Goal: Information Seeking & Learning: Find contact information

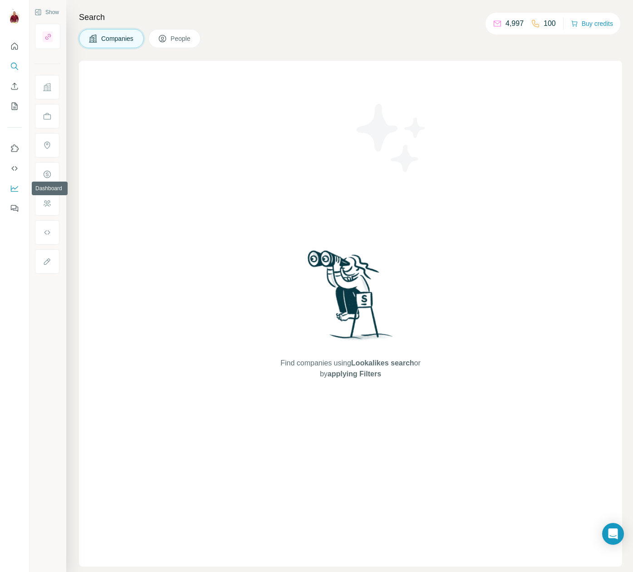
click at [15, 191] on icon "Dashboard" at bounding box center [14, 189] width 7 height 6
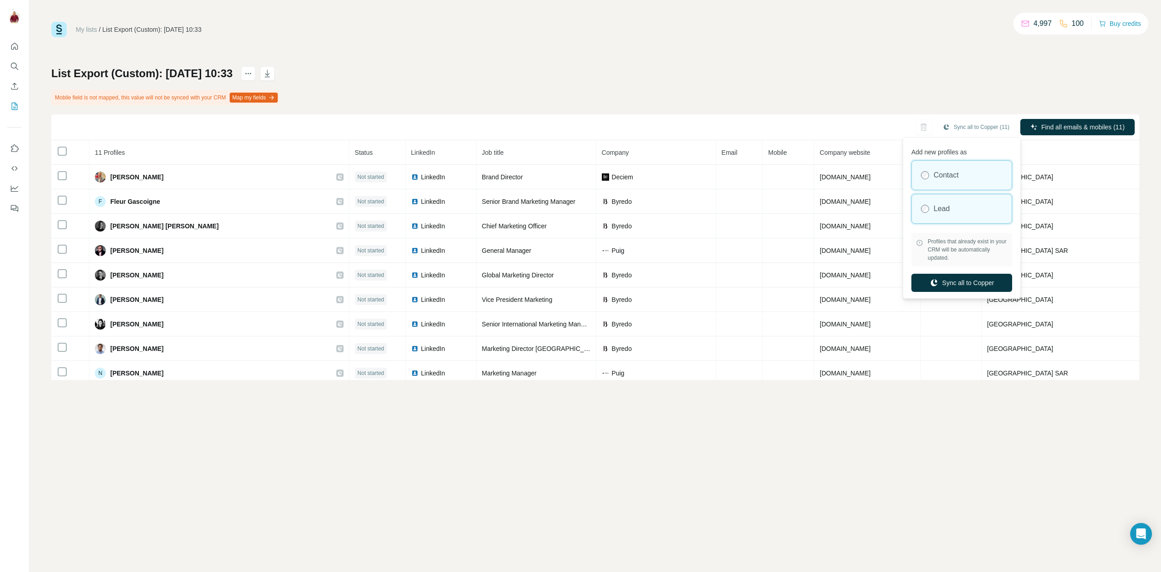
click at [953, 203] on div "Lead" at bounding box center [962, 208] width 100 height 29
click at [966, 281] on button "Sync all to Copper" at bounding box center [962, 283] width 101 height 18
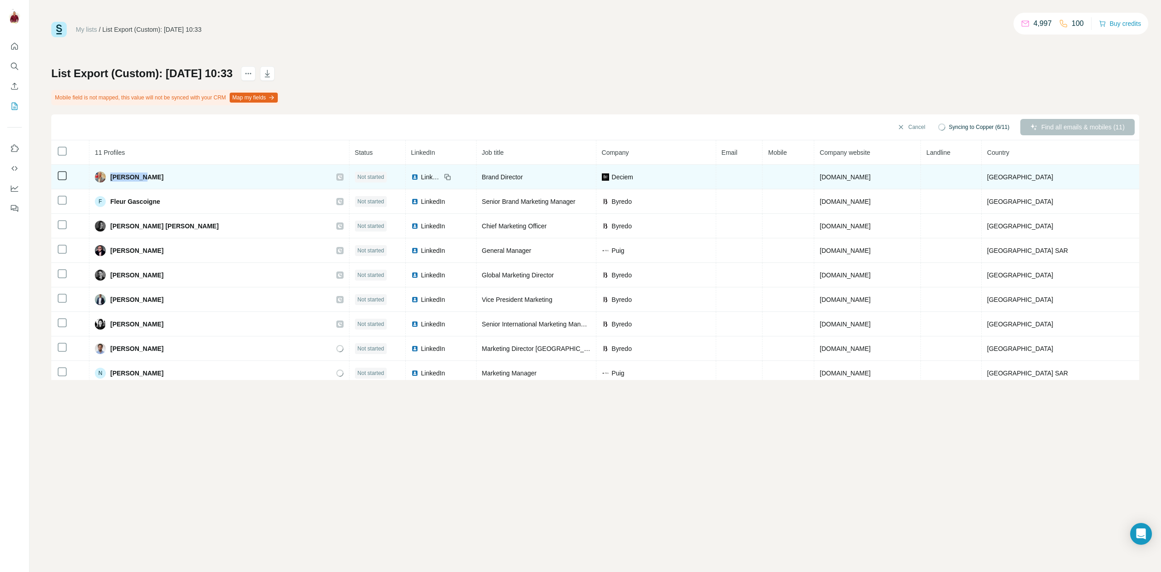
drag, startPoint x: 140, startPoint y: 178, endPoint x: 114, endPoint y: 178, distance: 26.3
click at [114, 178] on span "Dimitrios Derveklis" at bounding box center [136, 177] width 53 height 9
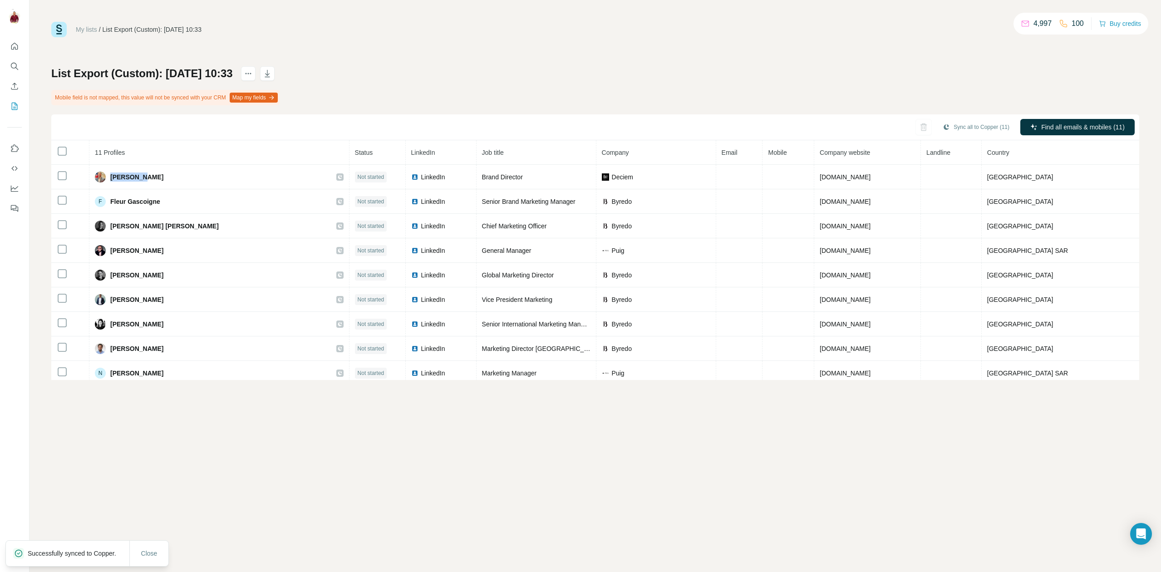
copy span "Dimitrios"
click at [1120, 174] on div at bounding box center [1120, 173] width 7 height 7
click at [1091, 124] on span "Find all emails (11)" at bounding box center [1099, 127] width 54 height 9
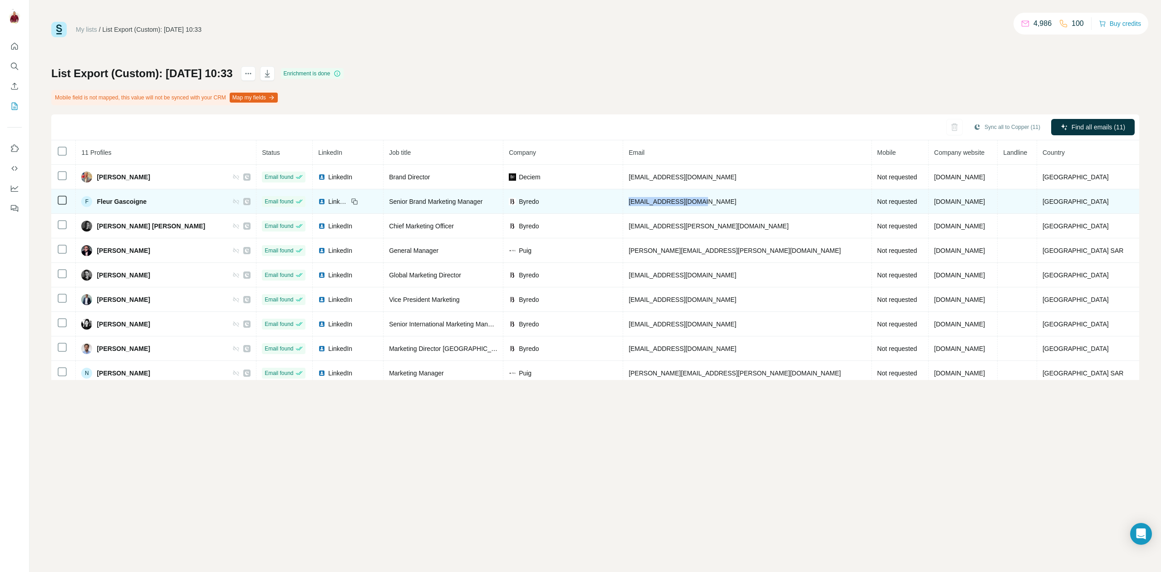
drag, startPoint x: 747, startPoint y: 202, endPoint x: 668, endPoint y: 203, distance: 78.6
click at [668, 203] on td "fgascoigne@byredo.com" at bounding box center [747, 201] width 248 height 25
copy span "fgascoigne@byredo.com"
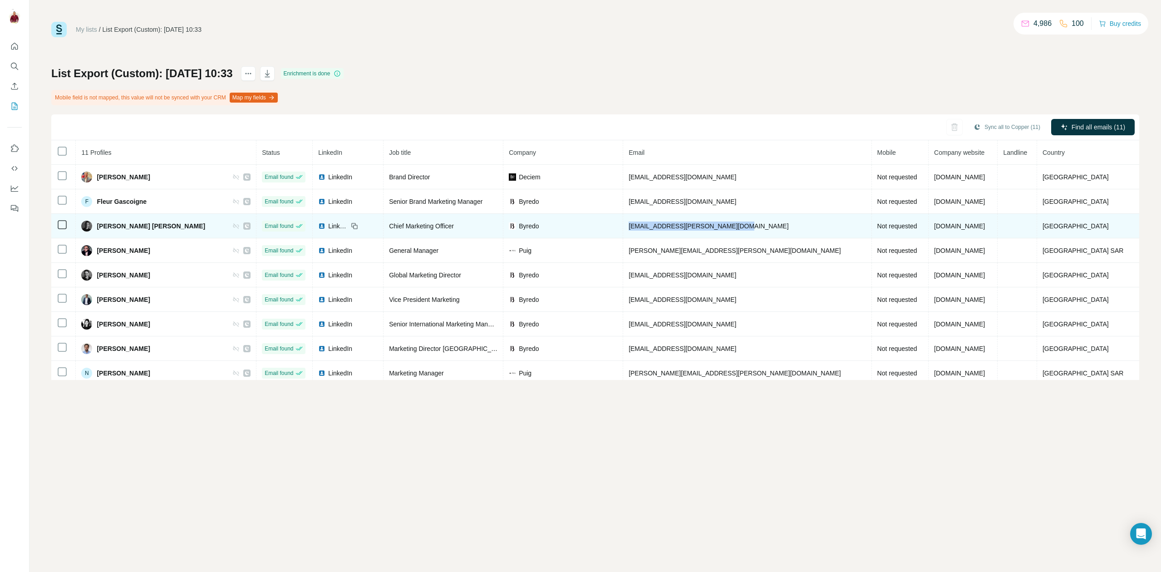
drag, startPoint x: 785, startPoint y: 229, endPoint x: 670, endPoint y: 229, distance: 115.3
click at [670, 229] on td "gsuarez-guanes-prieto@byredo.com" at bounding box center [747, 226] width 248 height 25
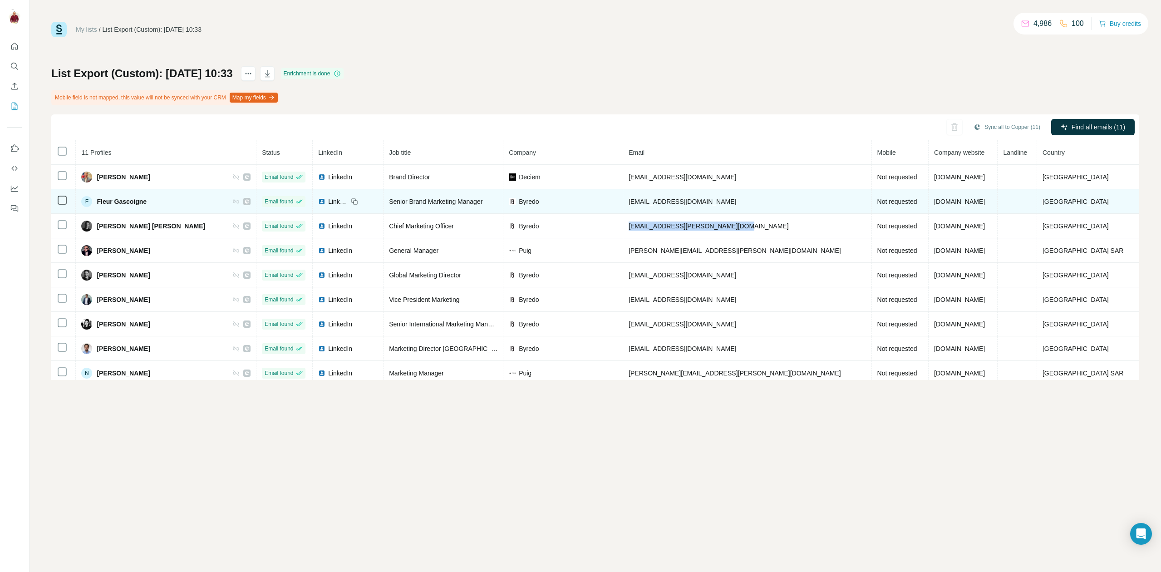
copy span "gsuarez-guanes-prieto@byredo.com"
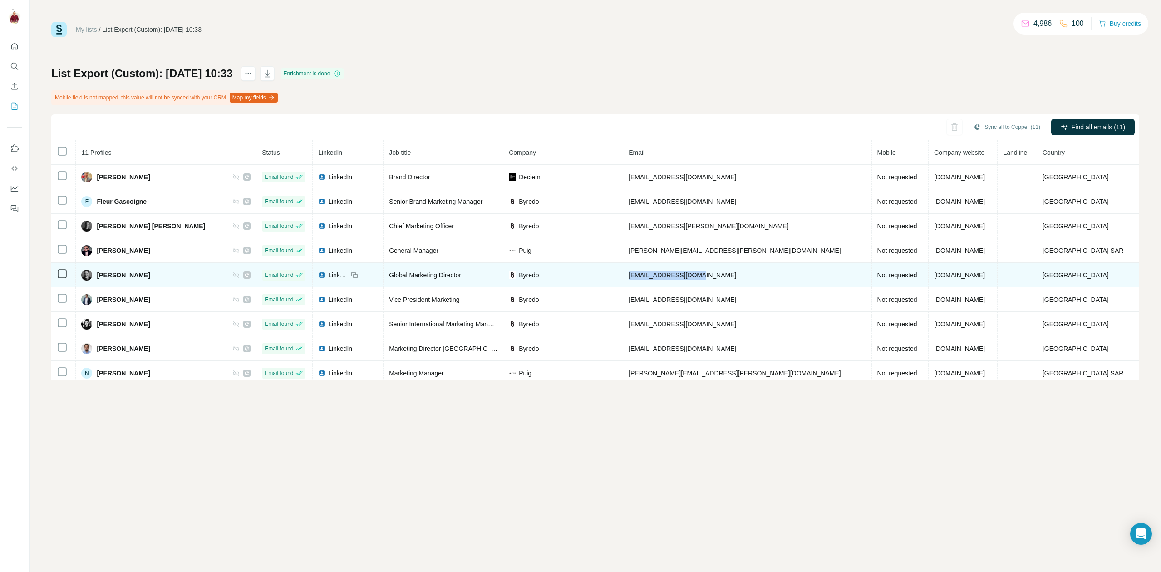
drag, startPoint x: 756, startPoint y: 272, endPoint x: 665, endPoint y: 272, distance: 90.4
click at [665, 272] on td "jkarsenti@byredo.com" at bounding box center [747, 275] width 248 height 25
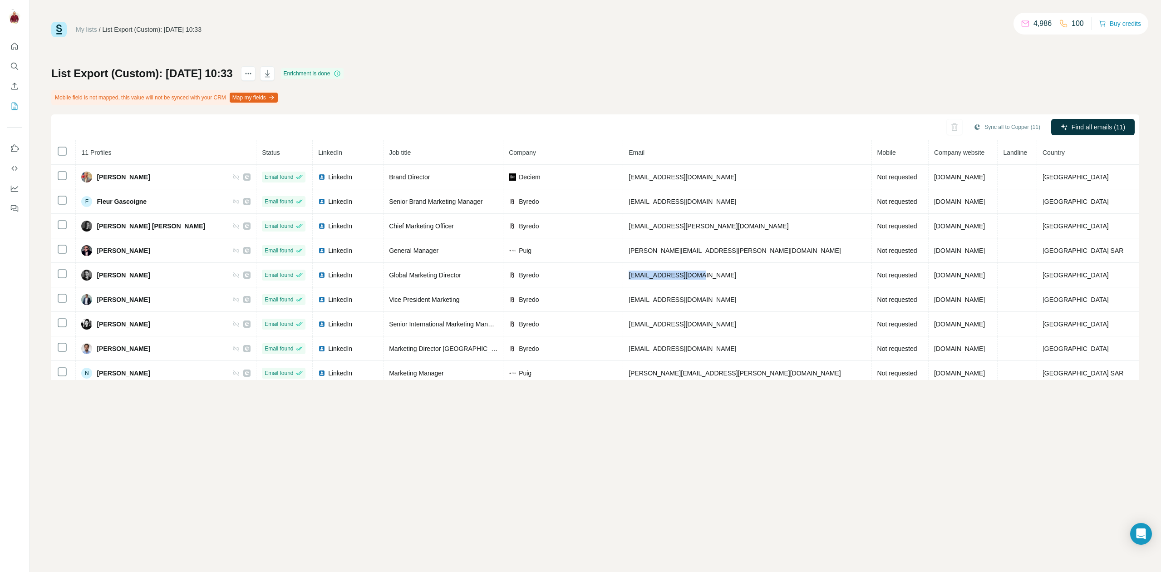
copy span "jkarsenti@byredo.com"
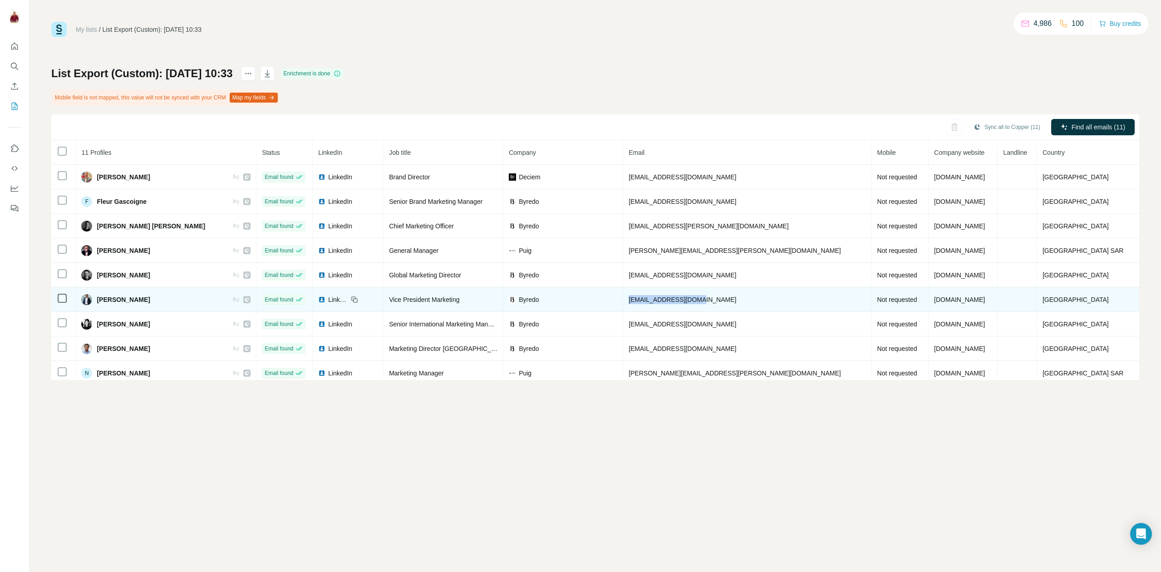
drag, startPoint x: 741, startPoint y: 297, endPoint x: 668, endPoint y: 301, distance: 72.8
click at [668, 301] on td "kkolagani@byredo.com" at bounding box center [747, 299] width 248 height 25
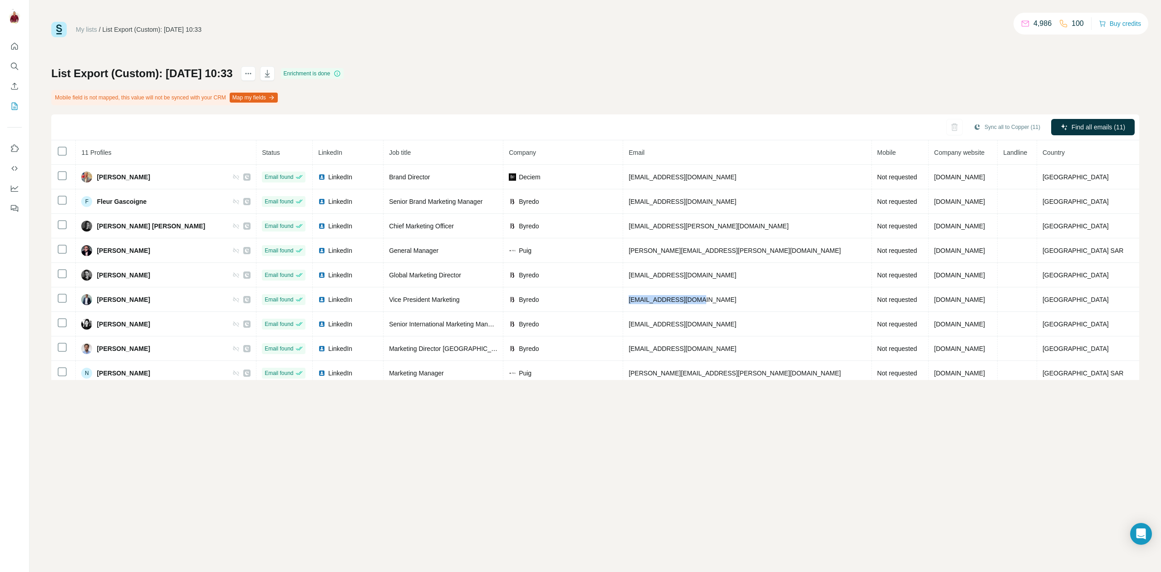
copy span "kkolagani@byredo.com"
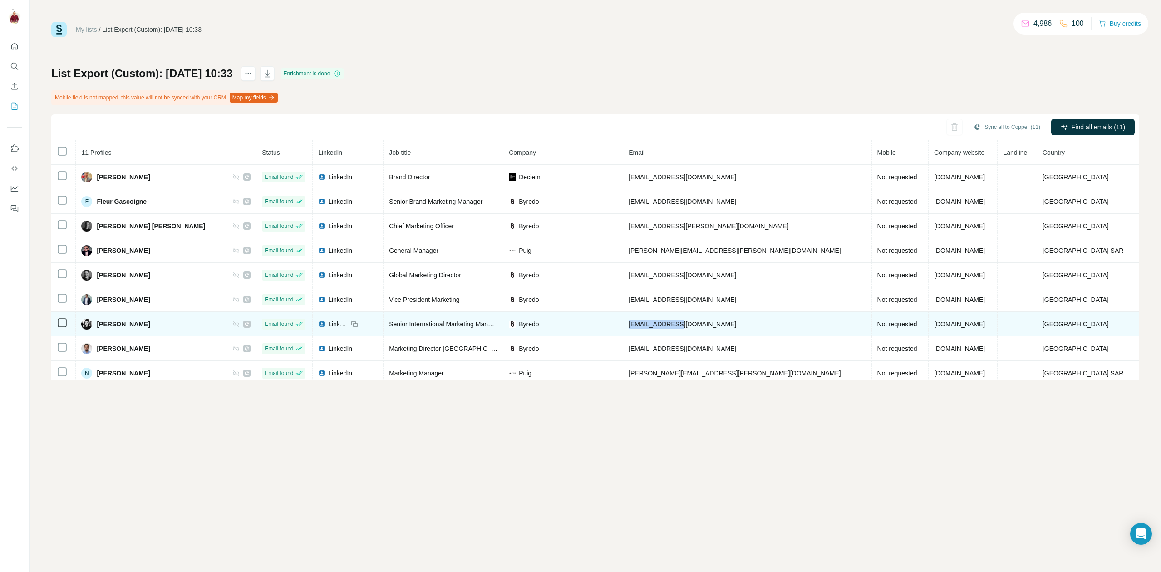
drag, startPoint x: 723, startPoint y: 322, endPoint x: 668, endPoint y: 327, distance: 55.1
click at [668, 327] on td "mhe@byredo.com" at bounding box center [747, 324] width 248 height 25
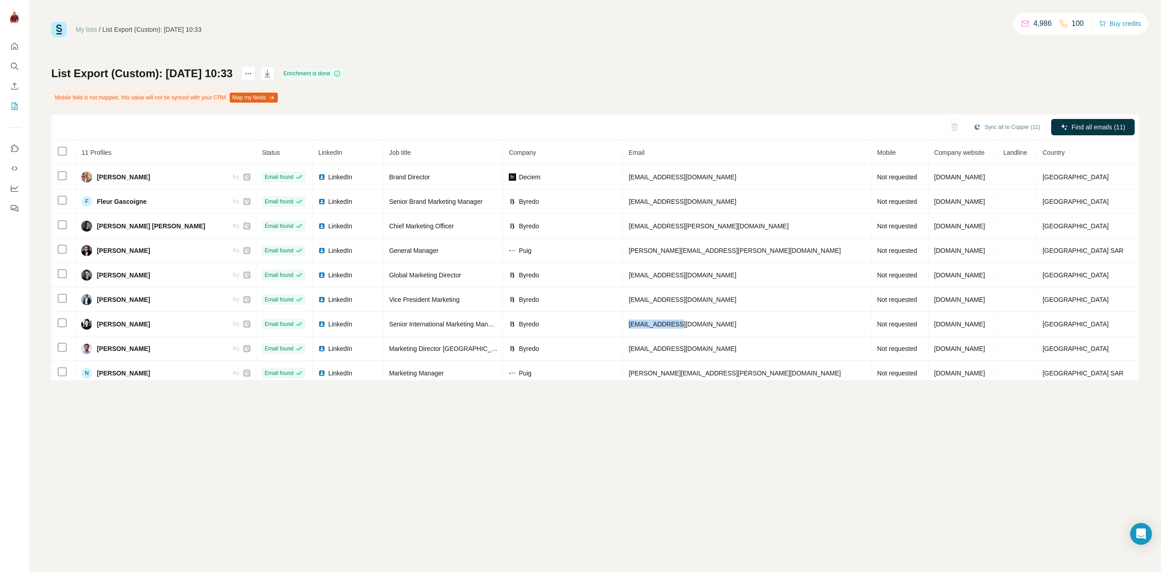
copy span "mhe@byredo.com"
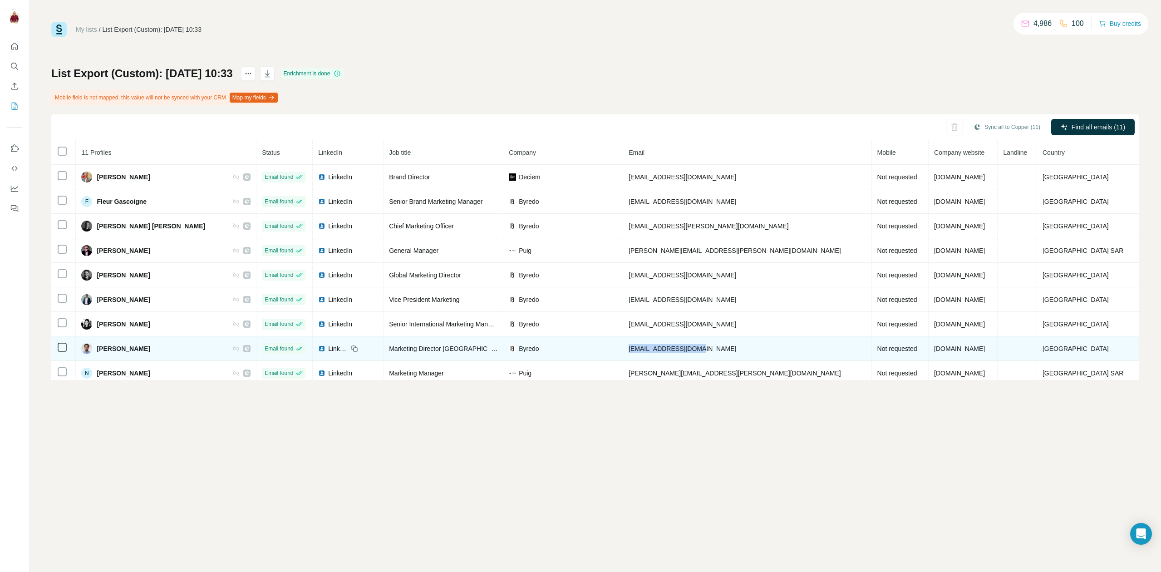
drag, startPoint x: 744, startPoint y: 348, endPoint x: 668, endPoint y: 354, distance: 76.1
click at [668, 354] on td "mmardelet@byredo.com" at bounding box center [747, 348] width 248 height 25
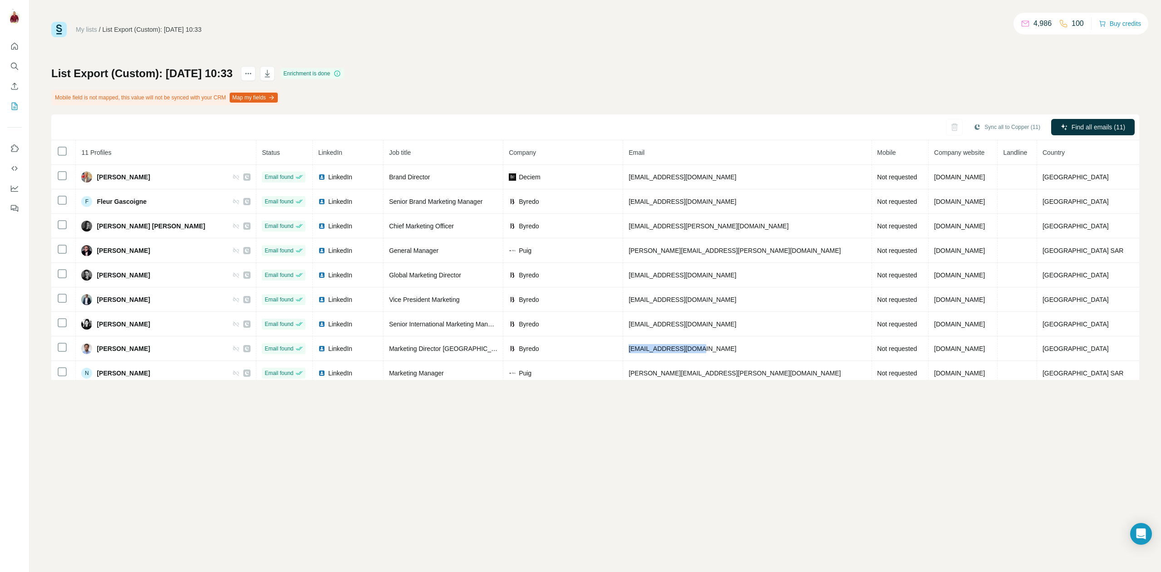
copy span "mmardelet@byredo.com"
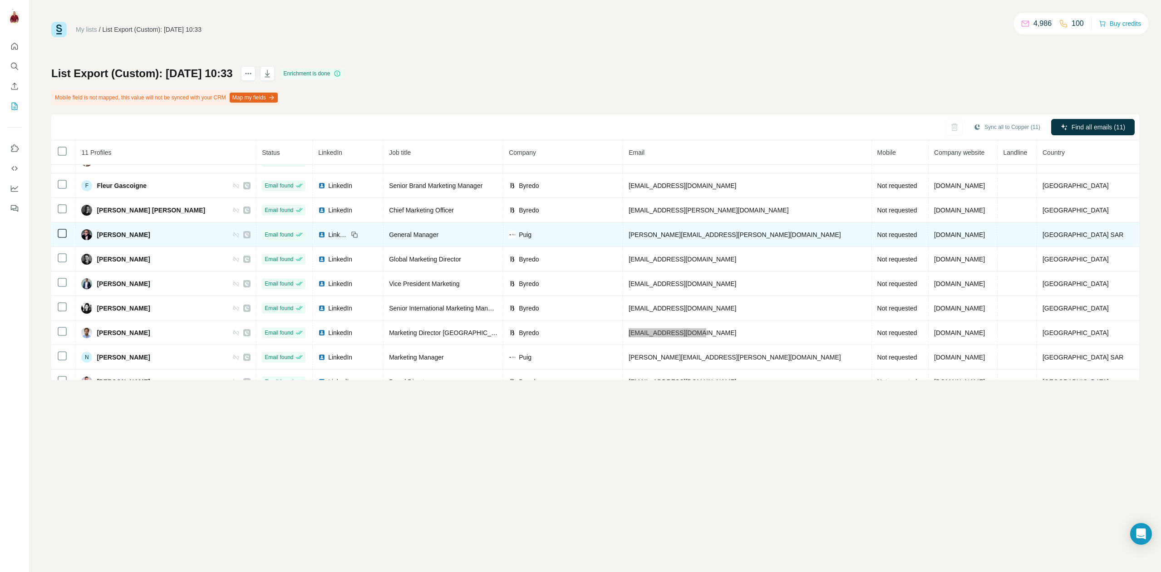
scroll to position [30, 0]
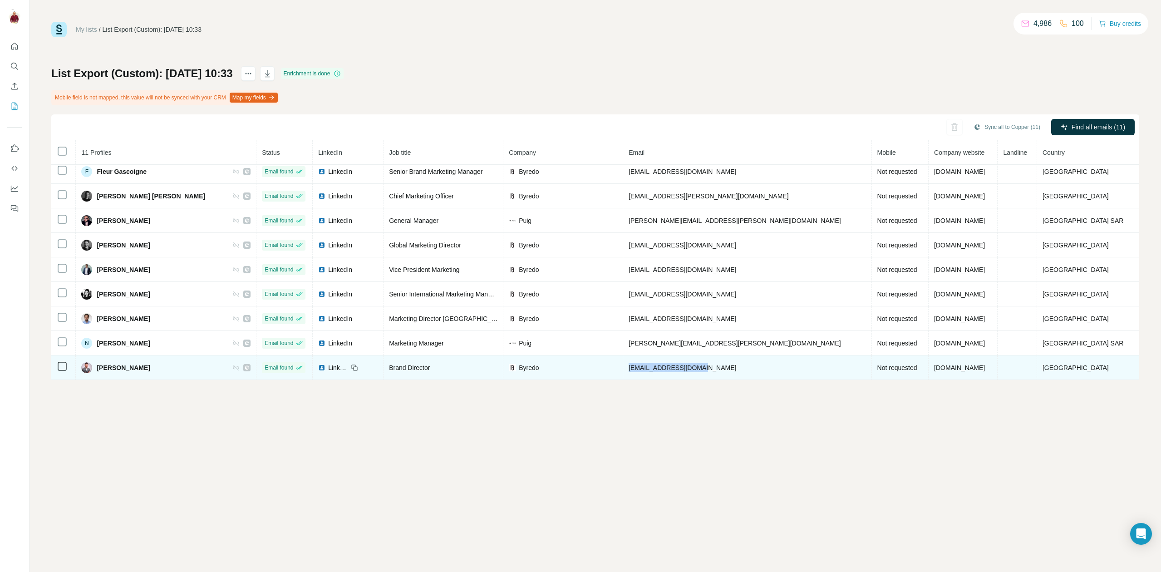
drag, startPoint x: 731, startPoint y: 367, endPoint x: 664, endPoint y: 372, distance: 67.4
click at [664, 372] on td "rtokushige@byredo.com" at bounding box center [747, 368] width 248 height 25
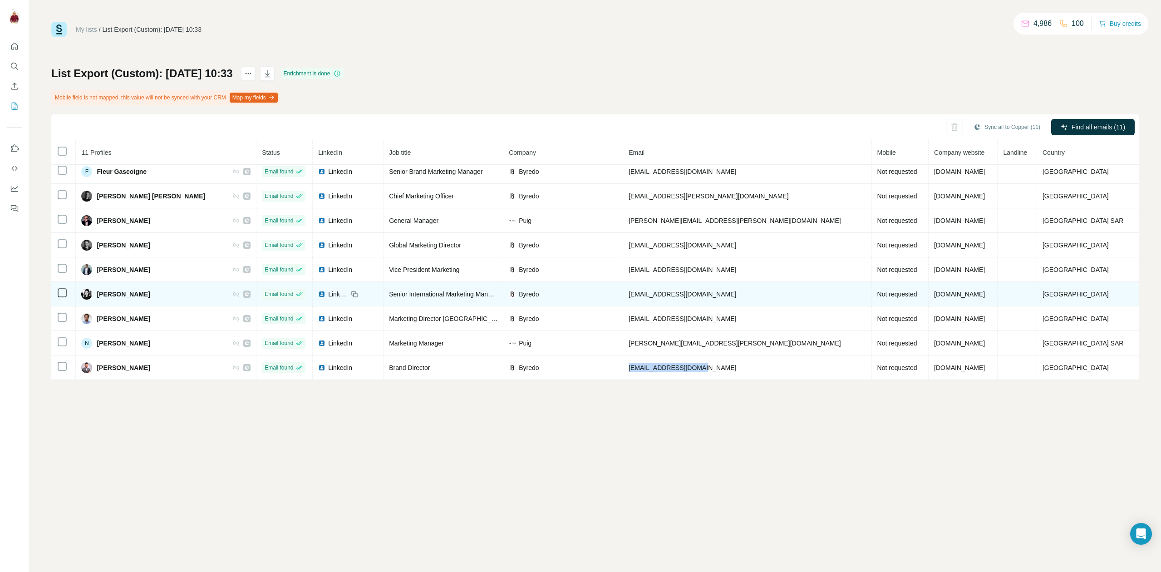
copy span "rtokushige@byredo.com"
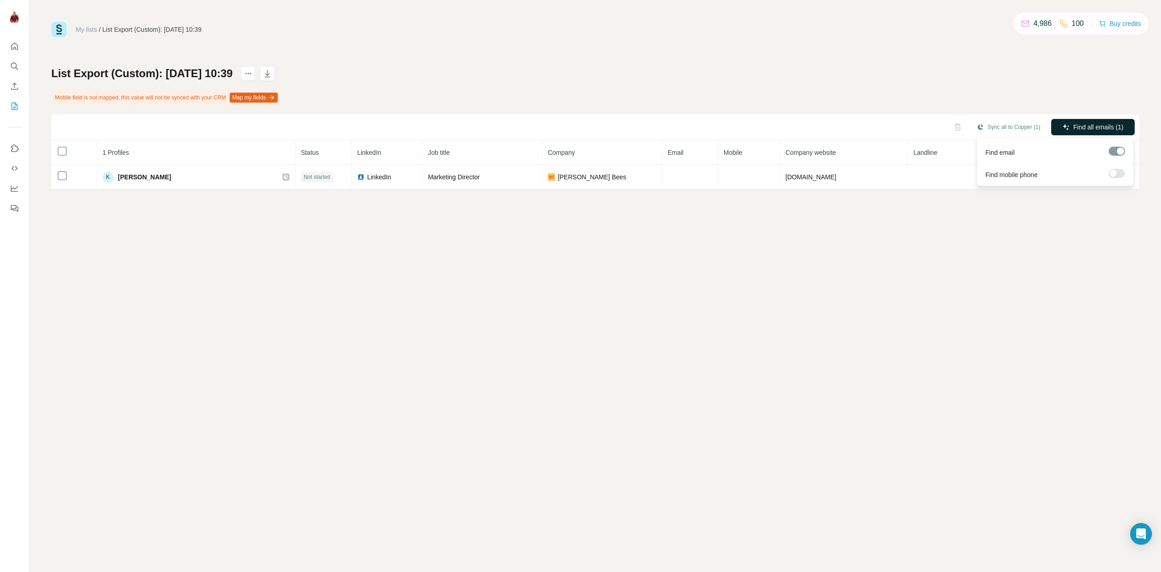
click at [1084, 128] on span "Find all emails (1)" at bounding box center [1099, 127] width 50 height 9
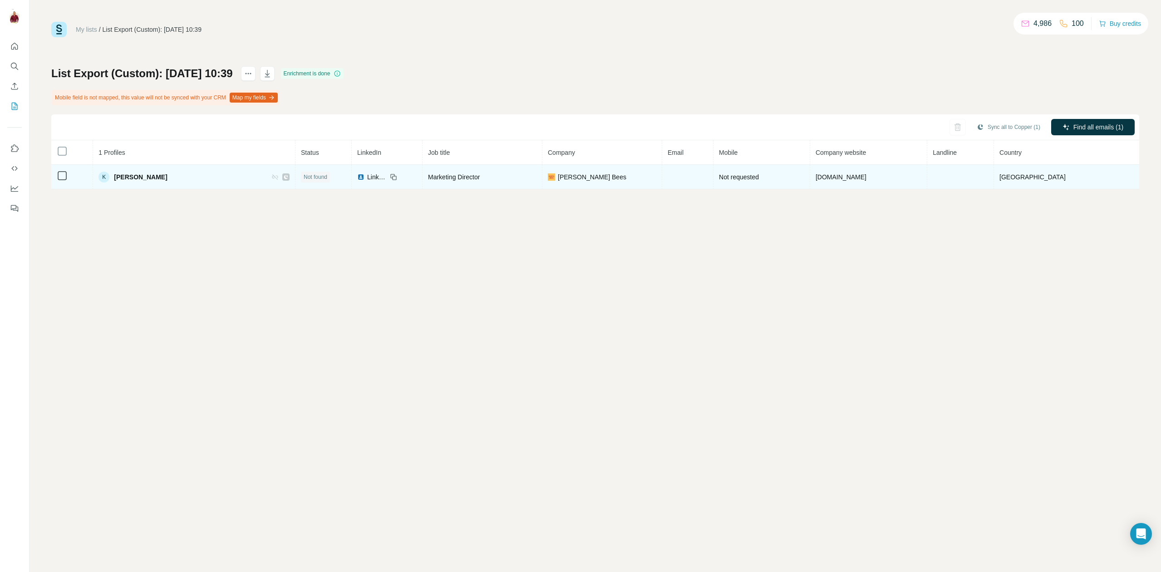
click at [687, 180] on td at bounding box center [687, 177] width 51 height 25
click at [367, 175] on span "LinkedIn" at bounding box center [377, 177] width 20 height 9
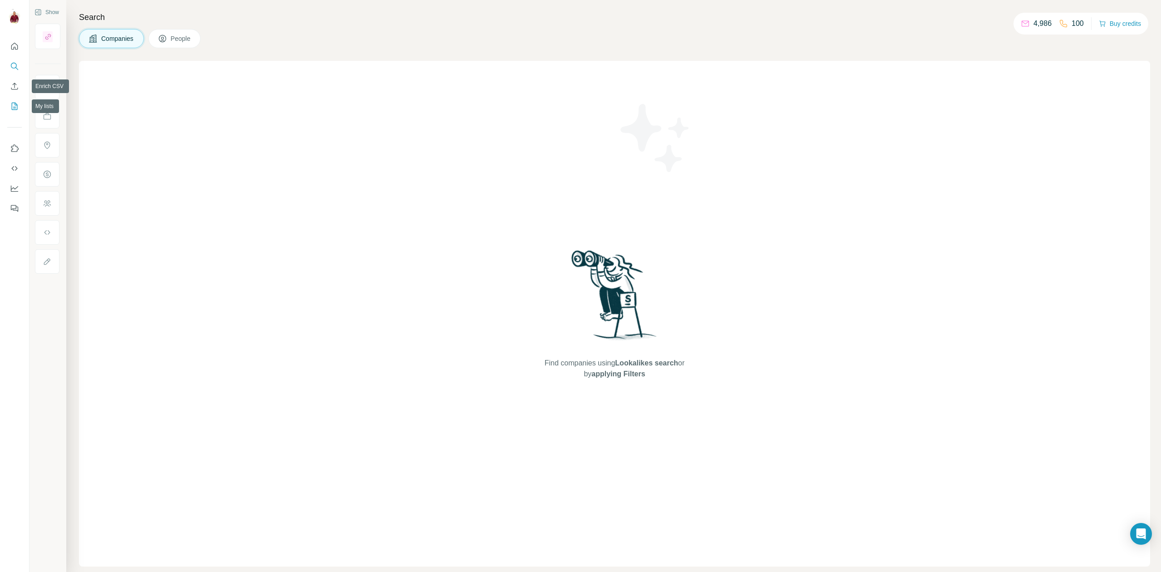
click at [17, 108] on icon "My lists" at bounding box center [14, 106] width 9 height 9
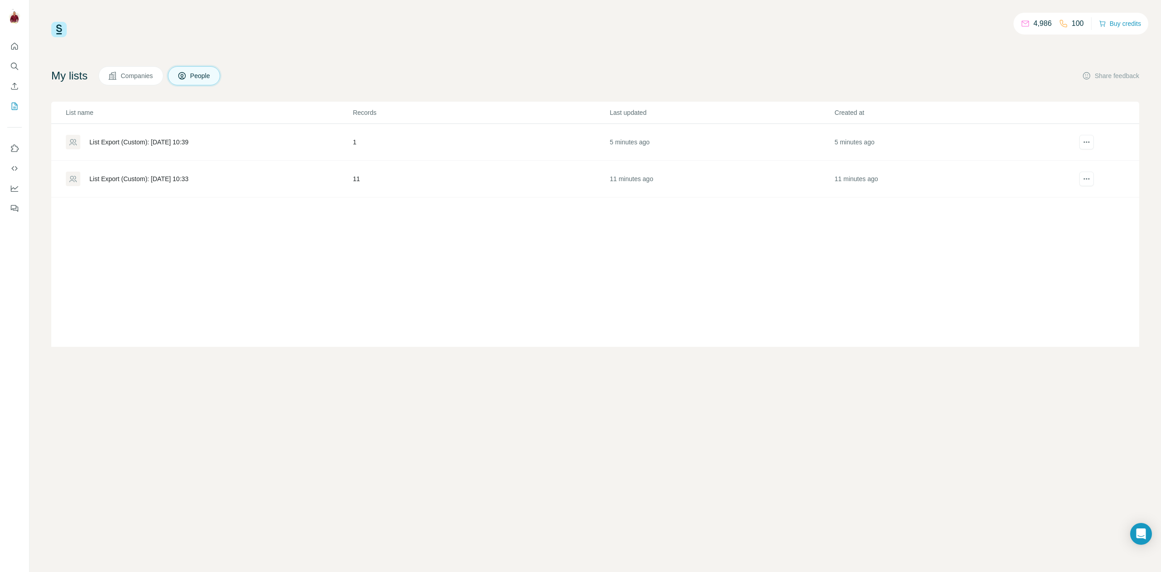
click at [187, 185] on div "List Export (Custom): [DATE] 10:33" at bounding box center [209, 179] width 286 height 15
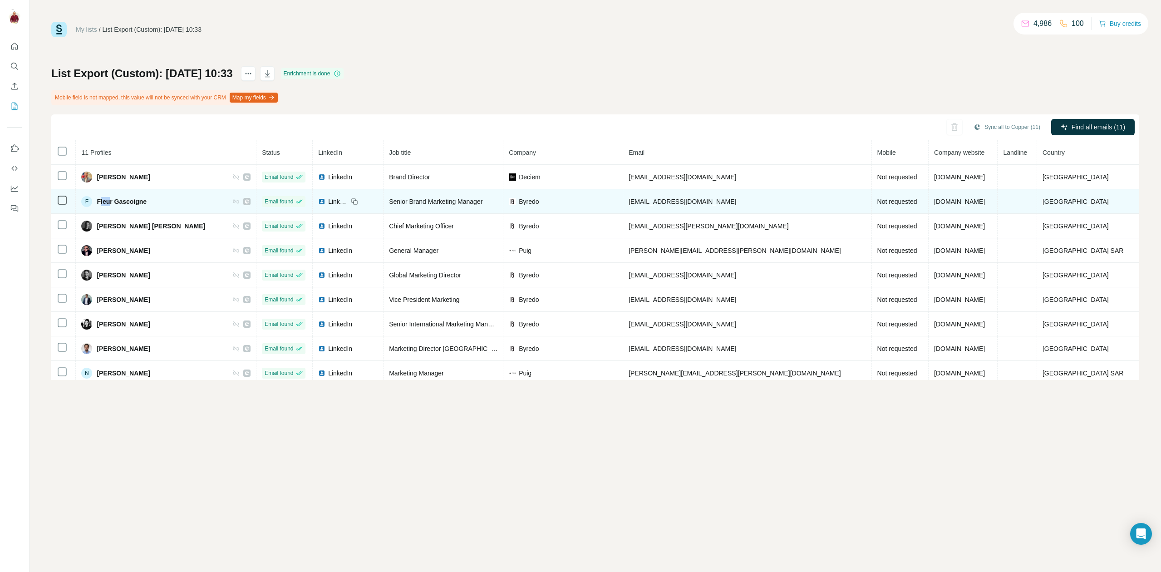
drag, startPoint x: 117, startPoint y: 203, endPoint x: 106, endPoint y: 203, distance: 10.9
click at [106, 203] on span "Fleur Gascoigne" at bounding box center [122, 201] width 50 height 9
drag, startPoint x: 119, startPoint y: 202, endPoint x: 104, endPoint y: 201, distance: 14.1
click at [104, 201] on span "Fleur Gascoigne" at bounding box center [122, 201] width 50 height 9
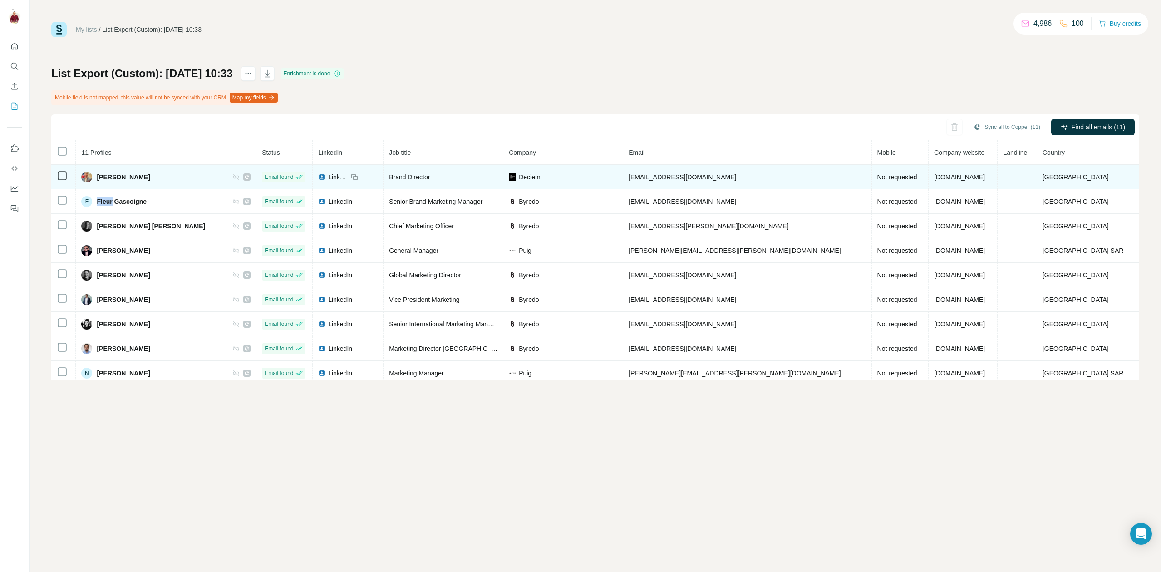
copy span "Fleur"
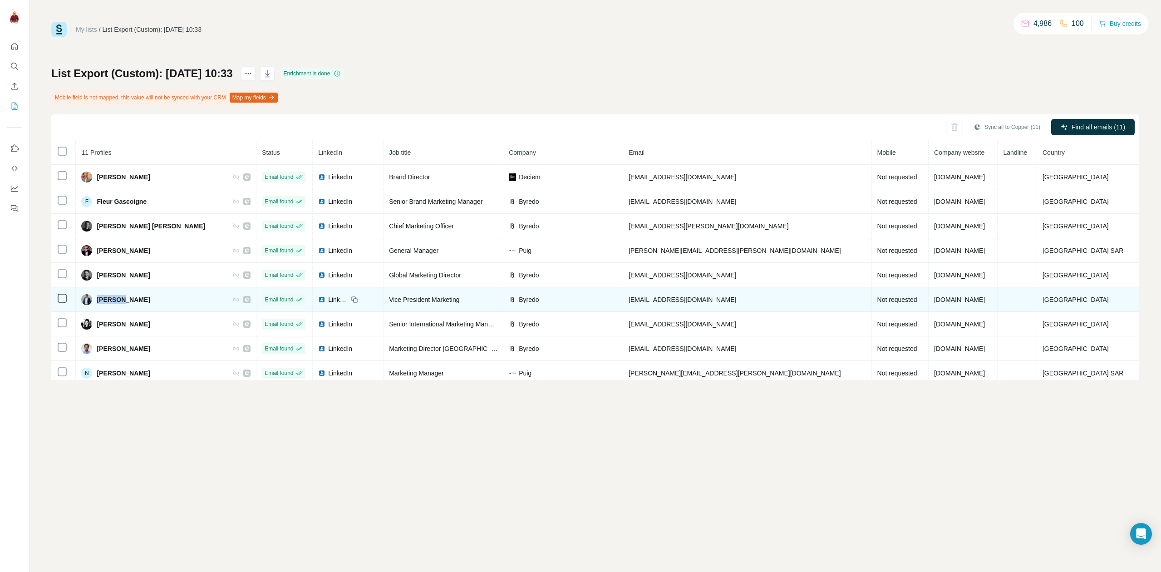
drag, startPoint x: 125, startPoint y: 301, endPoint x: 102, endPoint y: 301, distance: 23.2
click at [102, 301] on div "Karthik Kolagani" at bounding box center [115, 299] width 69 height 11
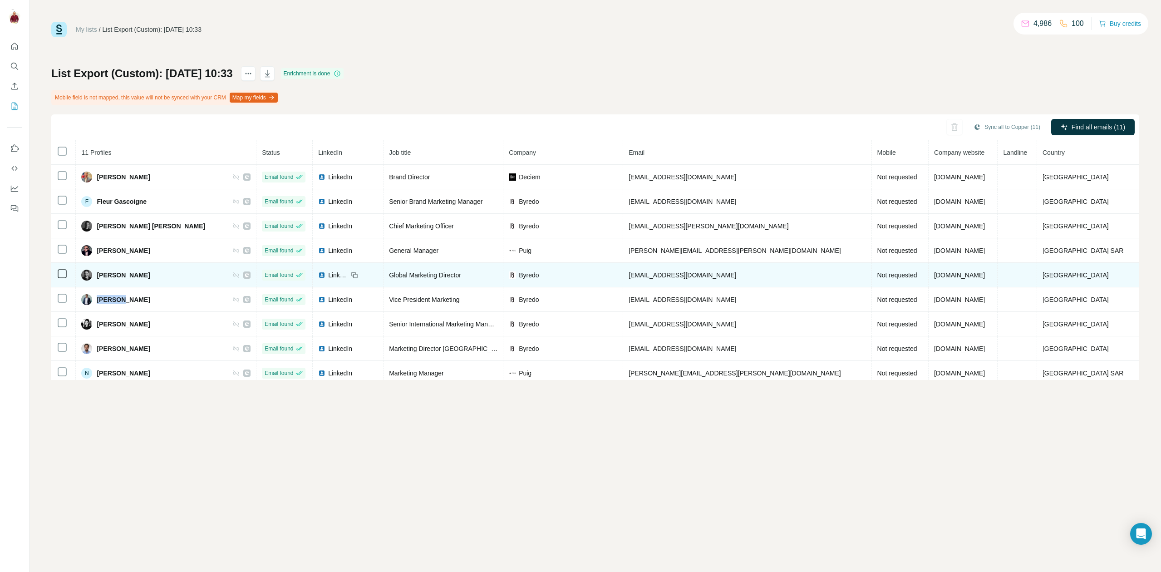
copy span "Karthik"
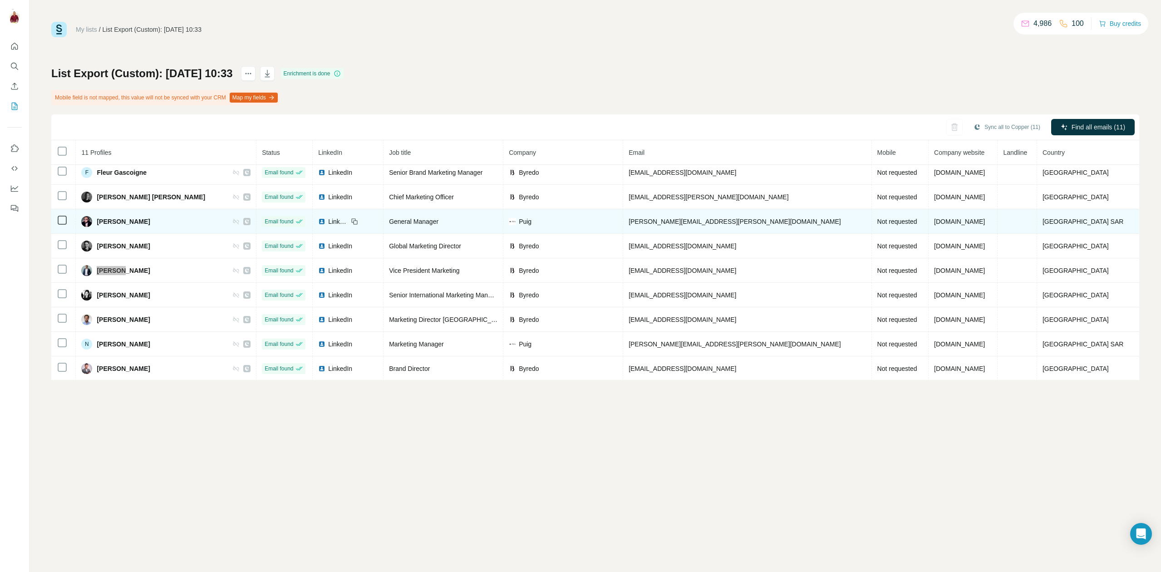
scroll to position [30, 0]
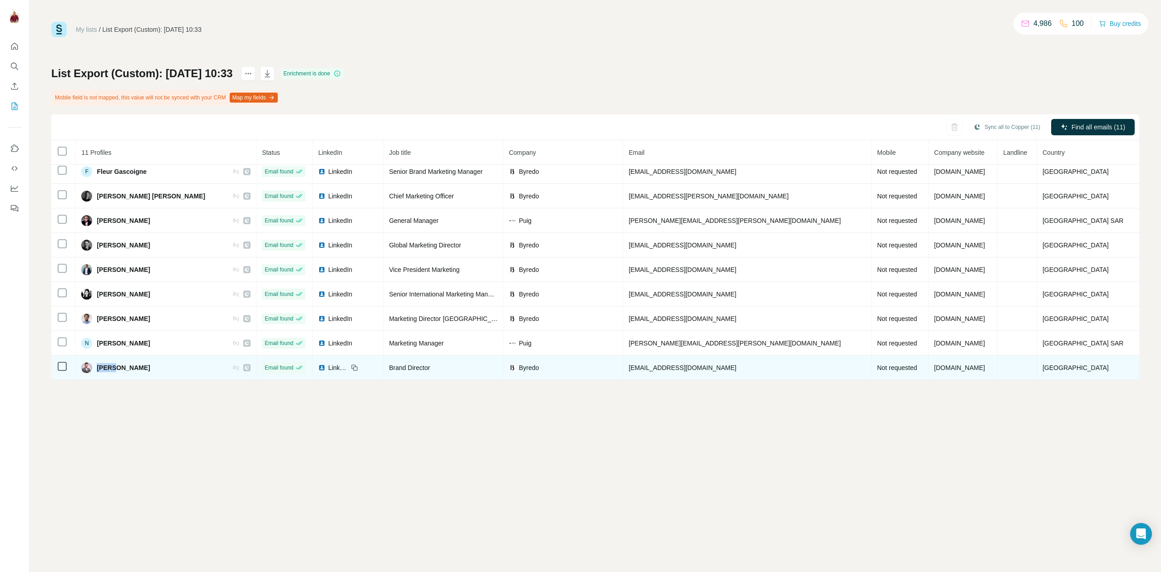
drag, startPoint x: 123, startPoint y: 369, endPoint x: 105, endPoint y: 367, distance: 18.2
click at [105, 367] on span "Ryuma Tokushige" at bounding box center [123, 367] width 53 height 9
copy span "Ryuma"
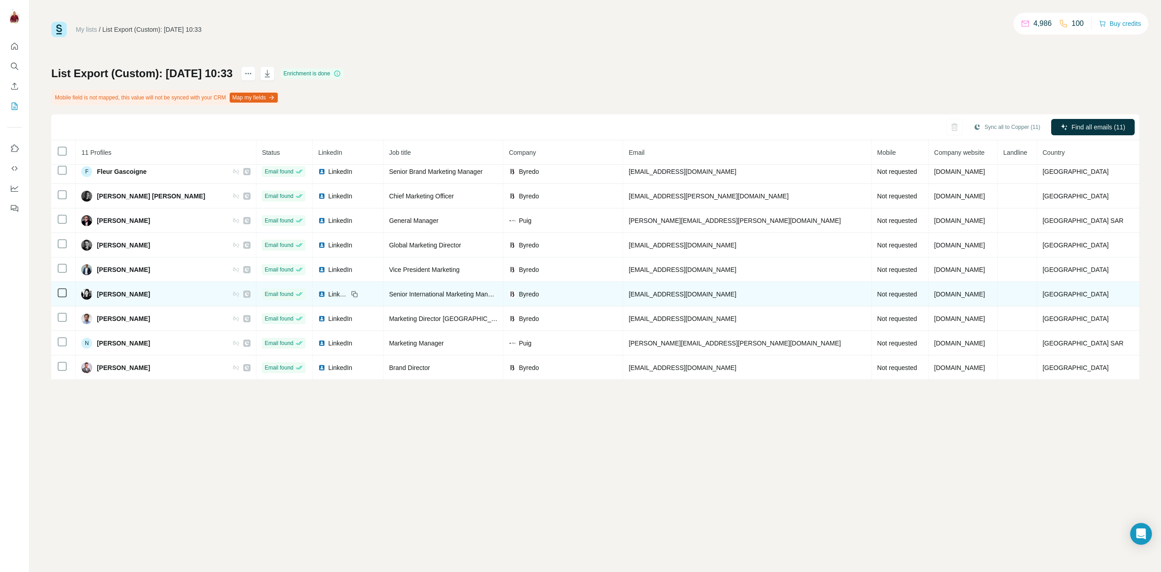
click at [124, 296] on span "Maggie He" at bounding box center [123, 294] width 53 height 9
drag, startPoint x: 125, startPoint y: 295, endPoint x: 99, endPoint y: 294, distance: 26.3
click at [99, 294] on div "Maggie He" at bounding box center [115, 294] width 69 height 11
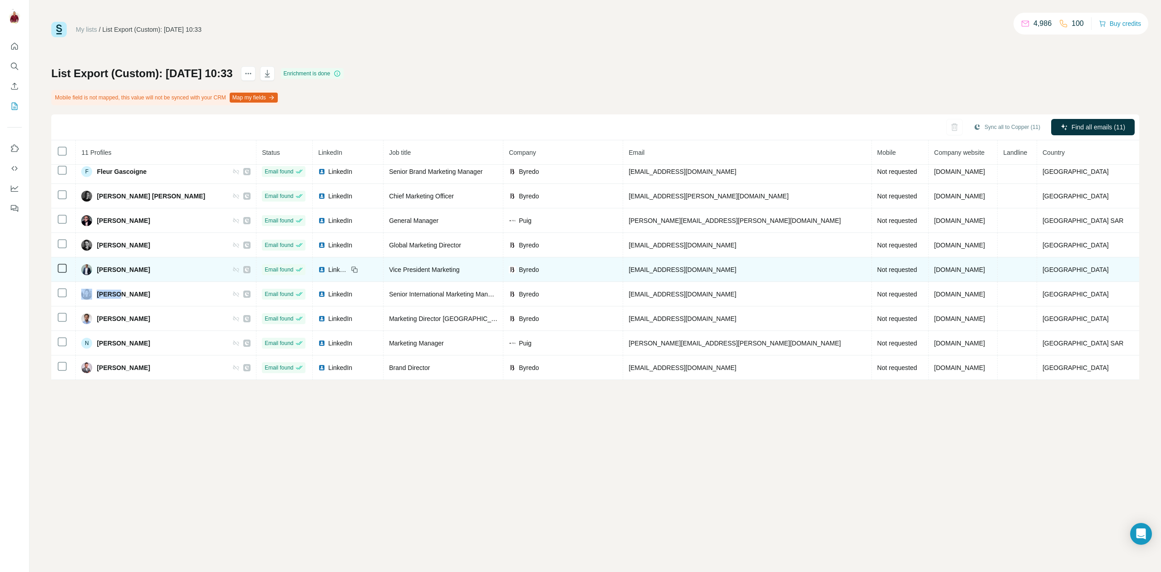
copy div "Maggie"
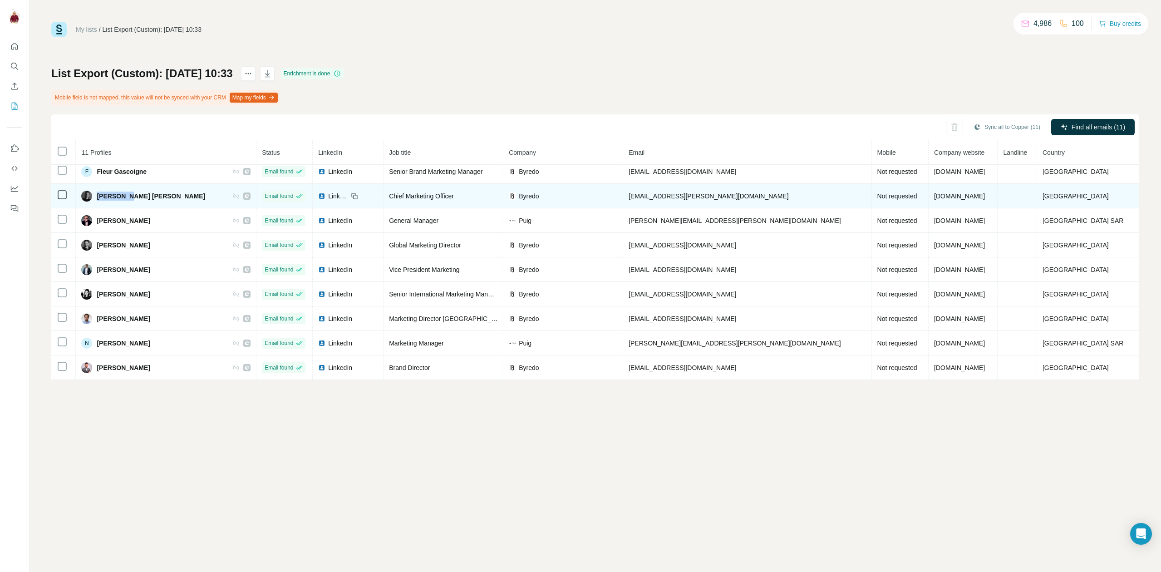
drag, startPoint x: 131, startPoint y: 196, endPoint x: 104, endPoint y: 197, distance: 27.3
click at [104, 197] on span "Guillermo Suárez-Guanes Prieto" at bounding box center [151, 196] width 109 height 9
copy span "Guillermo"
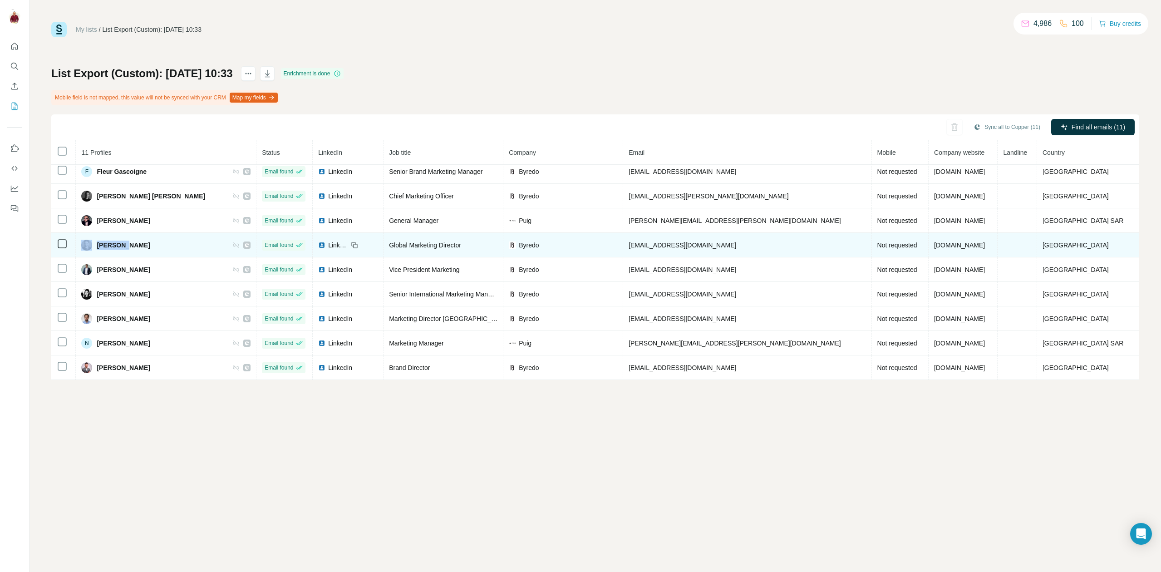
drag, startPoint x: 125, startPoint y: 245, endPoint x: 100, endPoint y: 243, distance: 25.0
click at [100, 243] on div "Juliette Karsenti" at bounding box center [115, 245] width 69 height 11
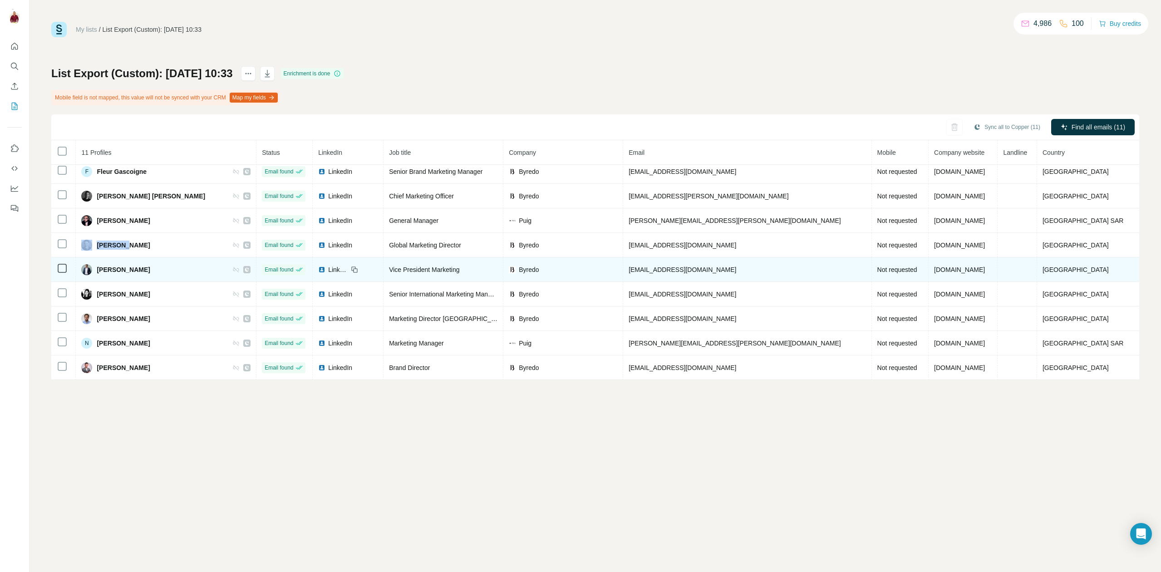
copy div "Juliette"
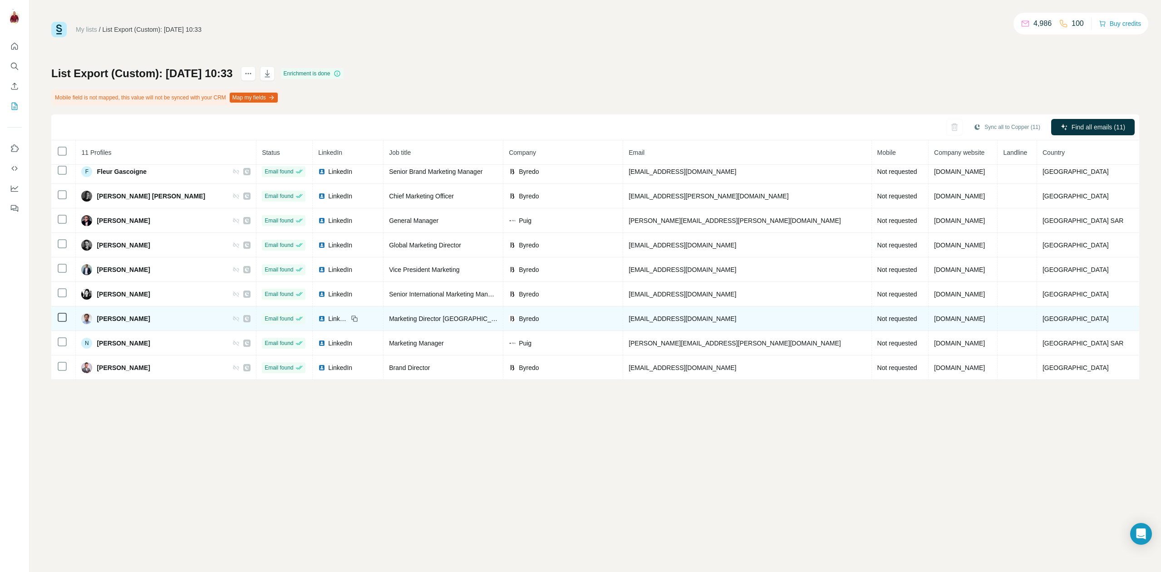
click at [118, 322] on span "Mathurin Mardelet" at bounding box center [123, 318] width 53 height 9
drag, startPoint x: 129, startPoint y: 319, endPoint x: 106, endPoint y: 320, distance: 23.7
click at [106, 320] on span "Mathurin Mardelet" at bounding box center [123, 318] width 53 height 9
copy span "Mathurin"
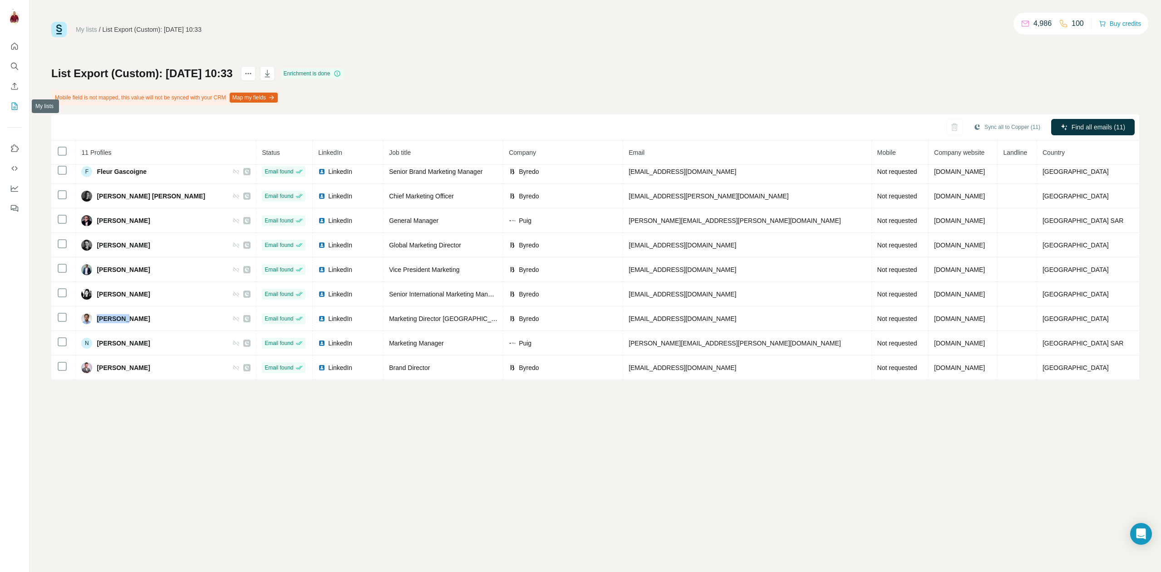
click at [15, 104] on icon "My lists" at bounding box center [14, 106] width 9 height 9
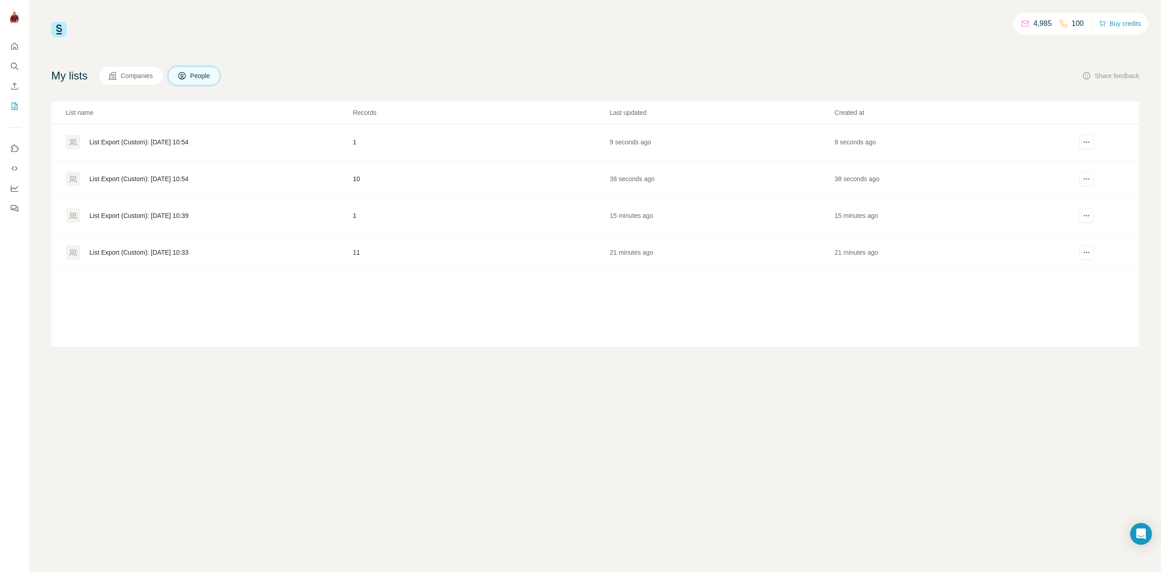
click at [178, 182] on div "List Export (Custom): [DATE] 10:54" at bounding box center [138, 178] width 99 height 9
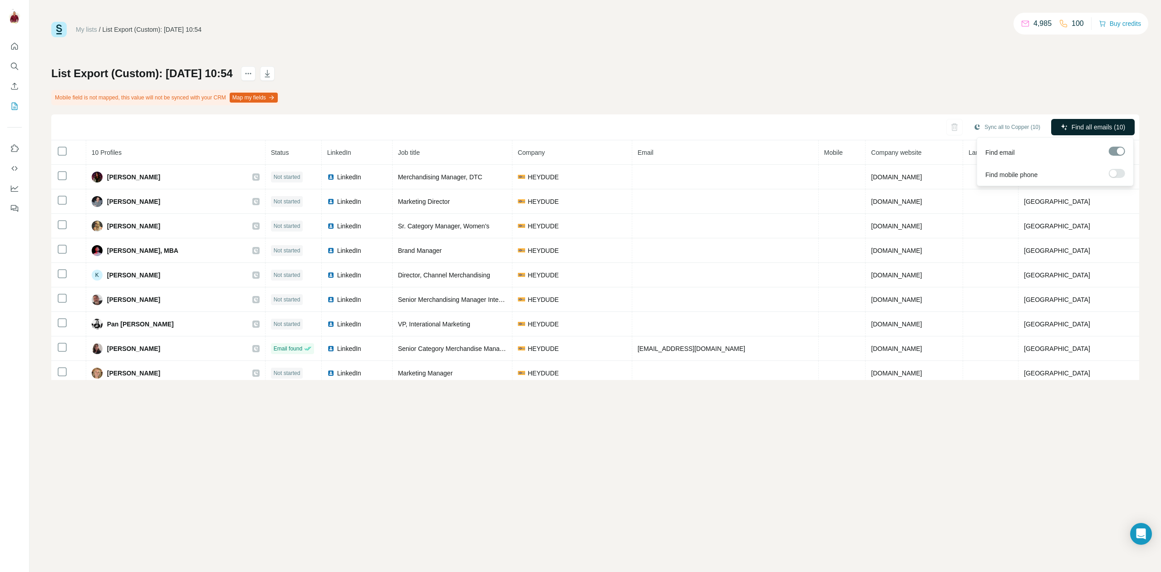
click at [1071, 122] on button "Find all emails (10)" at bounding box center [1094, 127] width 84 height 16
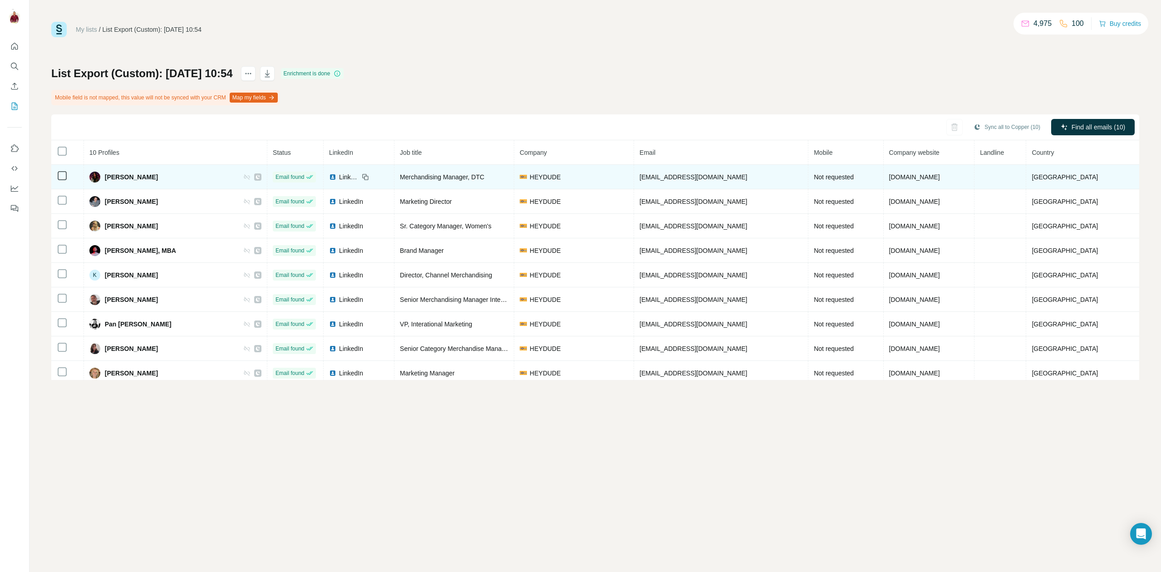
drag, startPoint x: 732, startPoint y: 175, endPoint x: 727, endPoint y: 182, distance: 8.1
click at [727, 182] on td "amurillo@heydude.com" at bounding box center [721, 177] width 174 height 25
drag, startPoint x: 159, startPoint y: 179, endPoint x: 104, endPoint y: 178, distance: 55.0
click at [104, 178] on div "Ashley Murillo" at bounding box center [175, 177] width 172 height 11
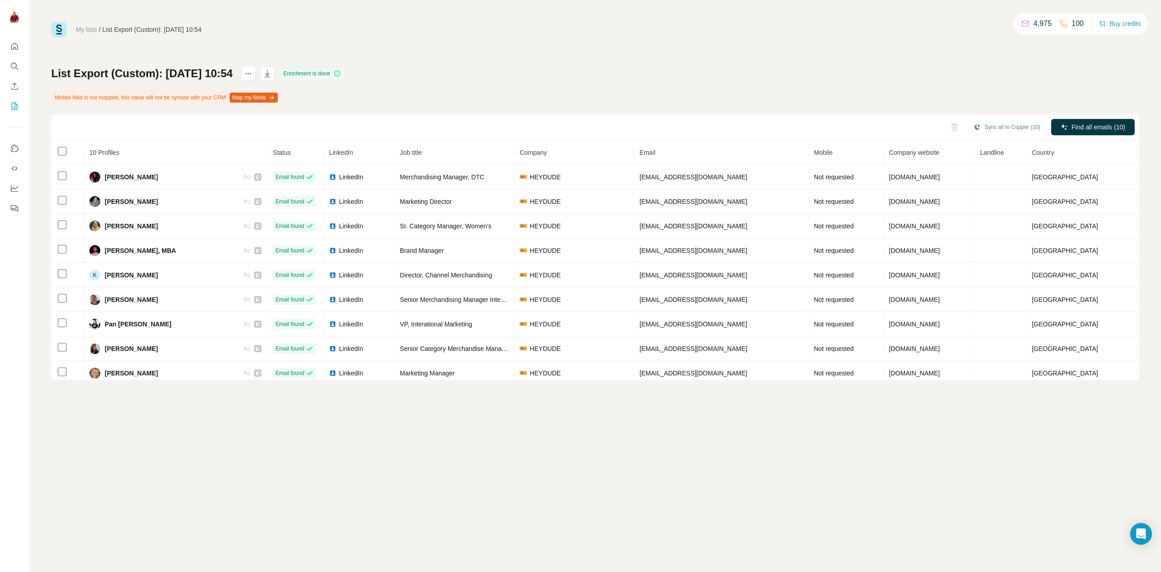
copy div "Ashley Murillo"
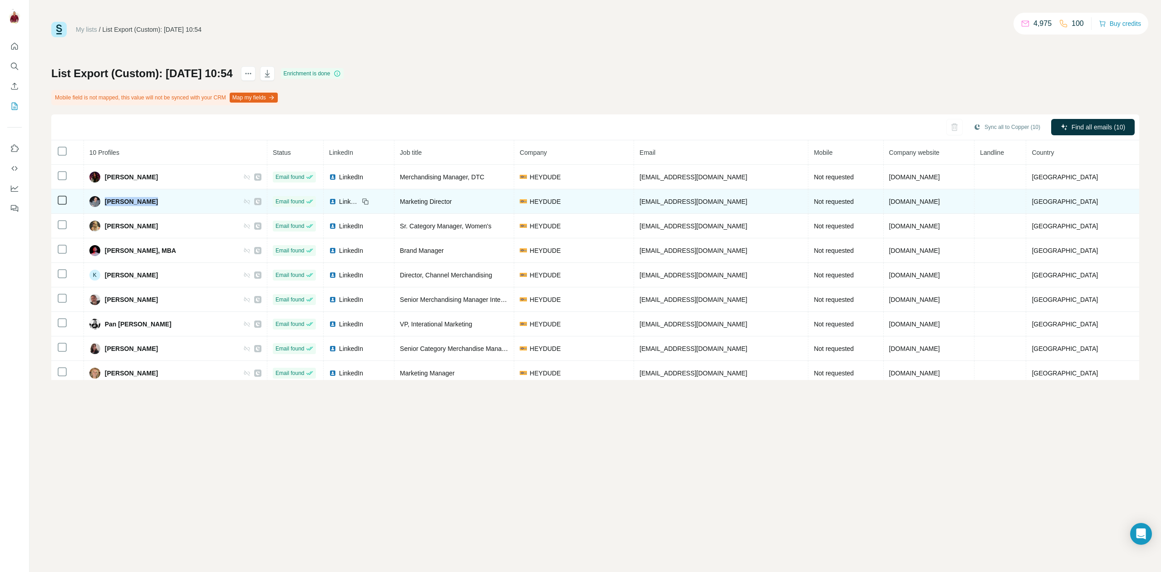
drag, startPoint x: 157, startPoint y: 201, endPoint x: 108, endPoint y: 203, distance: 49.1
click at [108, 203] on div "Corey Farrell" at bounding box center [175, 201] width 172 height 11
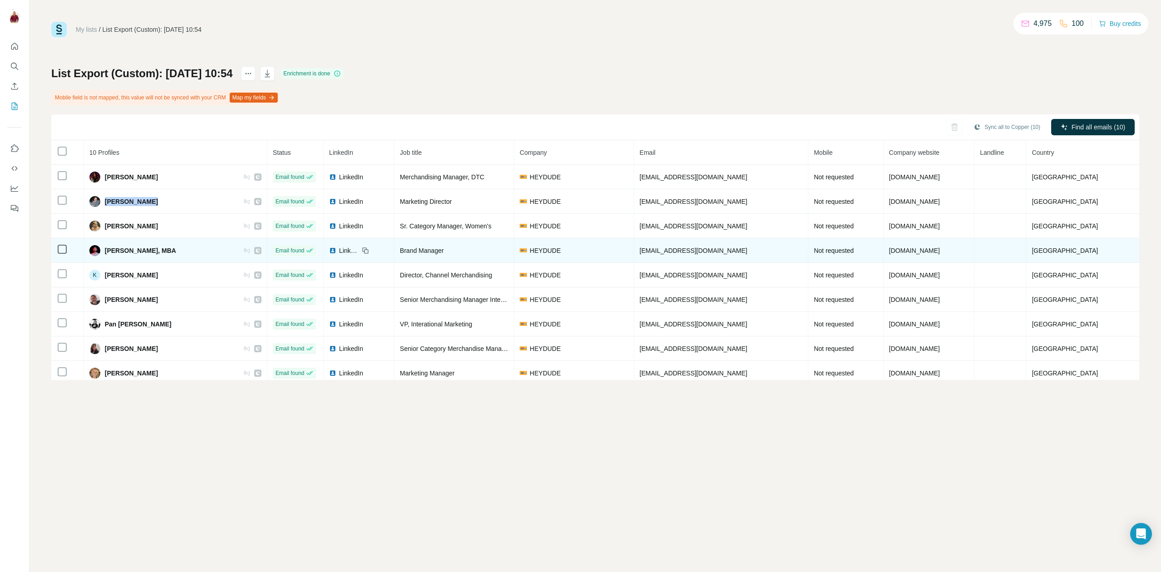
copy span "Corey Farrell"
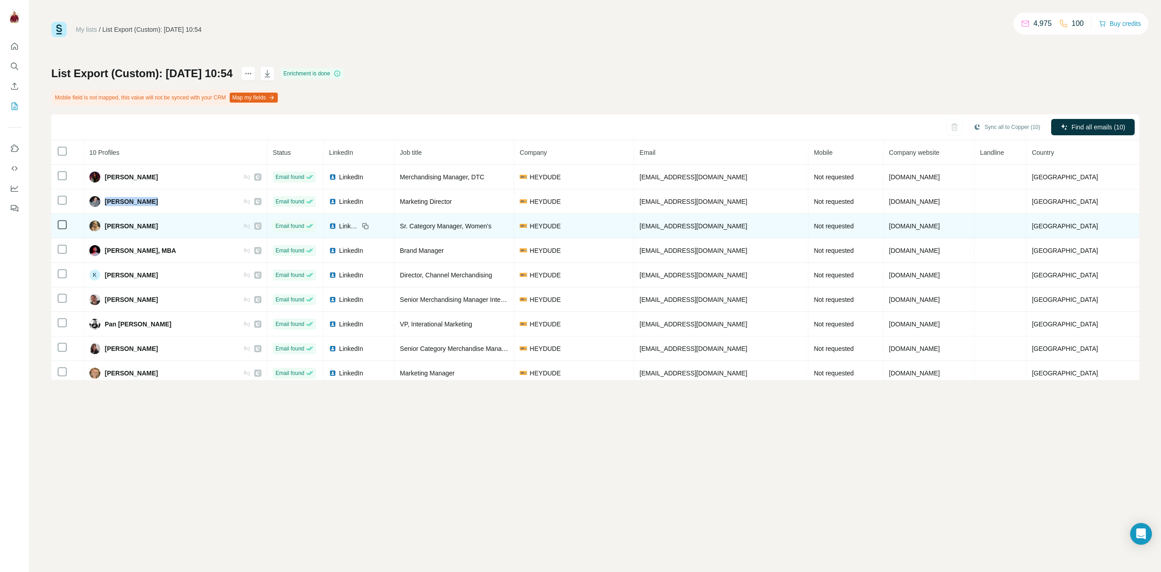
drag, startPoint x: 188, startPoint y: 226, endPoint x: 109, endPoint y: 229, distance: 80.0
click at [109, 229] on div "Courtney Dronsfield" at bounding box center [175, 226] width 172 height 11
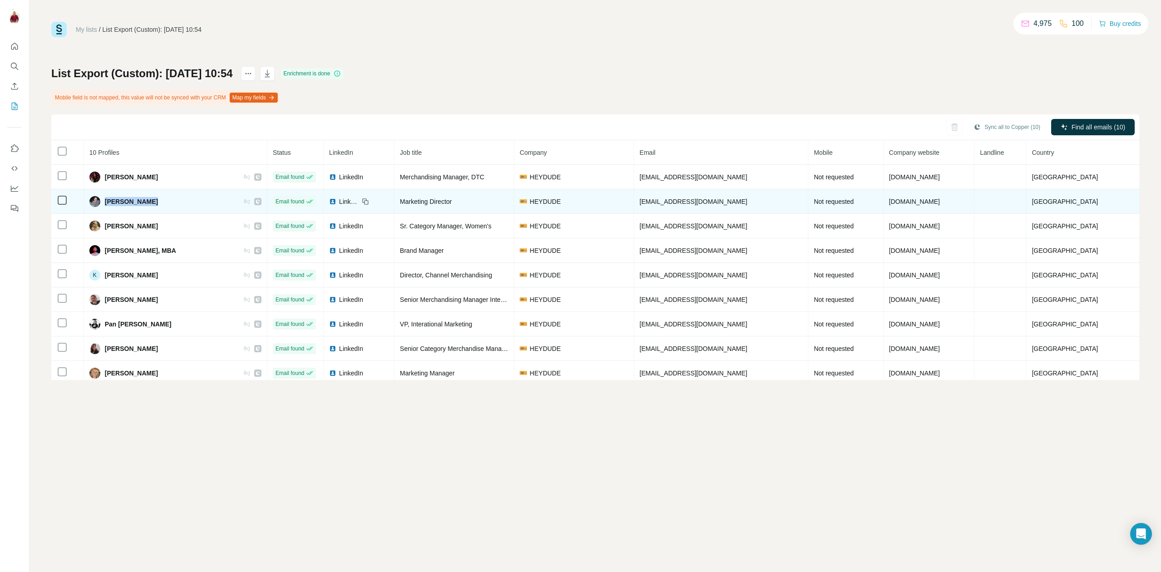
copy span "Courtney Dronsfield"
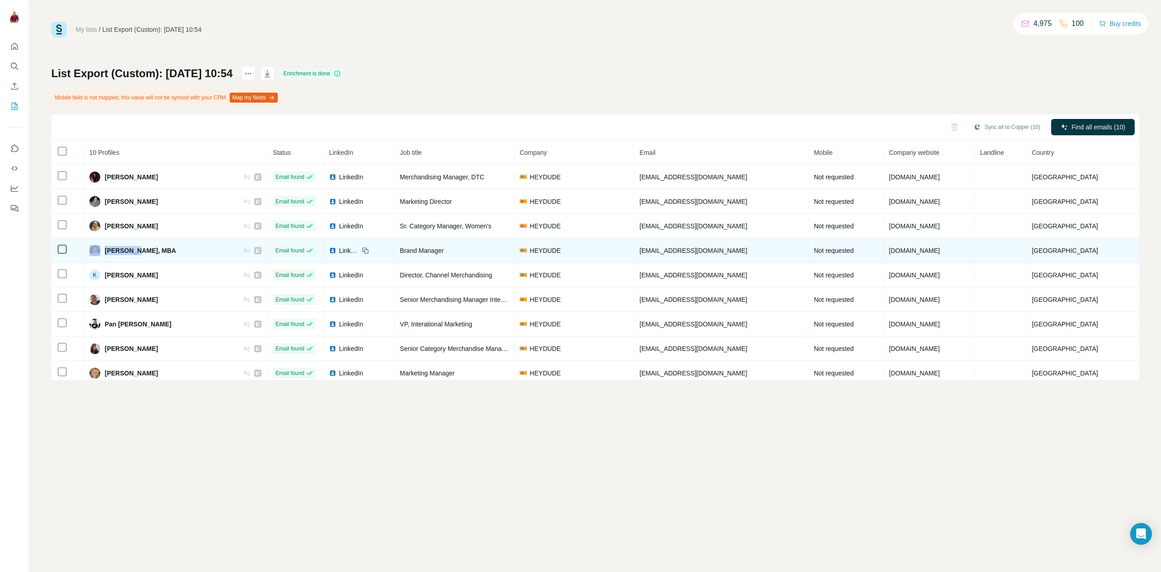
drag, startPoint x: 136, startPoint y: 250, endPoint x: 103, endPoint y: 250, distance: 32.7
click at [103, 250] on div "Dave Pike, MBA" at bounding box center [132, 250] width 87 height 11
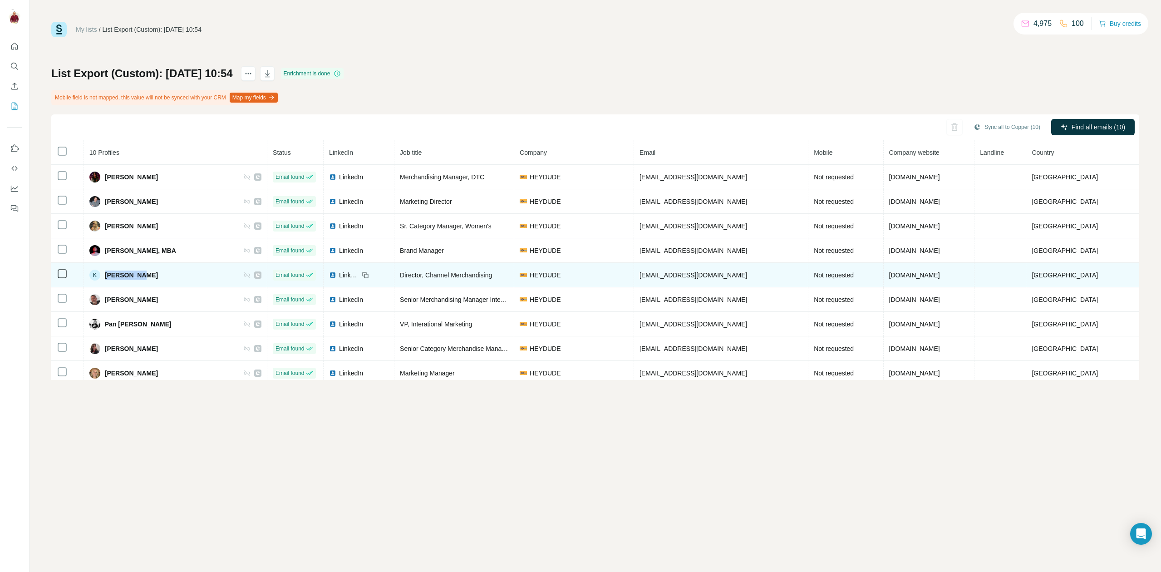
drag, startPoint x: 133, startPoint y: 277, endPoint x: 104, endPoint y: 275, distance: 30.0
click at [104, 275] on div "K Kelley Ash" at bounding box center [175, 275] width 172 height 11
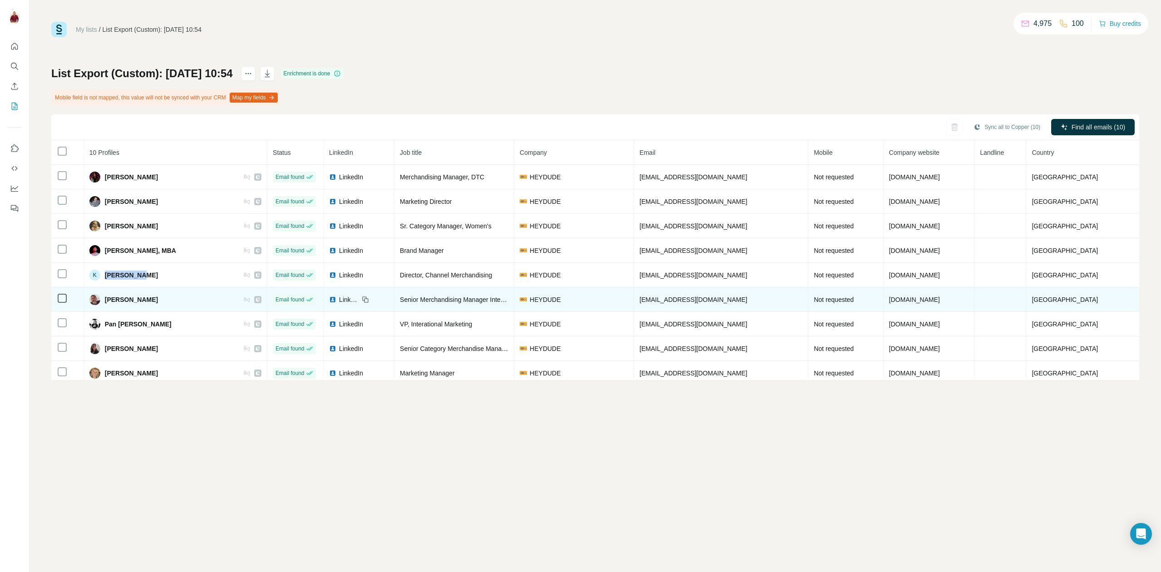
drag, startPoint x: 163, startPoint y: 298, endPoint x: 107, endPoint y: 301, distance: 56.3
click at [107, 301] on div "Laurent Haeyaert" at bounding box center [175, 299] width 172 height 11
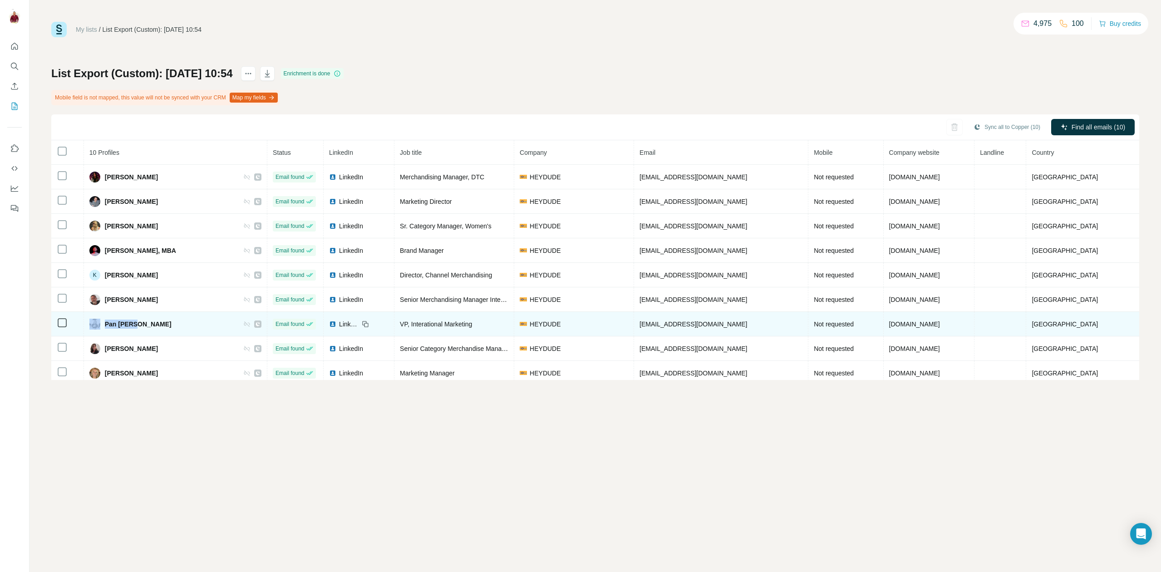
drag, startPoint x: 147, startPoint y: 324, endPoint x: 103, endPoint y: 326, distance: 43.7
click at [103, 326] on div "Pan Nancy" at bounding box center [175, 324] width 172 height 11
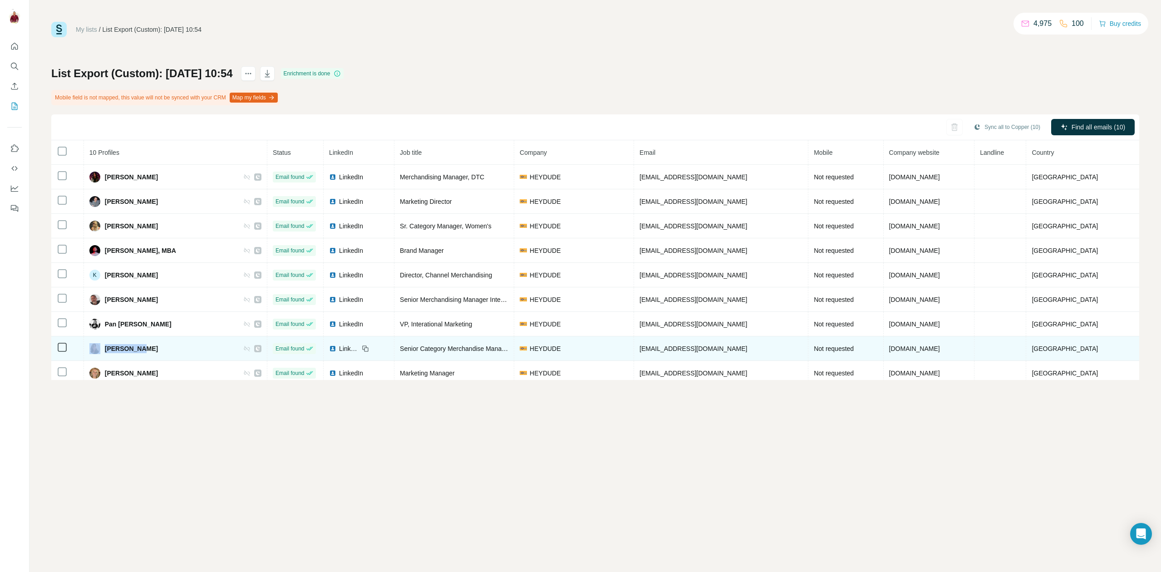
drag, startPoint x: 137, startPoint y: 349, endPoint x: 105, endPoint y: 350, distance: 31.8
click at [105, 350] on div "Sara Salva" at bounding box center [175, 348] width 172 height 11
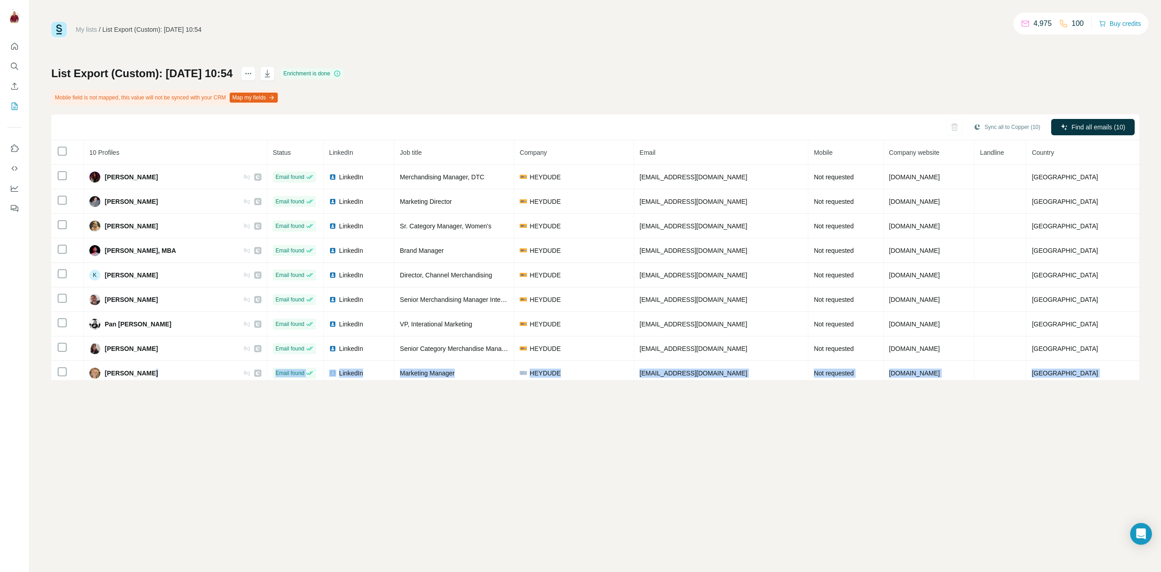
scroll to position [30, 0]
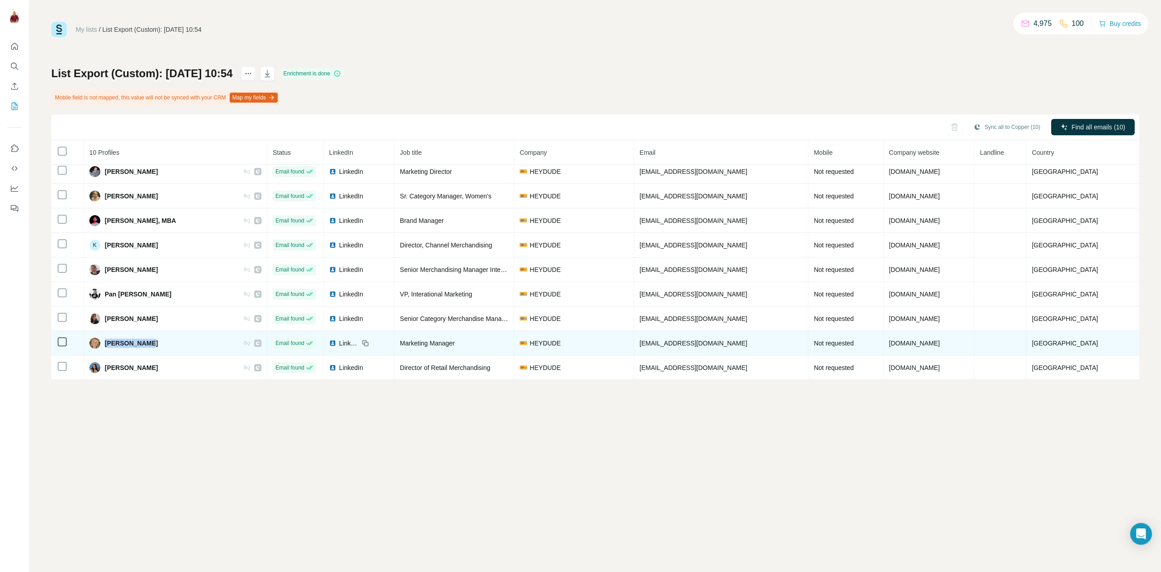
drag, startPoint x: 151, startPoint y: 371, endPoint x: 109, endPoint y: 345, distance: 49.1
click at [109, 345] on div "Stacey Ferry" at bounding box center [175, 343] width 172 height 11
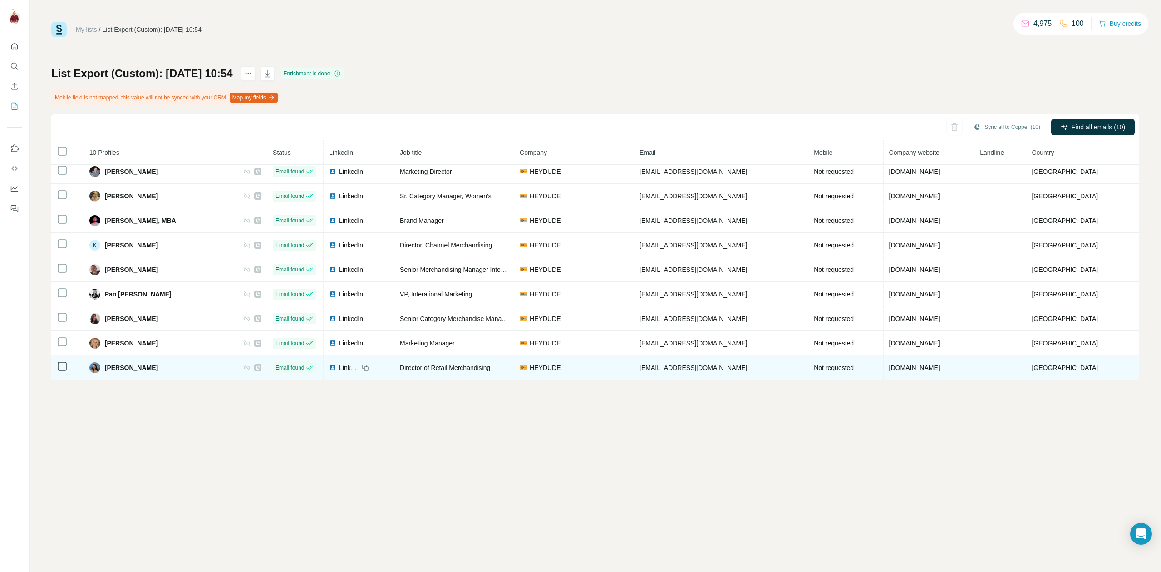
drag, startPoint x: 170, startPoint y: 367, endPoint x: 115, endPoint y: 368, distance: 54.5
click at [110, 368] on div "Stephanie Reynolds" at bounding box center [175, 367] width 172 height 11
click at [172, 367] on div "Stephanie Reynolds" at bounding box center [175, 367] width 172 height 11
drag, startPoint x: 168, startPoint y: 368, endPoint x: 106, endPoint y: 369, distance: 61.8
click at [106, 369] on div "Stephanie Reynolds" at bounding box center [175, 367] width 172 height 11
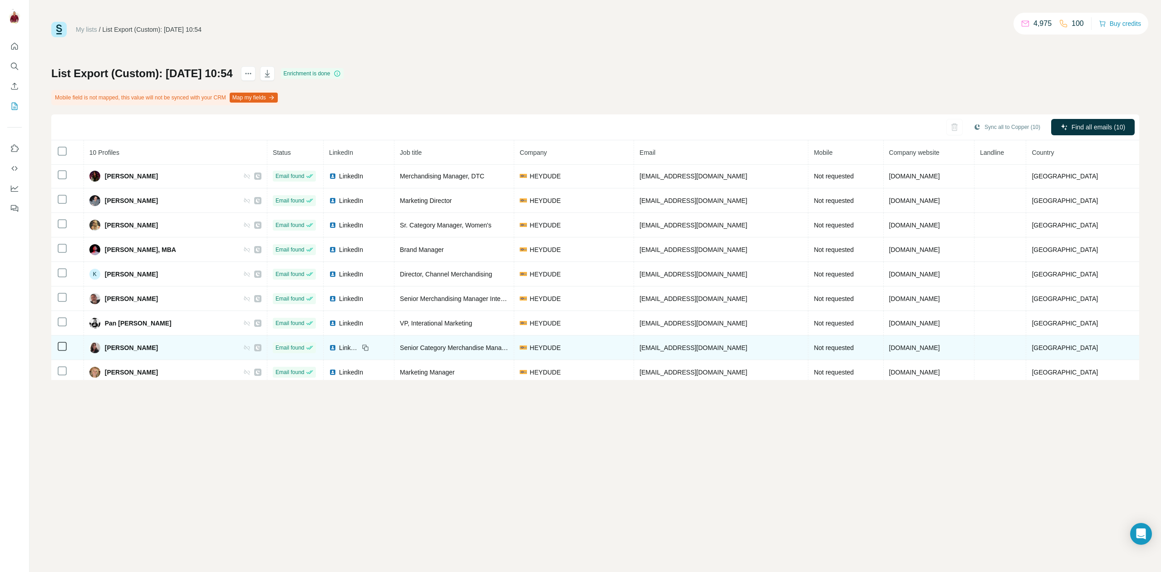
scroll to position [0, 0]
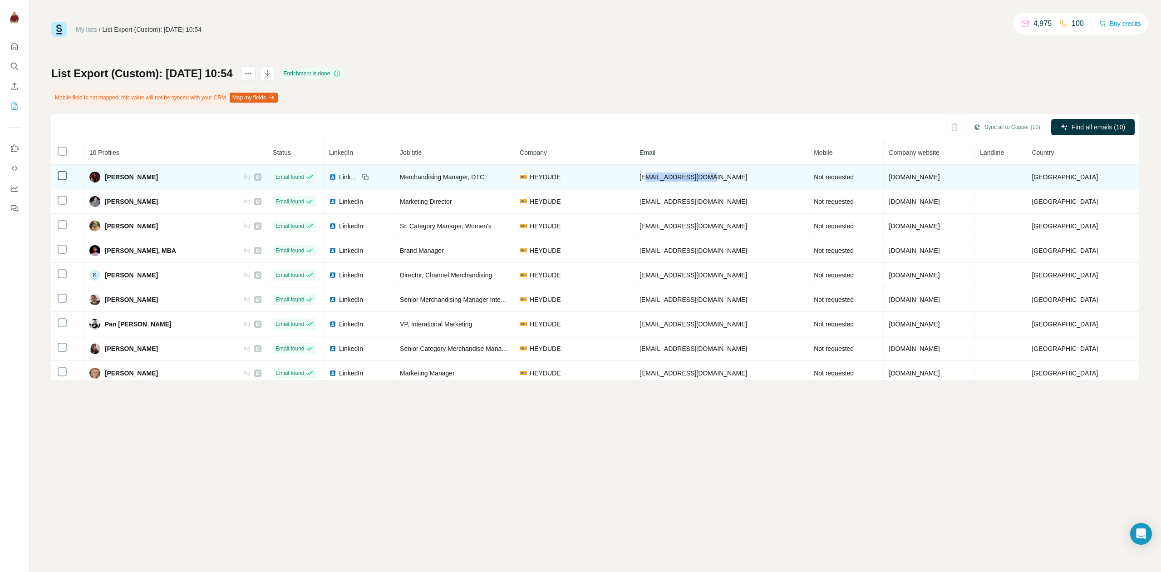
drag, startPoint x: 718, startPoint y: 177, endPoint x: 659, endPoint y: 179, distance: 59.1
click at [659, 179] on span "amurillo@heydude.com" at bounding box center [694, 176] width 108 height 7
click at [713, 175] on span "amurillo@heydude.com" at bounding box center [694, 176] width 108 height 7
drag, startPoint x: 722, startPoint y: 175, endPoint x: 646, endPoint y: 178, distance: 75.9
click at [646, 178] on td "amurillo@heydude.com" at bounding box center [721, 177] width 174 height 25
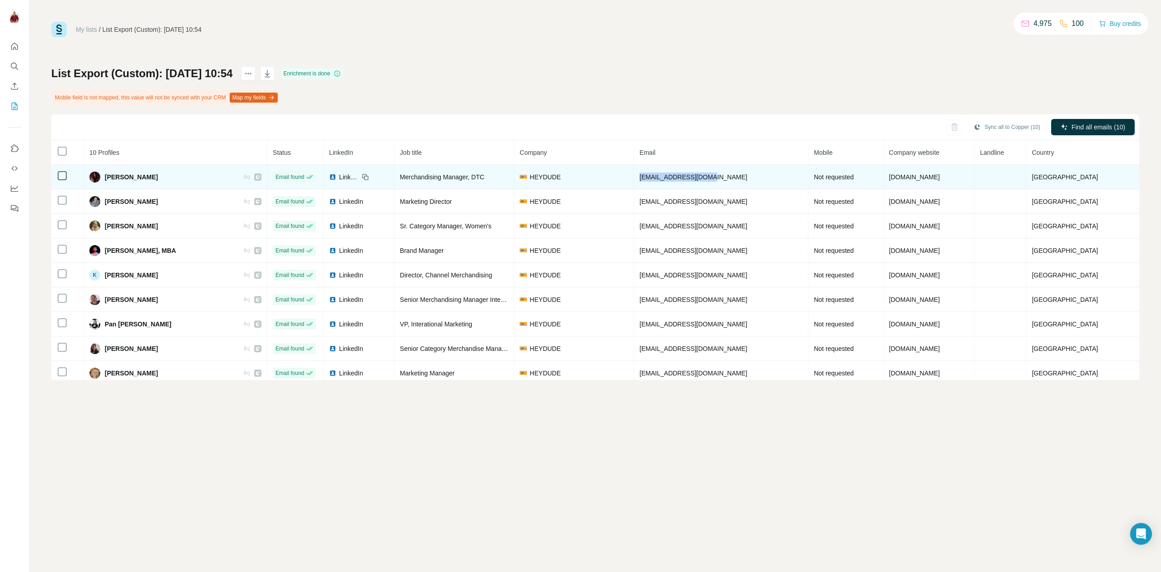
click at [679, 178] on span "amurillo@heydude.com" at bounding box center [694, 176] width 108 height 7
drag, startPoint x: 686, startPoint y: 180, endPoint x: 651, endPoint y: 178, distance: 35.0
click at [651, 178] on td "amurillo@heydude.com" at bounding box center [721, 177] width 174 height 25
click at [652, 178] on span "amurillo@heydude.com" at bounding box center [694, 176] width 108 height 7
click at [686, 177] on span "amurillo@heydude.com" at bounding box center [694, 176] width 108 height 7
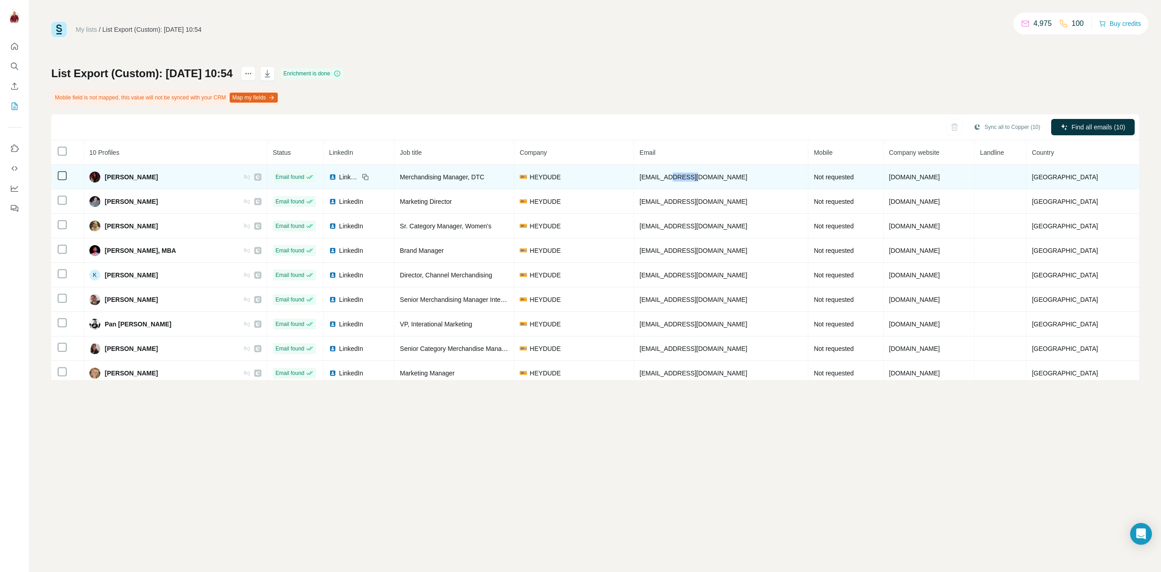
click at [686, 177] on span "amurillo@heydude.com" at bounding box center [694, 176] width 108 height 7
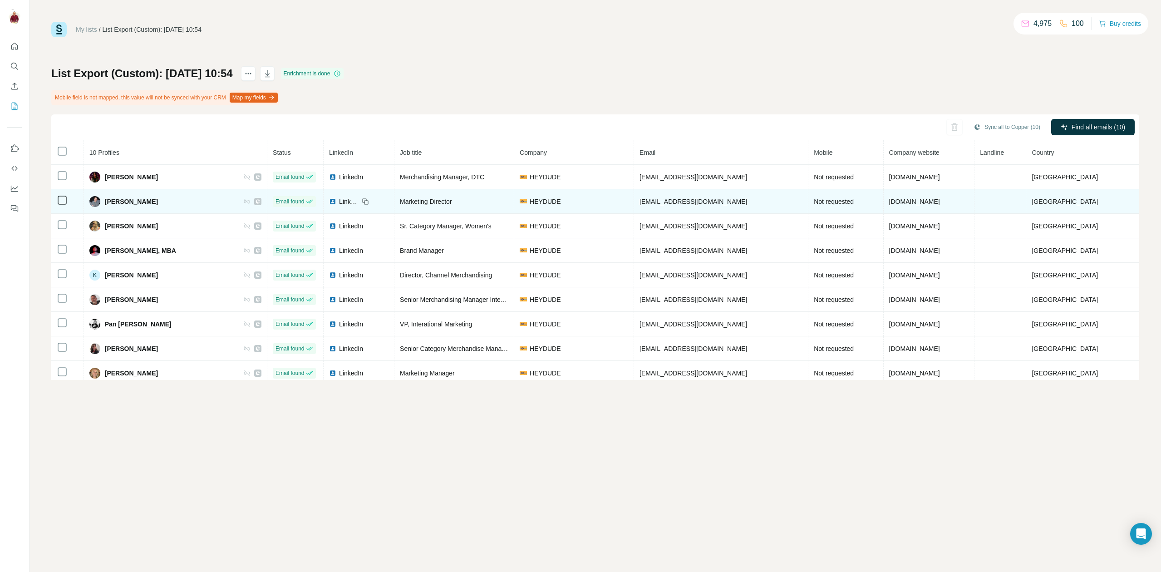
click at [681, 202] on span "cfarrell@heydude.com" at bounding box center [694, 201] width 108 height 7
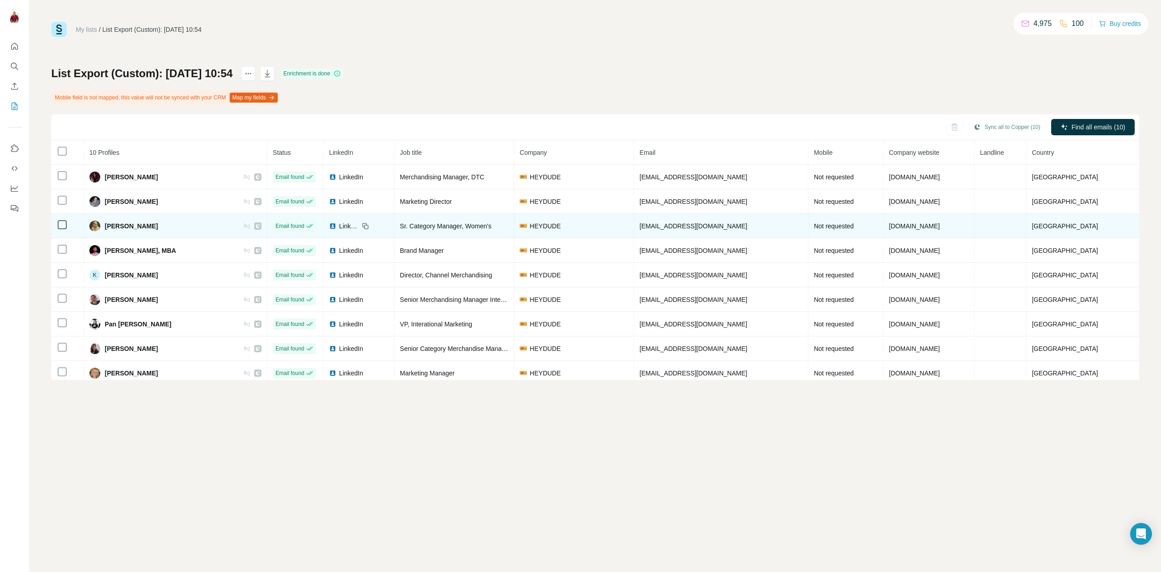
click at [681, 222] on span "cdronsfield@heydude.com" at bounding box center [694, 225] width 108 height 7
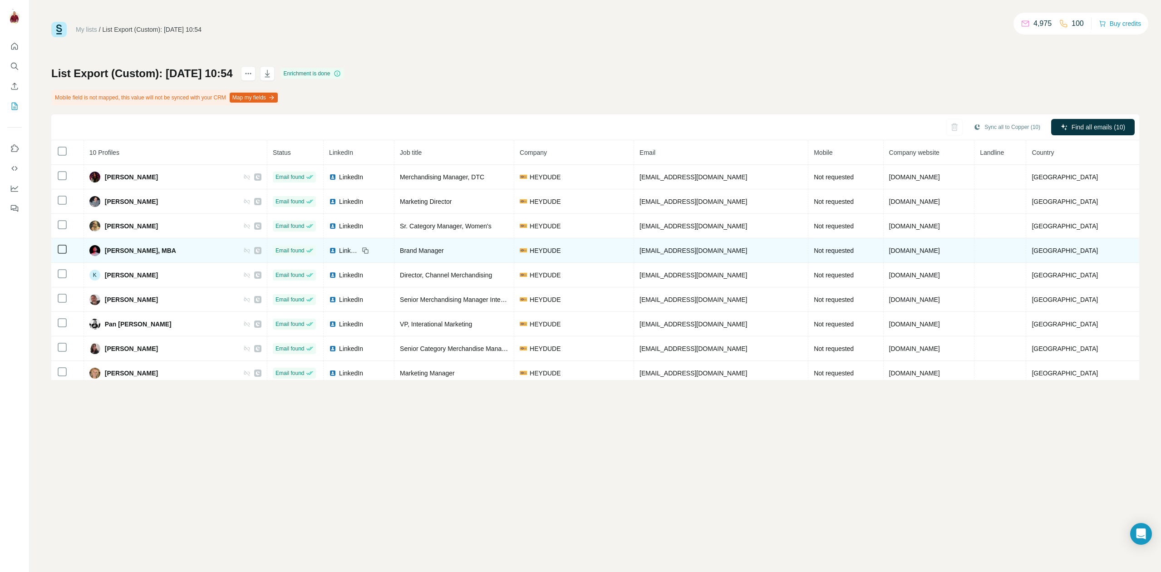
click at [685, 253] on span "dpike@heydude.com" at bounding box center [694, 250] width 108 height 7
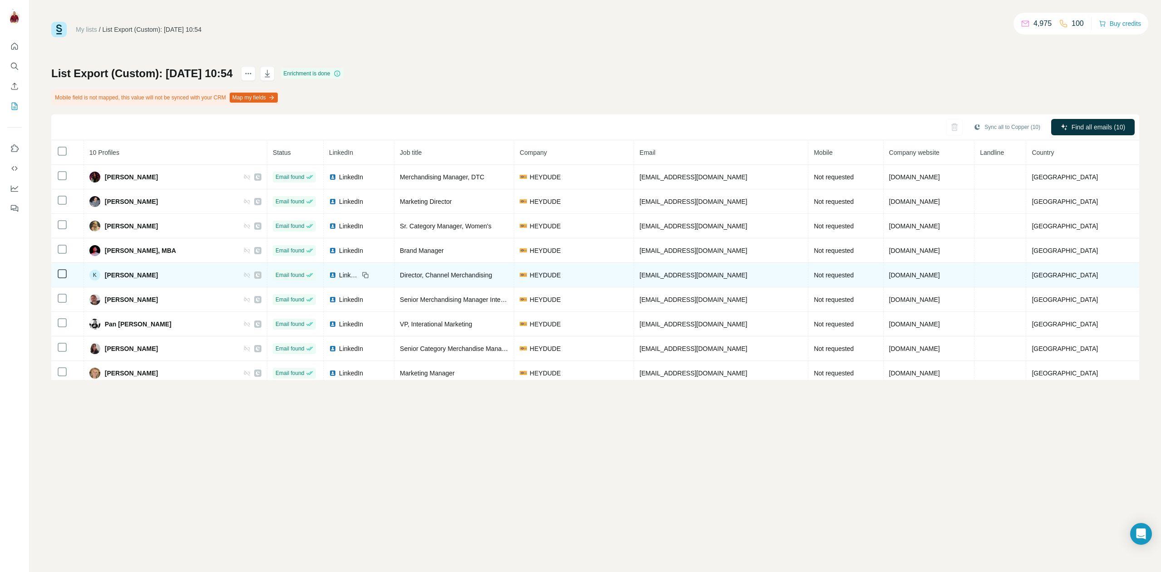
click at [677, 277] on span "kash@heydude.com" at bounding box center [694, 275] width 108 height 7
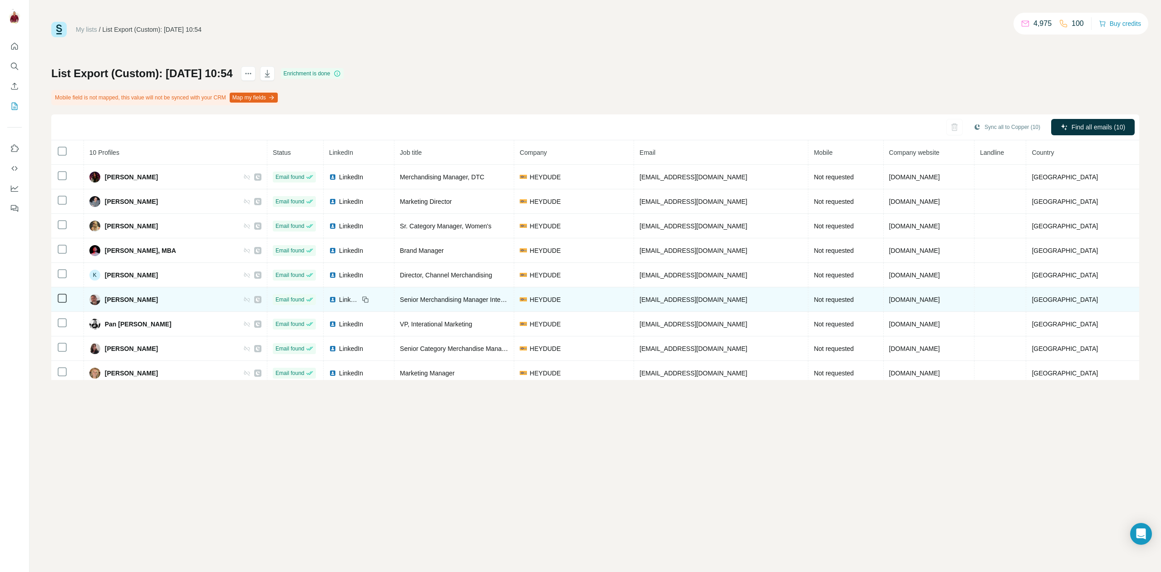
click at [692, 299] on span "lhaeyaert@heydude.com" at bounding box center [694, 299] width 108 height 7
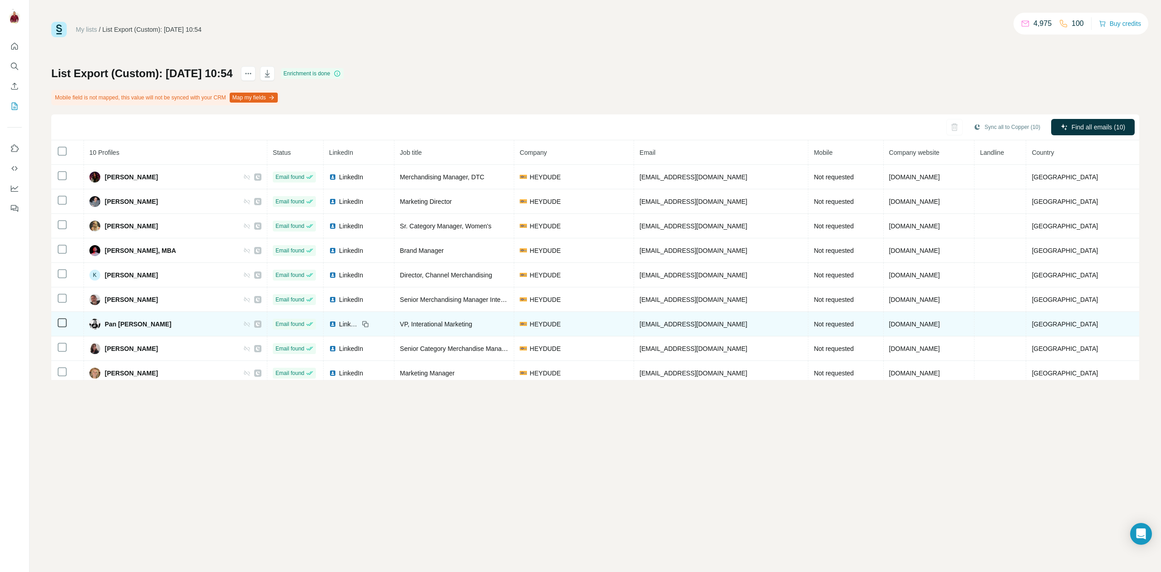
click at [686, 326] on span "npan@heydude.com" at bounding box center [694, 324] width 108 height 7
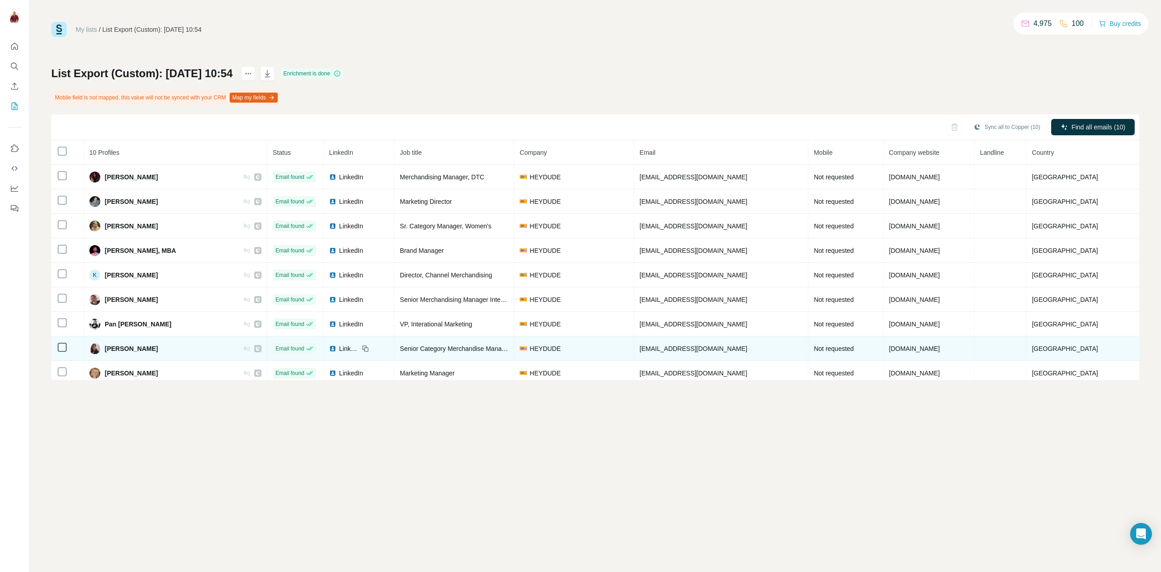
click at [692, 348] on span "ssalva@heydude.com" at bounding box center [694, 348] width 108 height 7
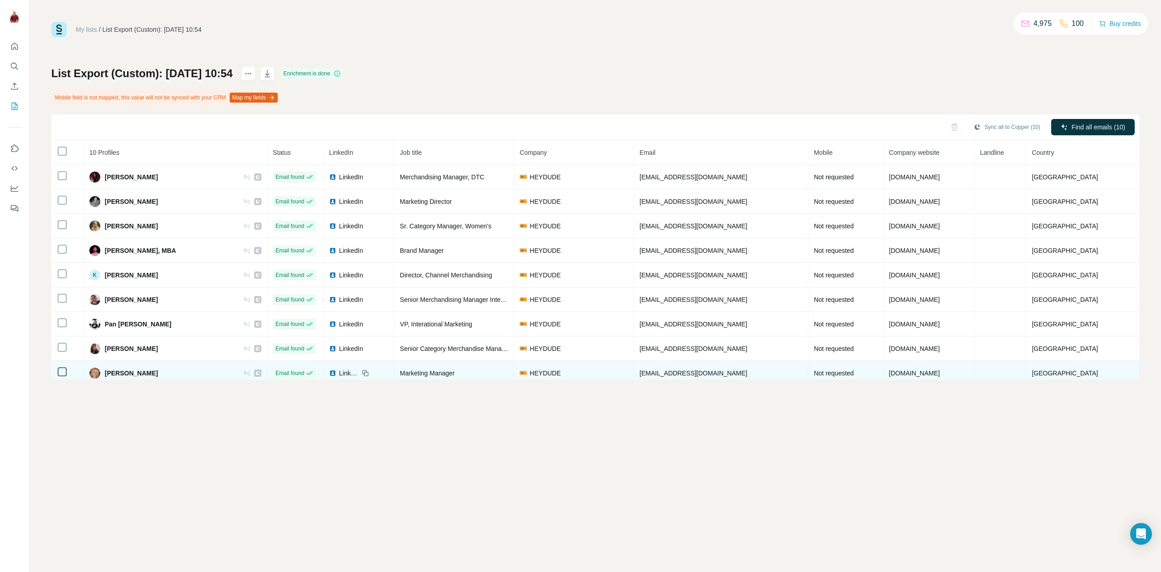
click at [692, 371] on span "sferry@heydudeshoes.com" at bounding box center [694, 373] width 108 height 7
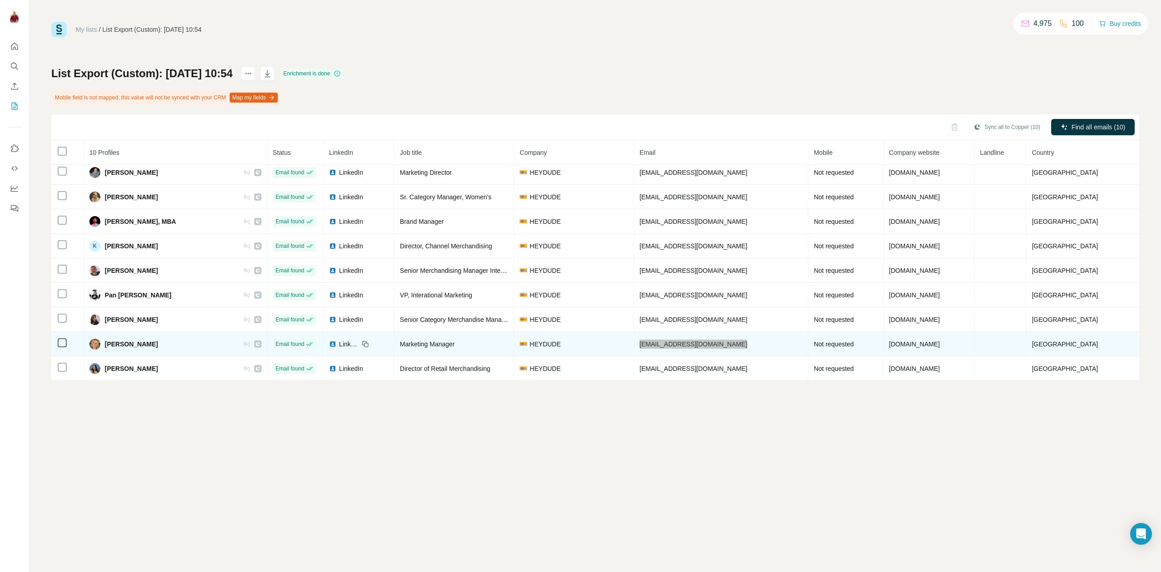
scroll to position [30, 0]
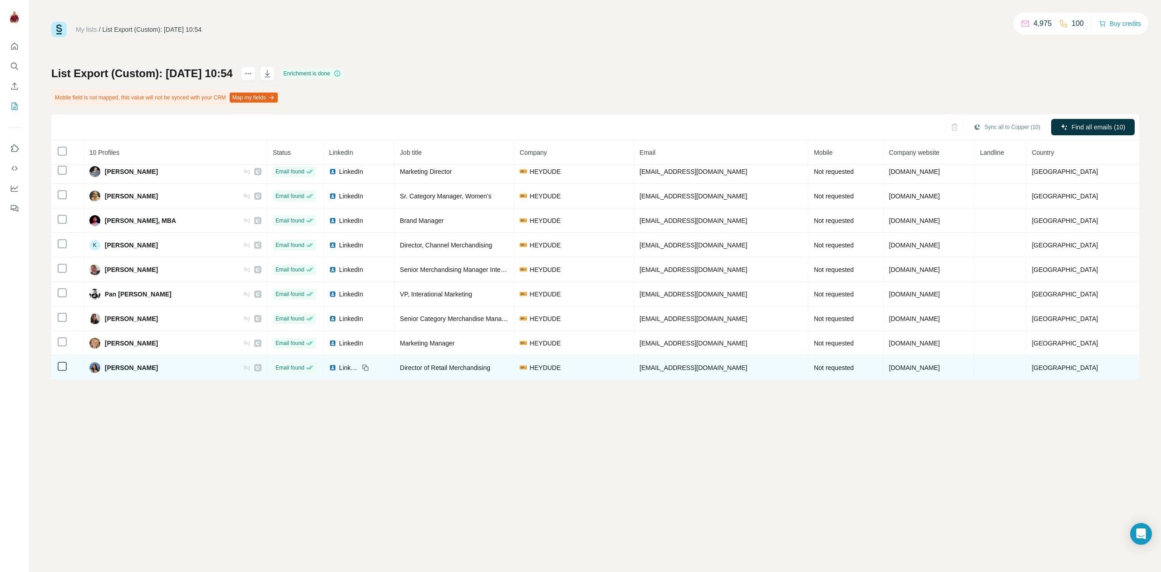
click at [697, 361] on td "sreynolds@heydude.com" at bounding box center [721, 368] width 174 height 25
click at [697, 366] on span "sreynolds@heydude.com" at bounding box center [694, 367] width 108 height 7
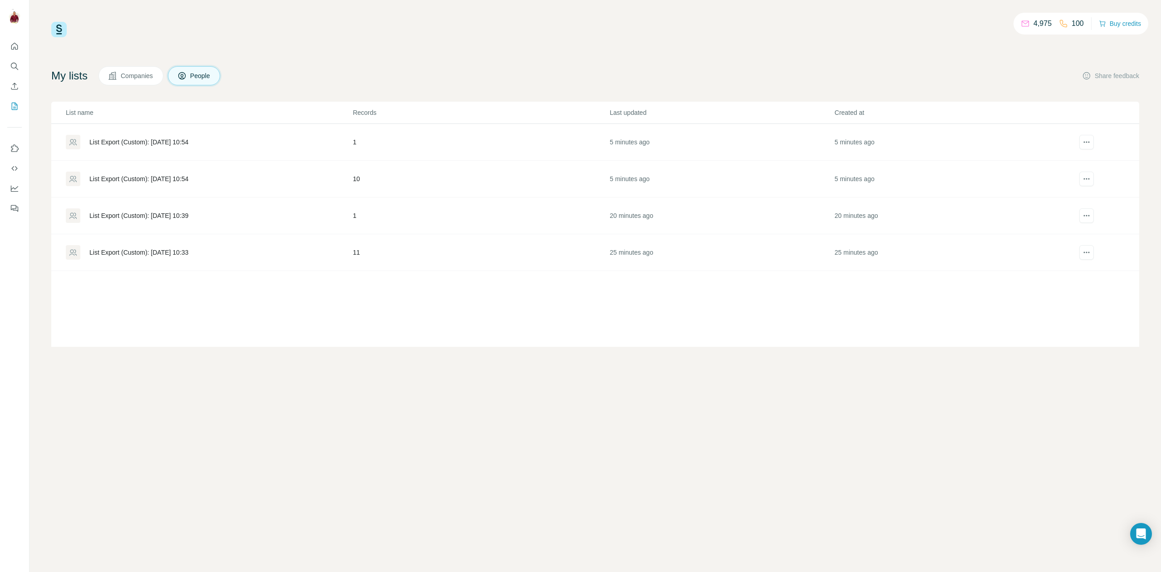
click at [164, 136] on div "List Export (Custom): [DATE] 10:54" at bounding box center [209, 142] width 286 height 15
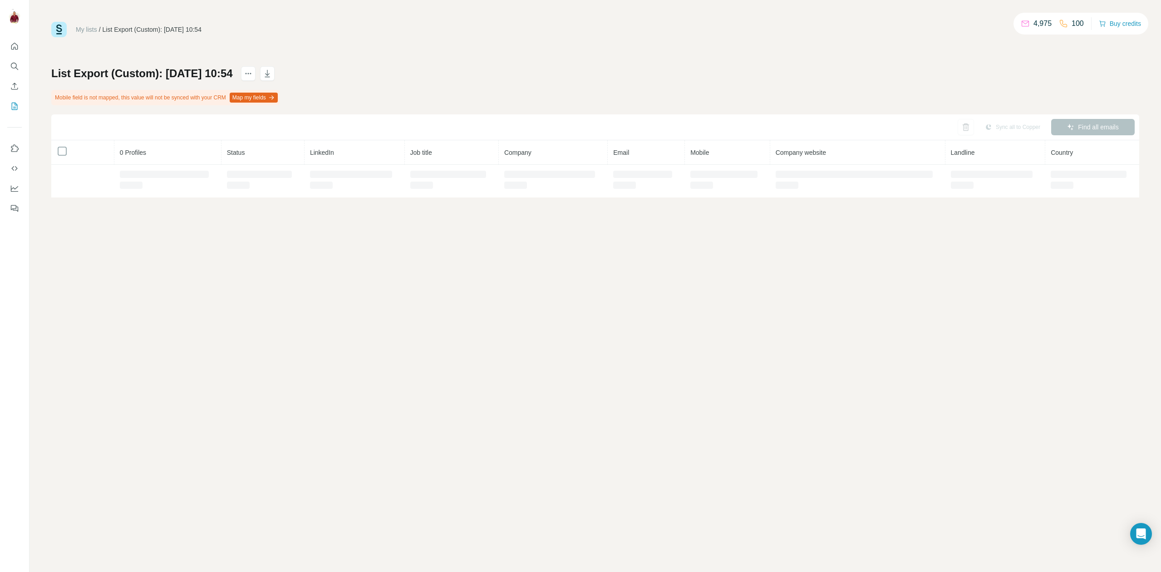
click at [154, 140] on th "0 Profiles" at bounding box center [167, 152] width 107 height 25
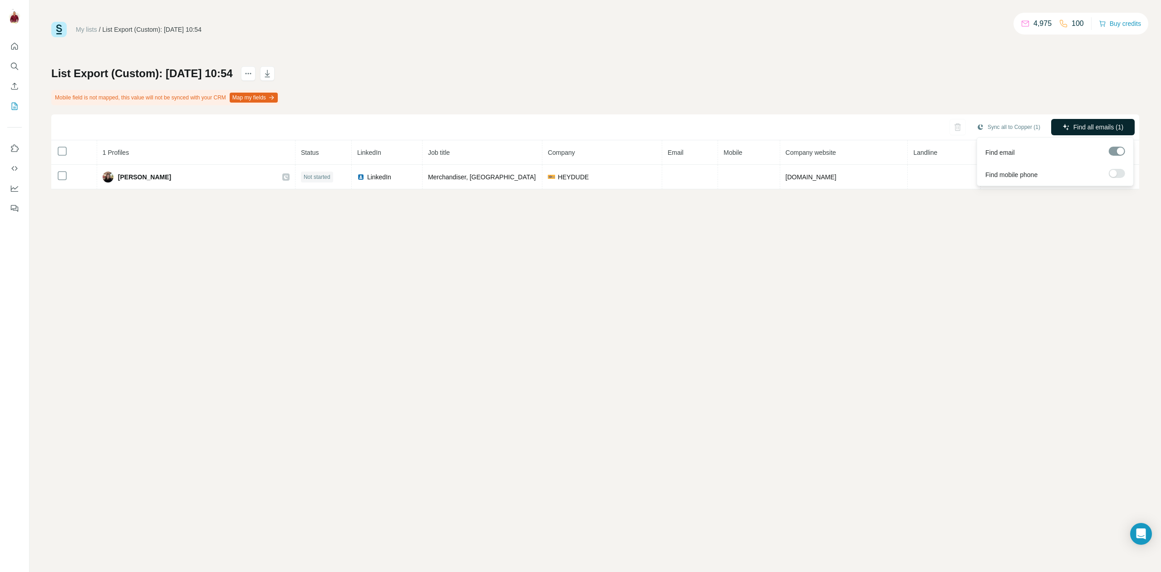
click at [1096, 128] on span "Find all emails (1)" at bounding box center [1099, 127] width 50 height 9
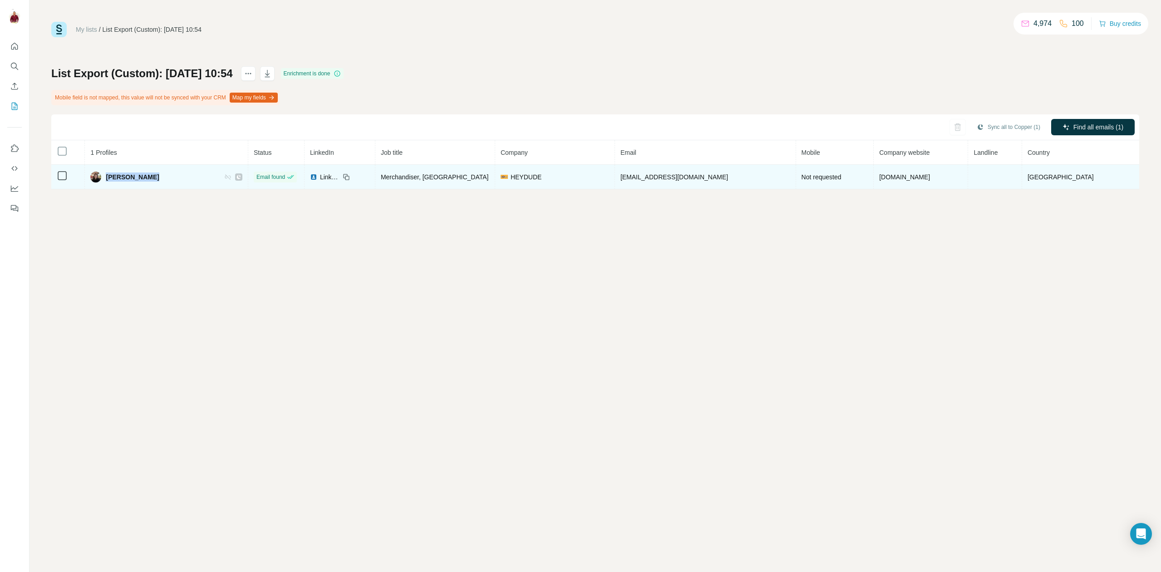
drag, startPoint x: 157, startPoint y: 179, endPoint x: 112, endPoint y: 180, distance: 44.5
click at [112, 180] on div "Kristen Flynn" at bounding box center [166, 177] width 152 height 11
drag, startPoint x: 704, startPoint y: 177, endPoint x: 630, endPoint y: 178, distance: 74.5
click at [630, 178] on td "kflynn@heydude.com" at bounding box center [705, 177] width 181 height 25
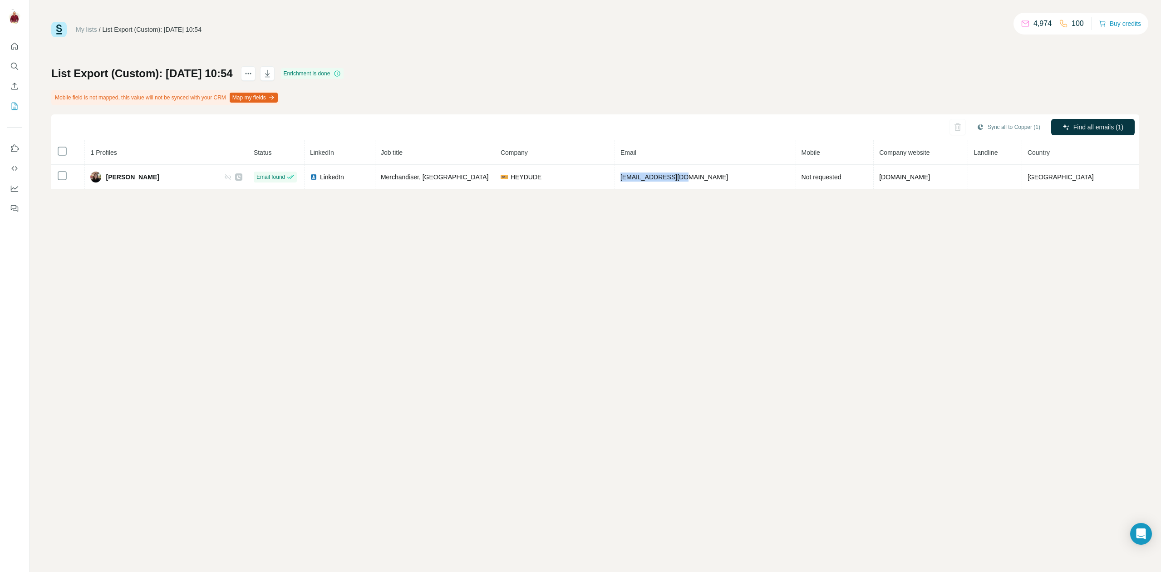
click at [92, 31] on link "My lists" at bounding box center [86, 29] width 21 height 7
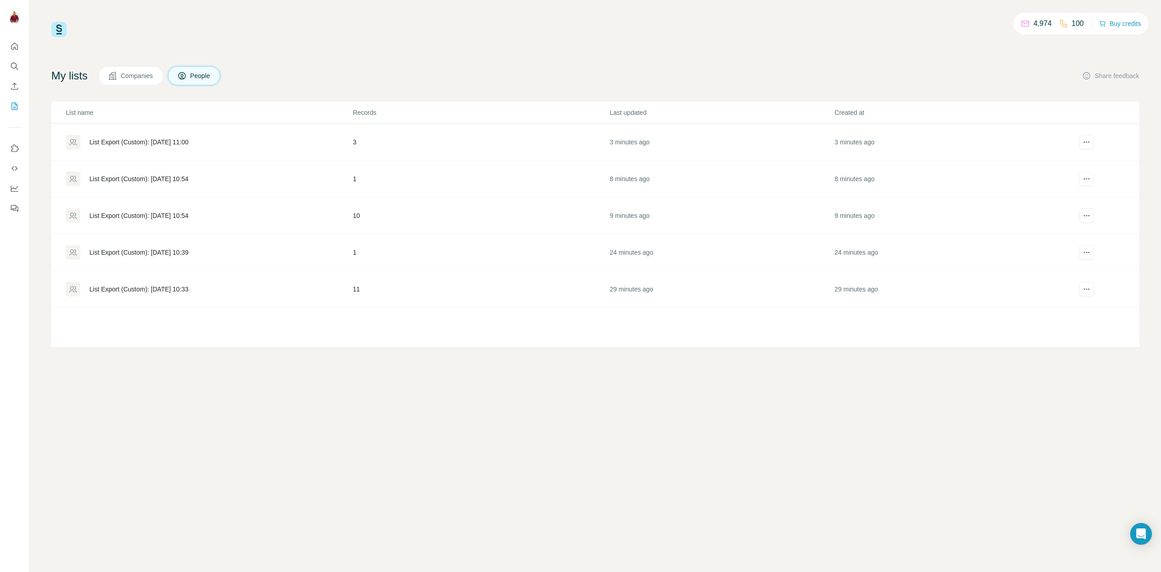
click at [180, 137] on div "List Export (Custom): [DATE] 11:00" at bounding box center [209, 142] width 286 height 15
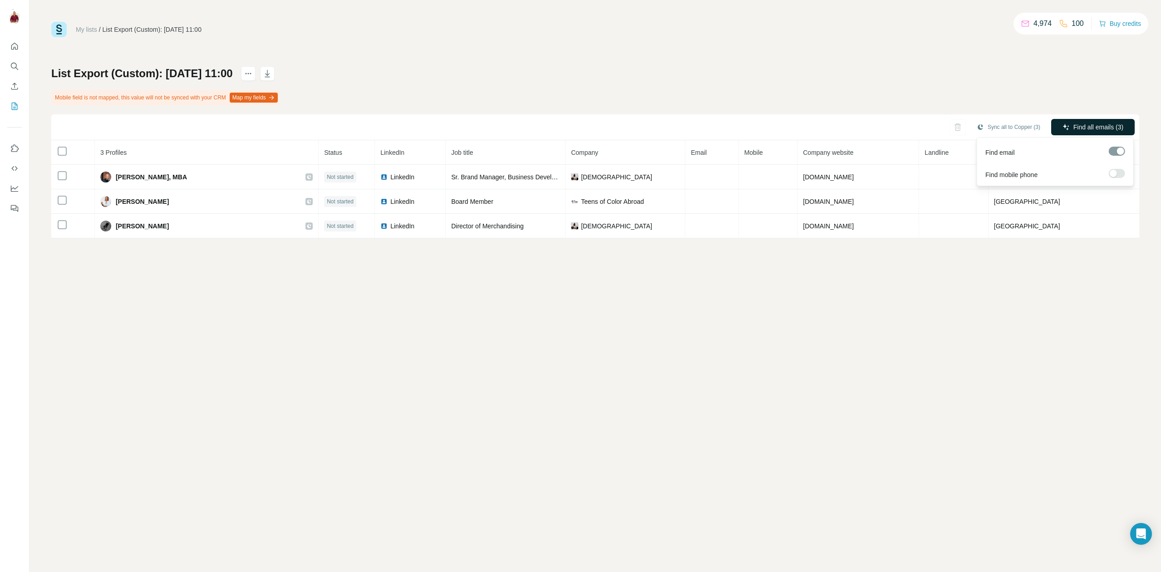
click at [1088, 129] on span "Find all emails (3)" at bounding box center [1099, 127] width 50 height 9
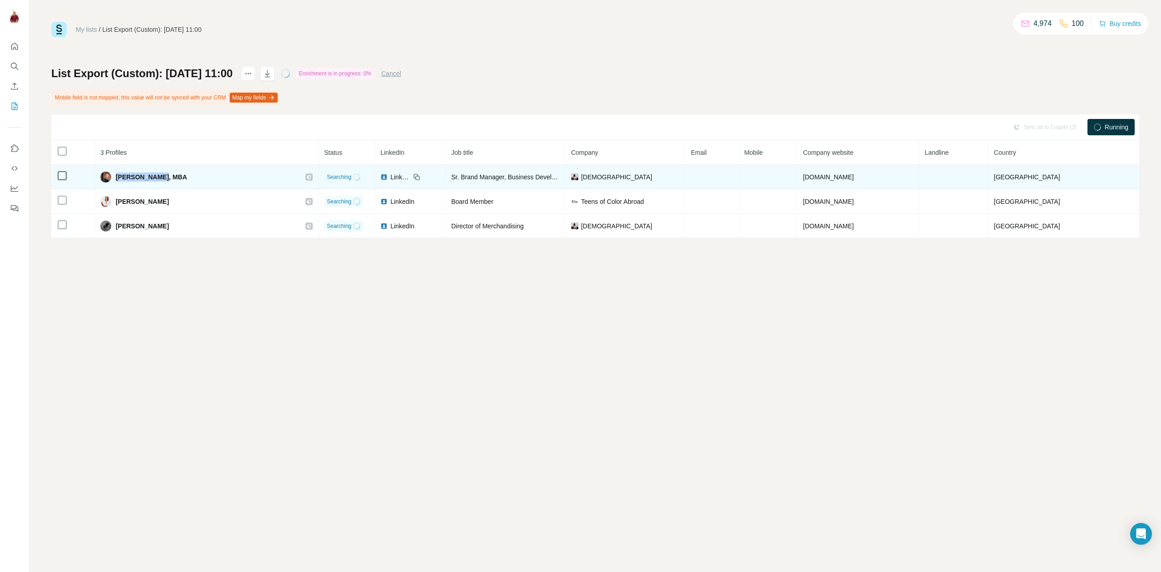
drag, startPoint x: 158, startPoint y: 177, endPoint x: 117, endPoint y: 173, distance: 40.5
click at [117, 173] on span "[PERSON_NAME], MBA" at bounding box center [151, 177] width 71 height 9
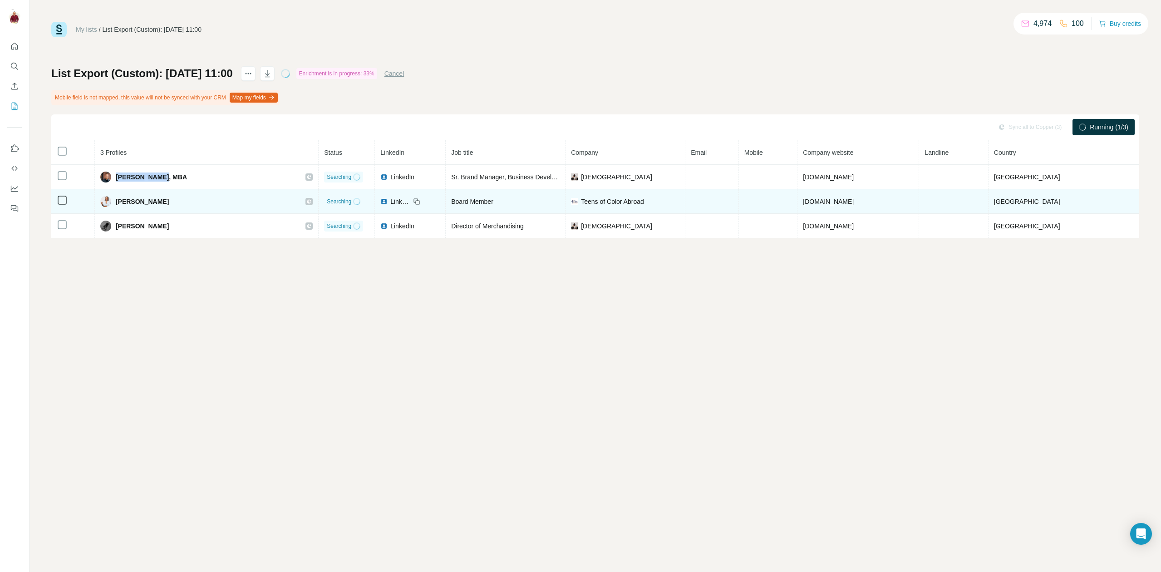
drag, startPoint x: 117, startPoint y: 200, endPoint x: 185, endPoint y: 199, distance: 68.1
click at [185, 199] on div "[PERSON_NAME]" at bounding box center [206, 201] width 212 height 11
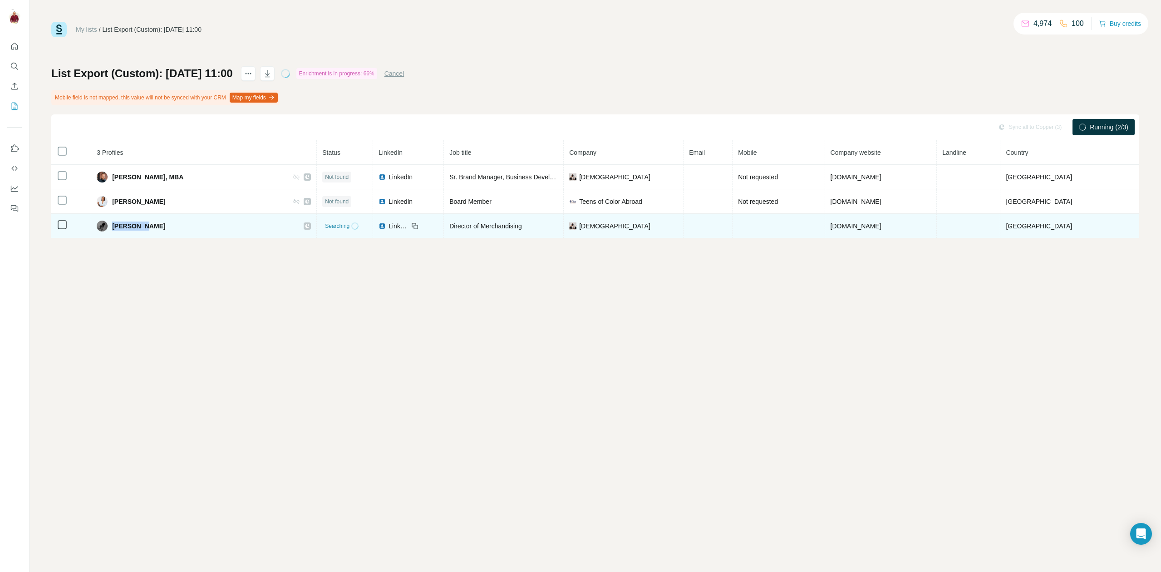
drag, startPoint x: 145, startPoint y: 227, endPoint x: 113, endPoint y: 227, distance: 32.2
click at [113, 227] on div "[PERSON_NAME]" at bounding box center [204, 226] width 214 height 11
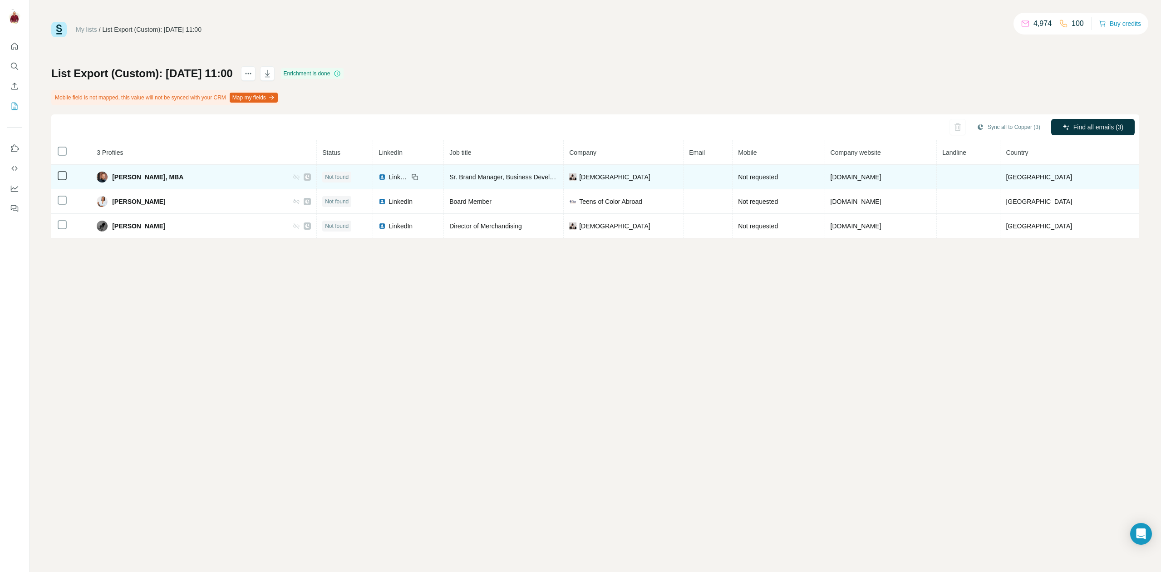
click at [700, 177] on td at bounding box center [708, 177] width 49 height 25
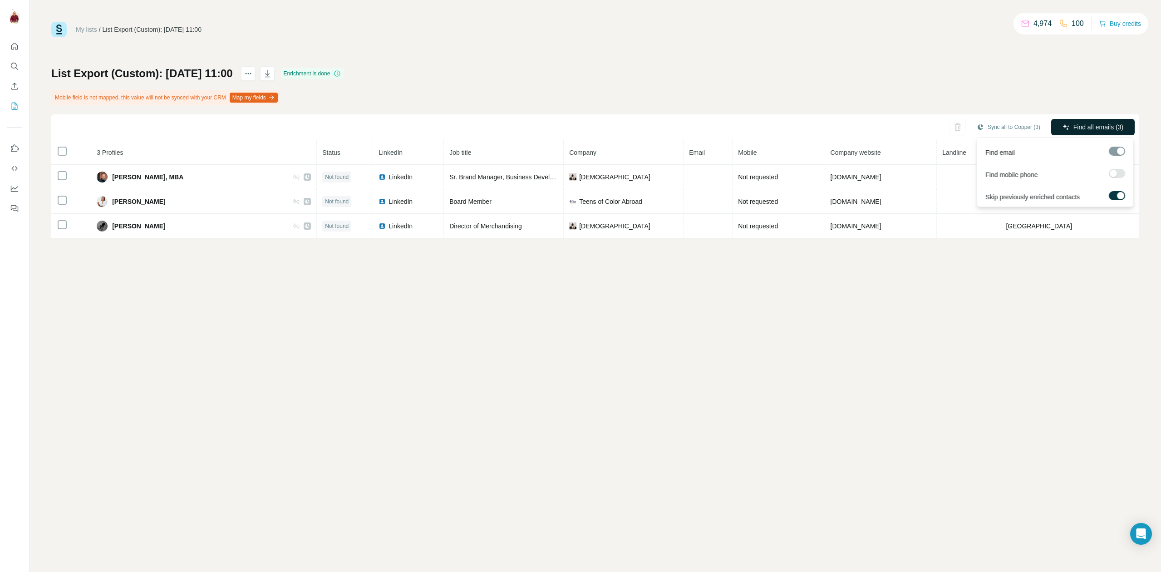
click at [1086, 131] on span "Find all emails (3)" at bounding box center [1099, 127] width 50 height 9
click at [1086, 131] on div "Sync all to Copper (3) Running" at bounding box center [595, 127] width 1088 height 26
click at [1117, 196] on label at bounding box center [1117, 195] width 16 height 9
click at [1109, 127] on span "Find all emails (3)" at bounding box center [1099, 127] width 50 height 9
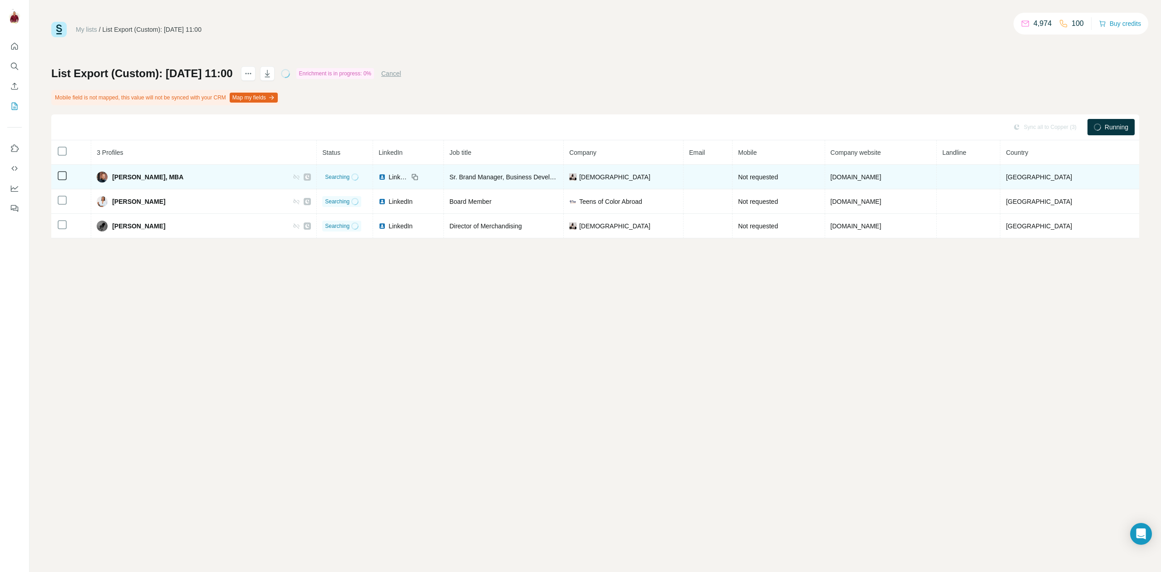
click at [390, 174] on span "LinkedIn" at bounding box center [399, 177] width 20 height 9
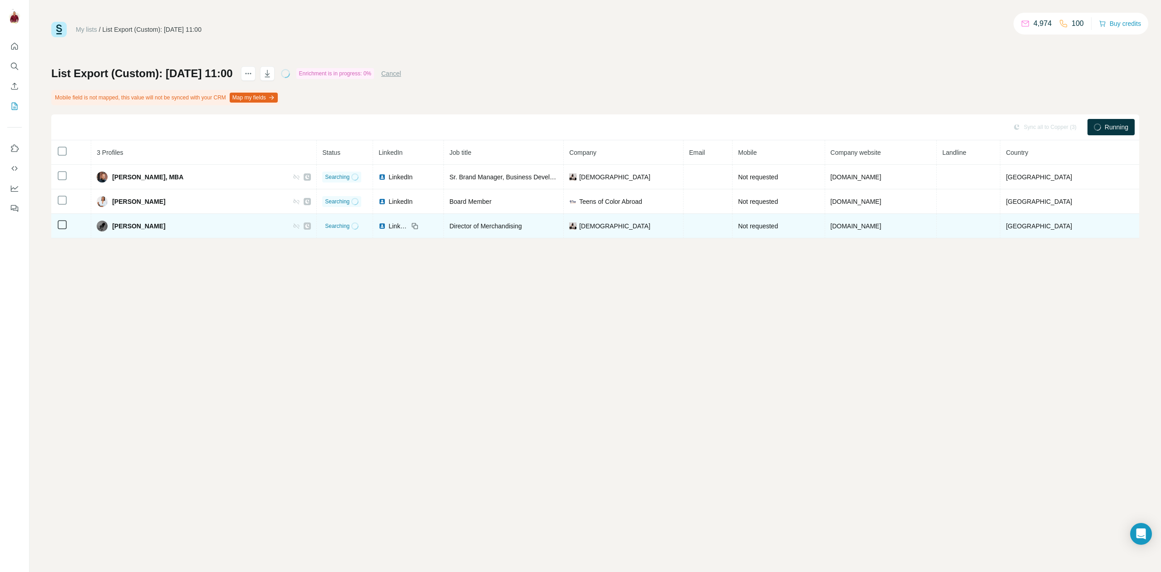
click at [389, 227] on span "LinkedIn" at bounding box center [399, 226] width 20 height 9
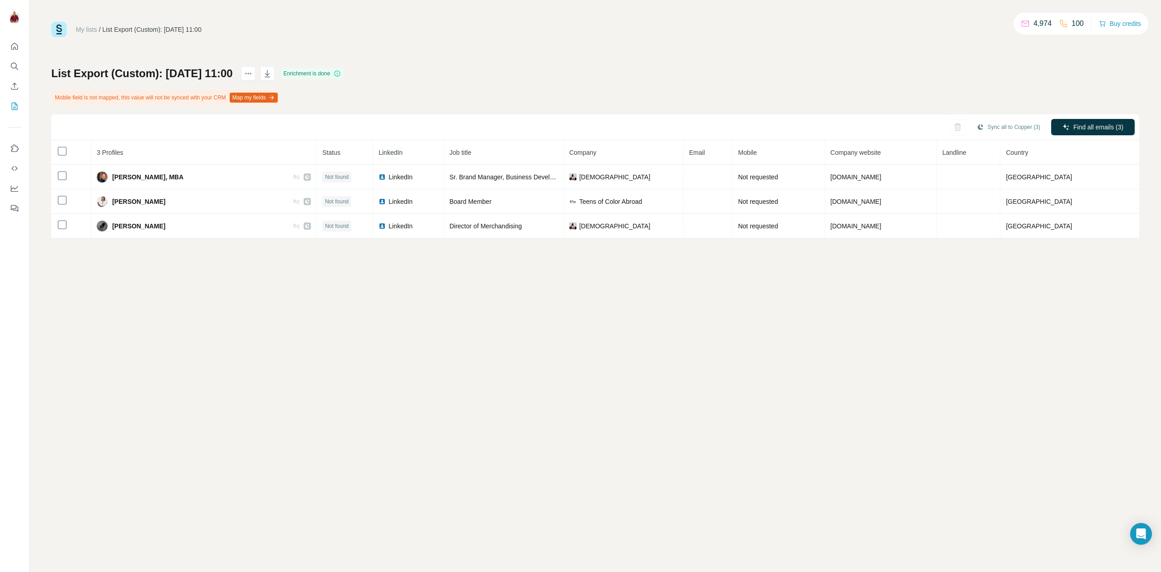
click at [91, 30] on link "My lists" at bounding box center [86, 29] width 21 height 7
click at [89, 28] on link "My lists" at bounding box center [86, 29] width 21 height 7
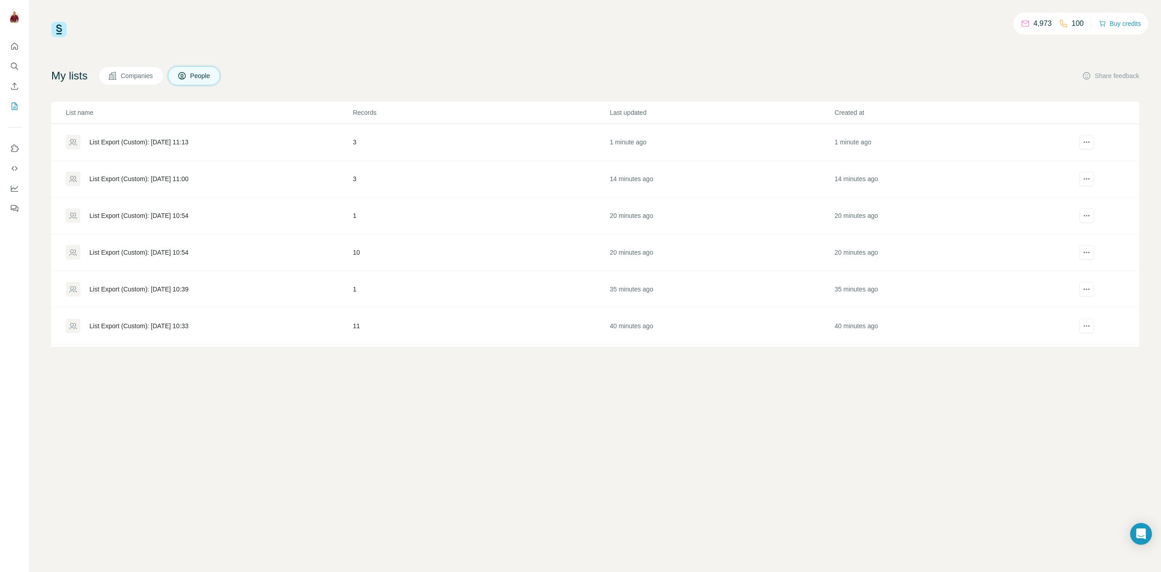
click at [184, 144] on div "List Export (Custom): [DATE] 11:13" at bounding box center [138, 142] width 99 height 9
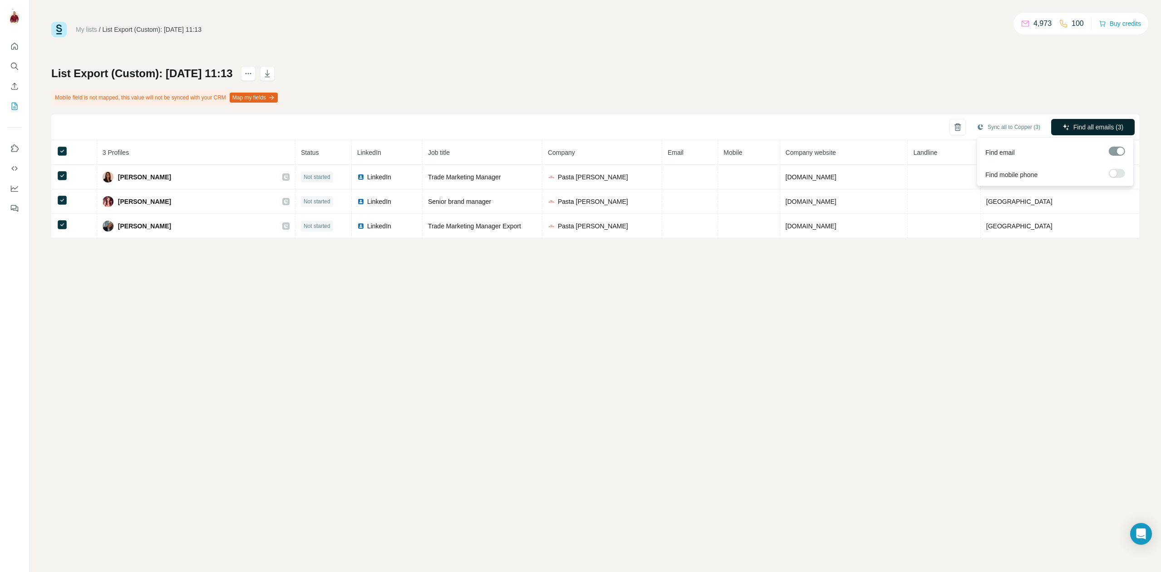
click at [1112, 130] on span "Find all emails (3)" at bounding box center [1099, 127] width 50 height 9
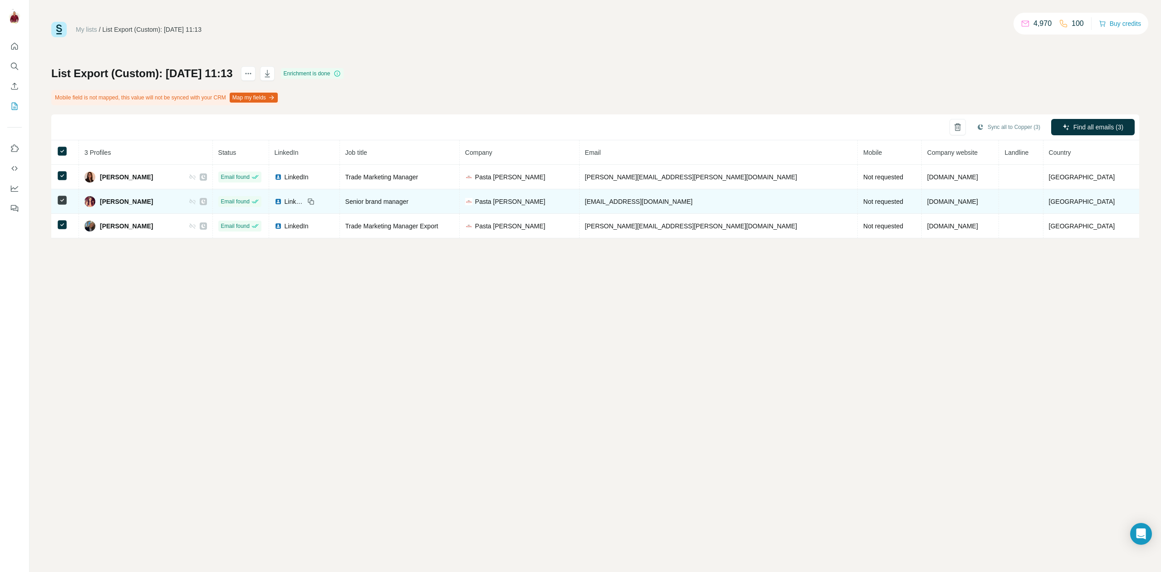
drag, startPoint x: 129, startPoint y: 203, endPoint x: 101, endPoint y: 201, distance: 28.2
click at [101, 201] on div "[PERSON_NAME]" at bounding box center [145, 201] width 123 height 11
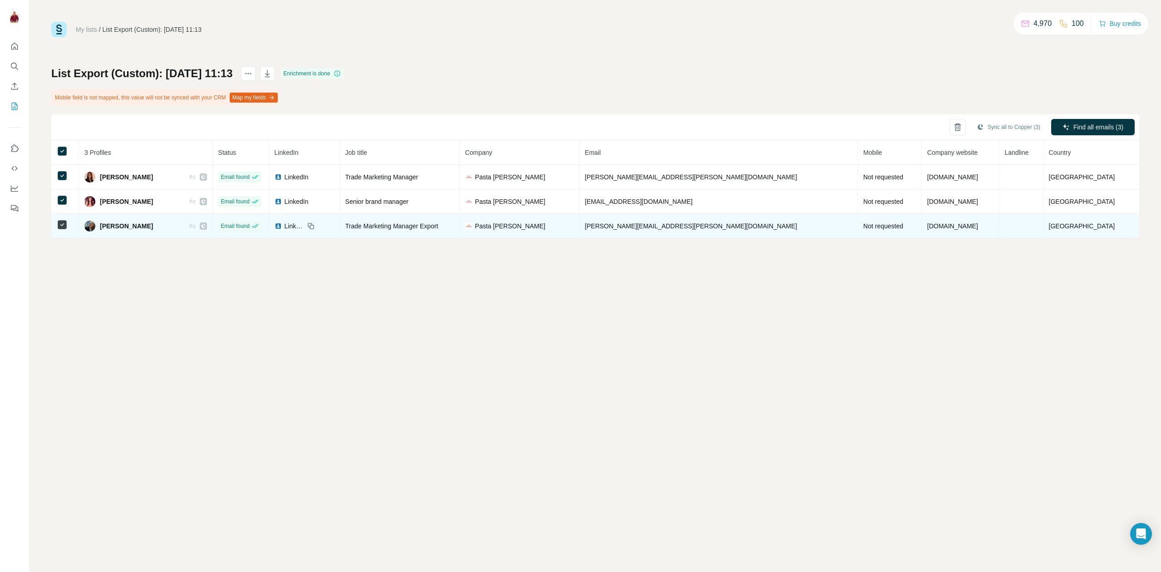
copy div "[PERSON_NAME]"
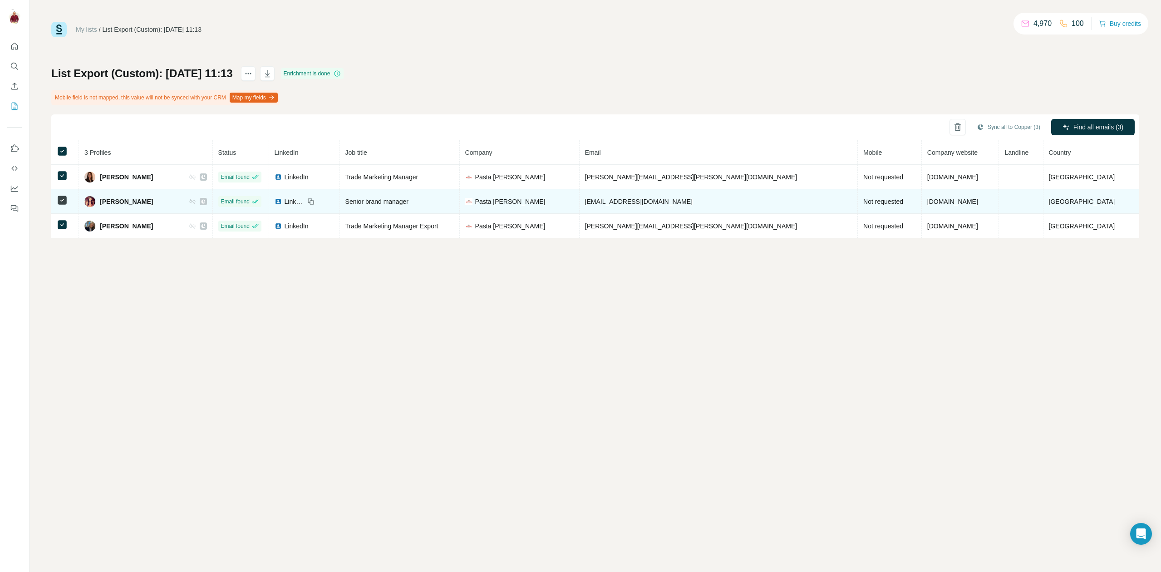
drag, startPoint x: 749, startPoint y: 203, endPoint x: 638, endPoint y: 202, distance: 110.8
click at [638, 202] on td "[EMAIL_ADDRESS][DOMAIN_NAME]" at bounding box center [719, 201] width 279 height 25
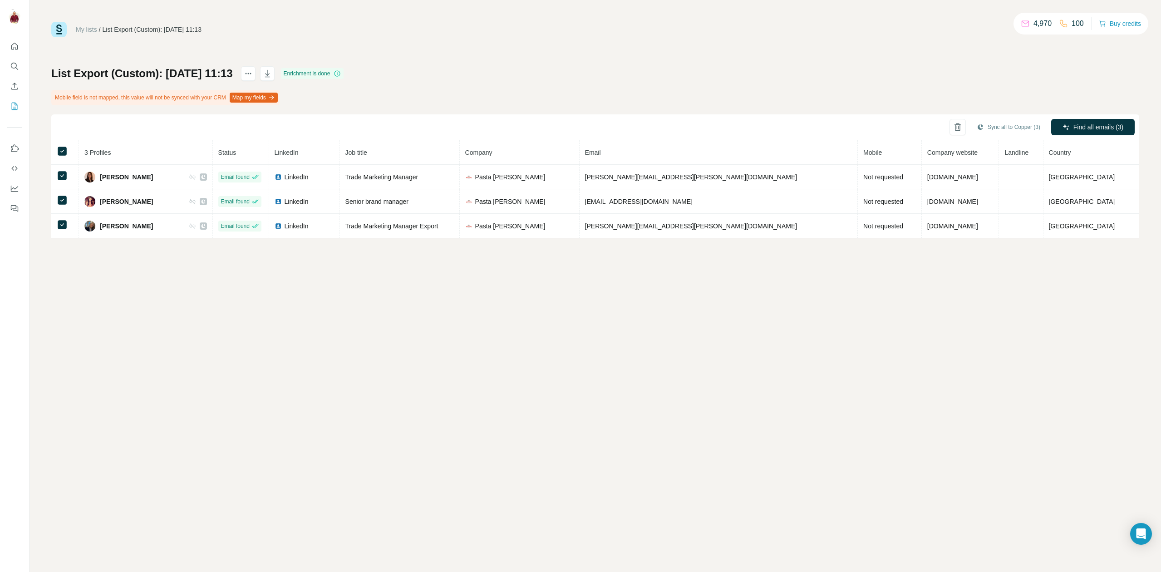
copy span "[EMAIL_ADDRESS][DOMAIN_NAME]"
click at [88, 28] on link "My lists" at bounding box center [86, 29] width 21 height 7
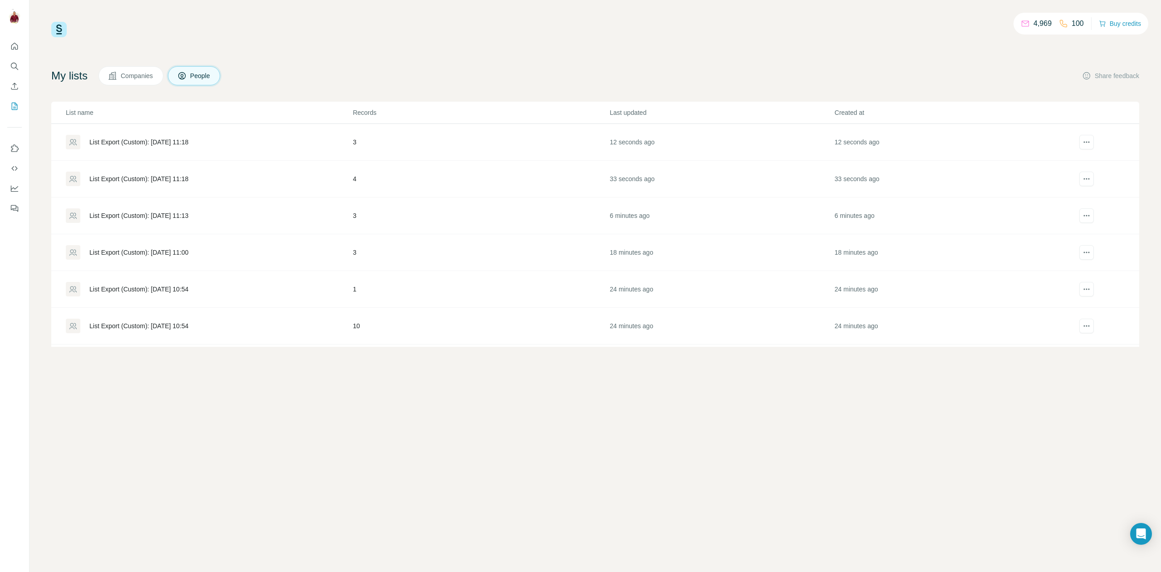
click at [173, 180] on div "List Export (Custom): [DATE] 11:18" at bounding box center [138, 178] width 99 height 9
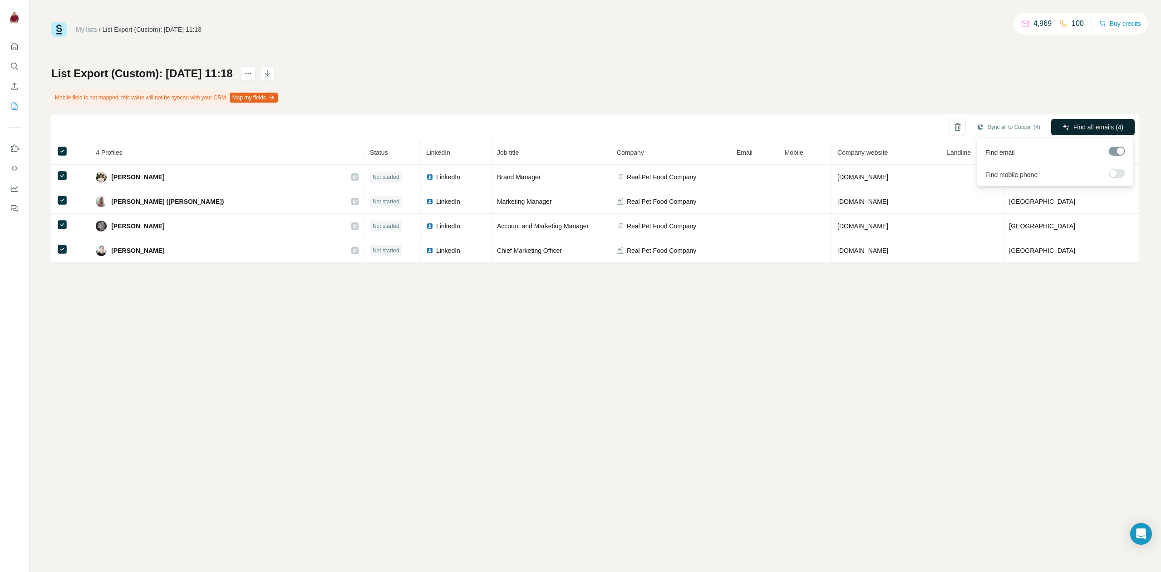
click at [1113, 131] on span "Find all emails (4)" at bounding box center [1099, 127] width 50 height 9
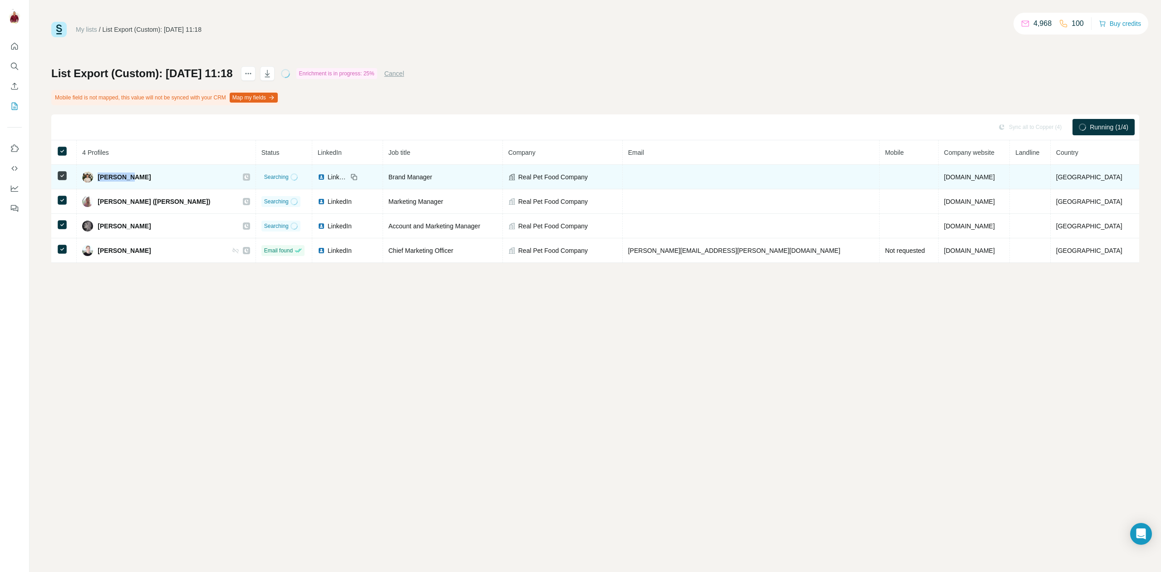
drag, startPoint x: 139, startPoint y: 178, endPoint x: 102, endPoint y: 178, distance: 36.8
click at [102, 178] on div "[PERSON_NAME]" at bounding box center [166, 177] width 168 height 11
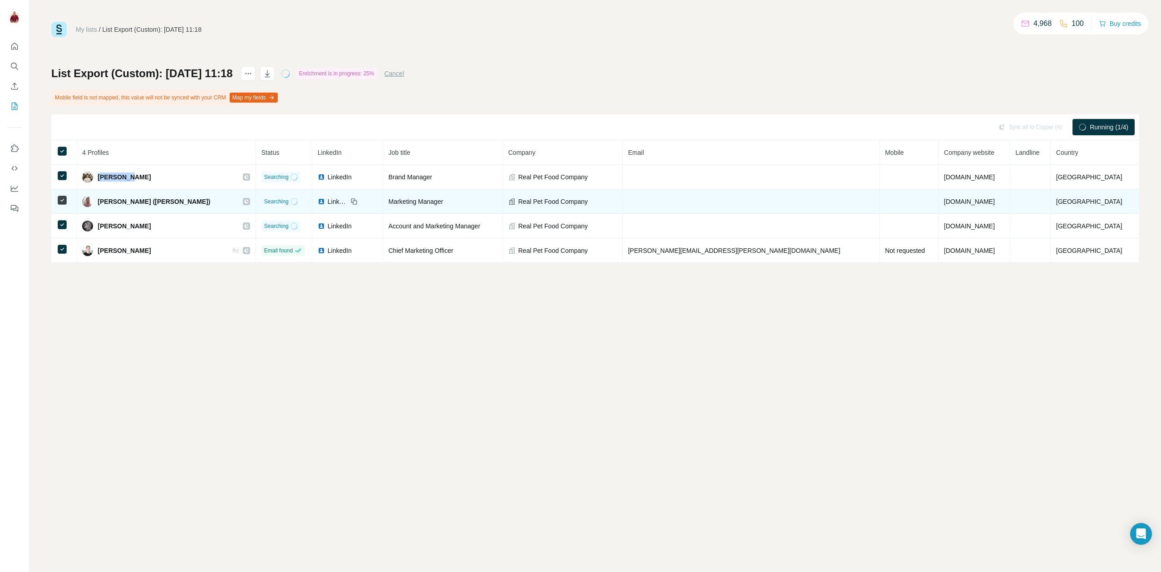
copy span "[PERSON_NAME]"
drag, startPoint x: 104, startPoint y: 203, endPoint x: 153, endPoint y: 203, distance: 48.6
click at [153, 203] on span "[PERSON_NAME] ([PERSON_NAME])" at bounding box center [154, 201] width 113 height 9
copy span "[PERSON_NAME]"
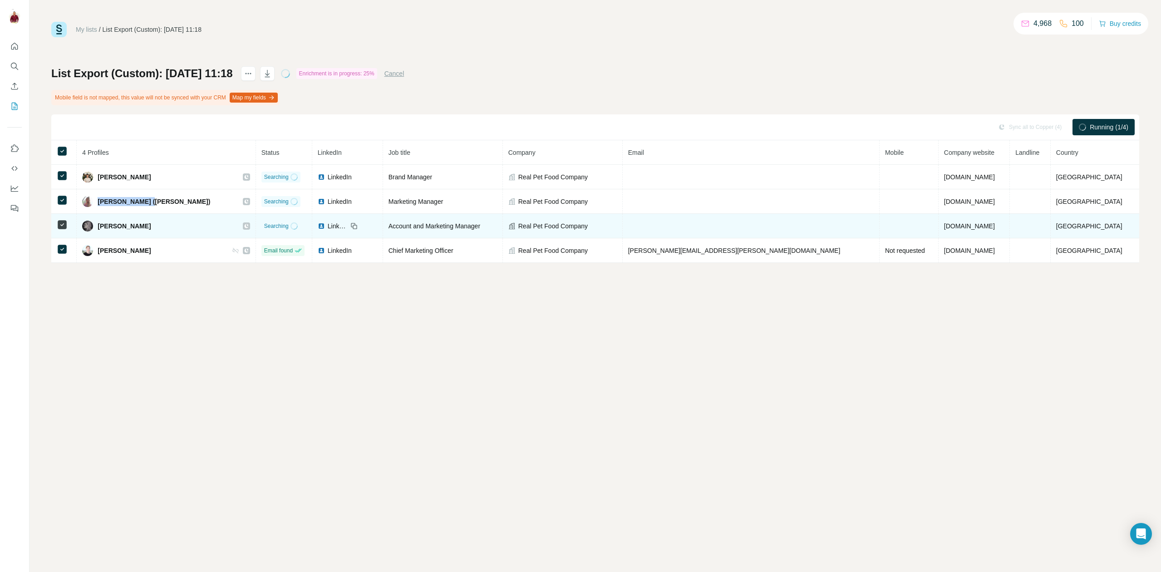
drag, startPoint x: 104, startPoint y: 225, endPoint x: 180, endPoint y: 229, distance: 76.0
click at [180, 229] on div "[PERSON_NAME]" at bounding box center [166, 226] width 168 height 11
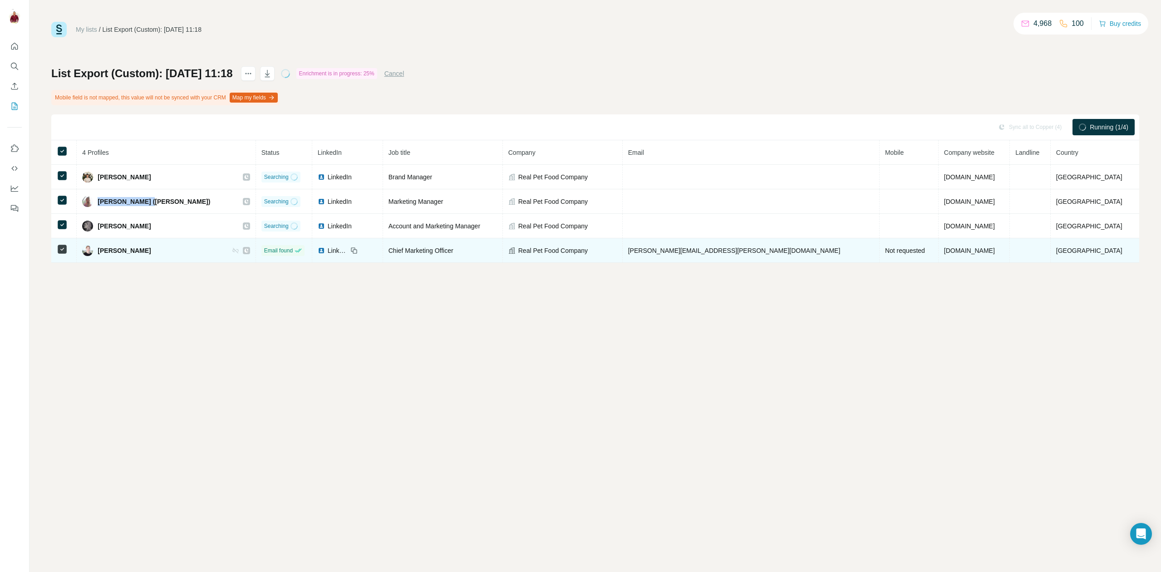
copy span "[PERSON_NAME]"
drag, startPoint x: 160, startPoint y: 252, endPoint x: 102, endPoint y: 252, distance: 58.1
click at [102, 252] on div "[PERSON_NAME]" at bounding box center [166, 250] width 168 height 11
copy span "[PERSON_NAME]"
drag, startPoint x: 778, startPoint y: 252, endPoint x: 647, endPoint y: 252, distance: 131.2
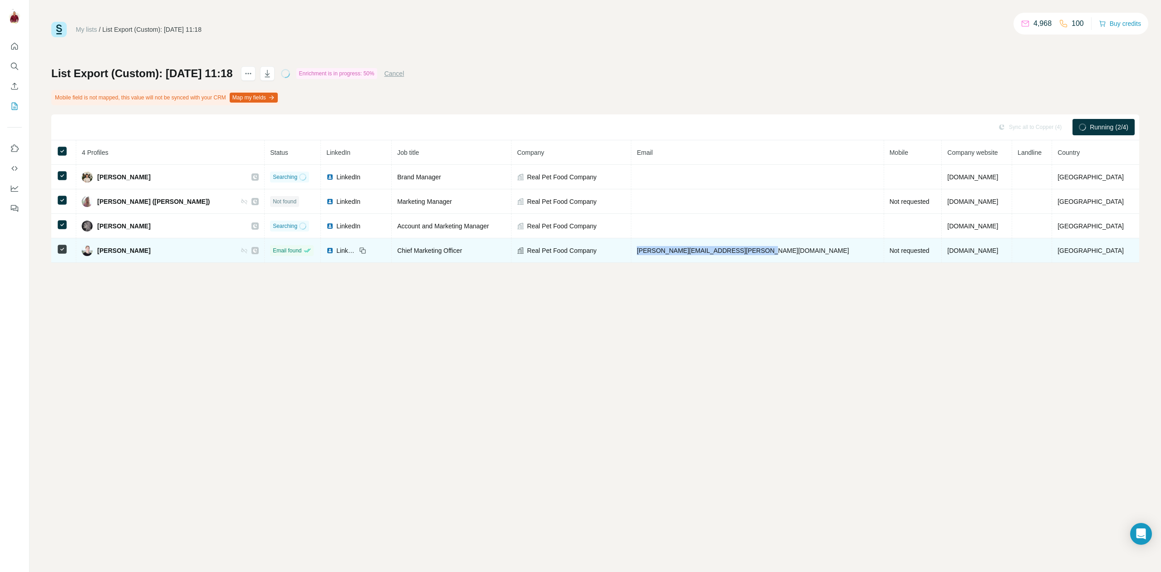
click at [647, 252] on td "[PERSON_NAME][EMAIL_ADDRESS][PERSON_NAME][DOMAIN_NAME]" at bounding box center [758, 250] width 253 height 25
copy span "[PERSON_NAME][EMAIL_ADDRESS][PERSON_NAME][DOMAIN_NAME]"
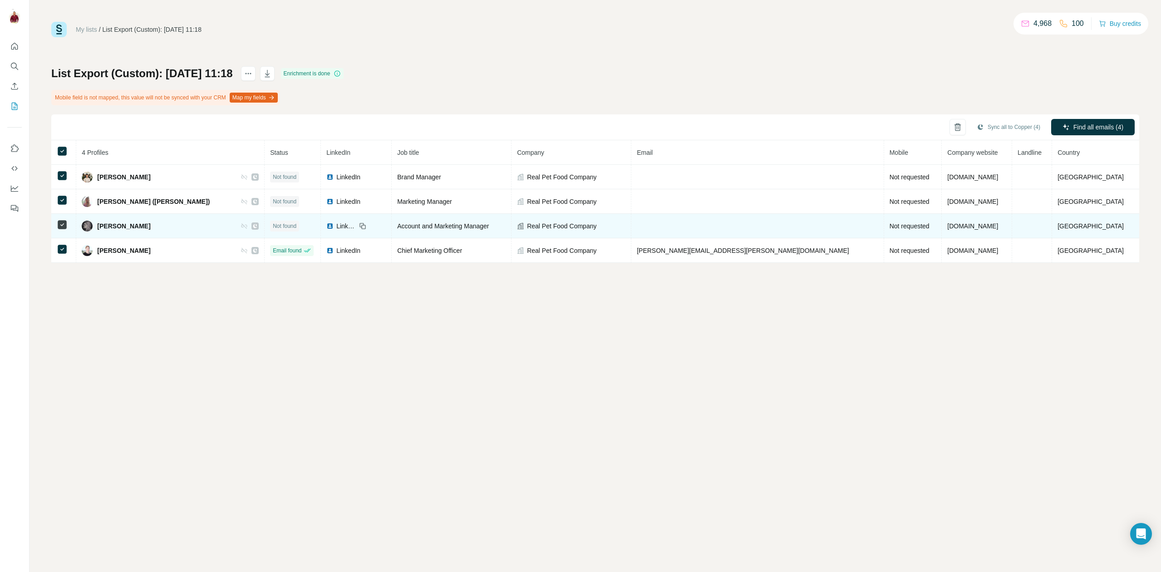
click at [356, 224] on span "LinkedIn" at bounding box center [346, 226] width 20 height 9
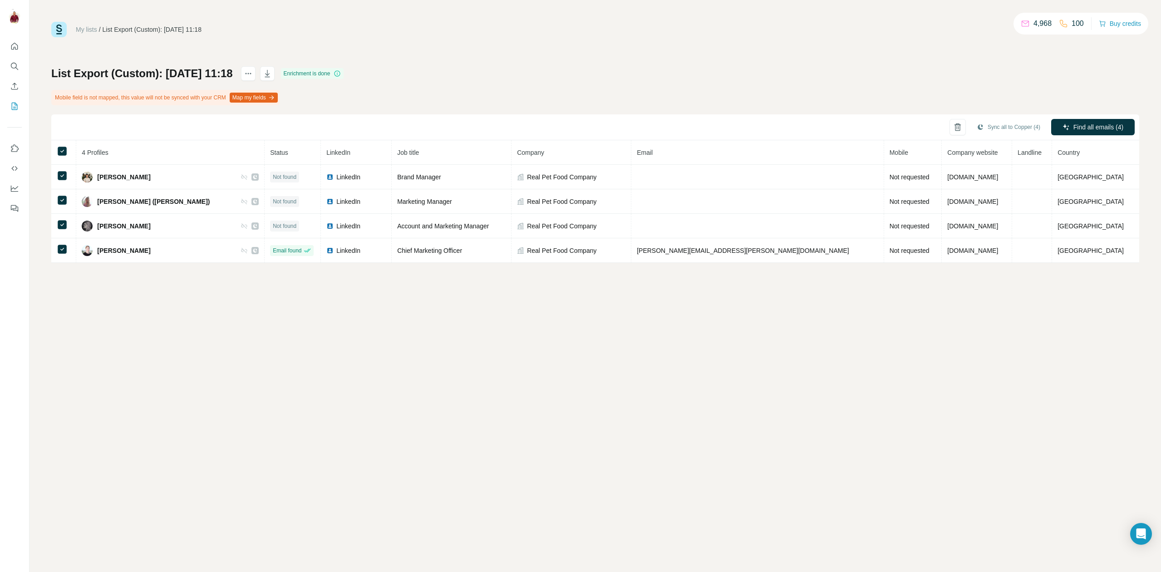
click at [87, 32] on link "My lists" at bounding box center [86, 29] width 21 height 7
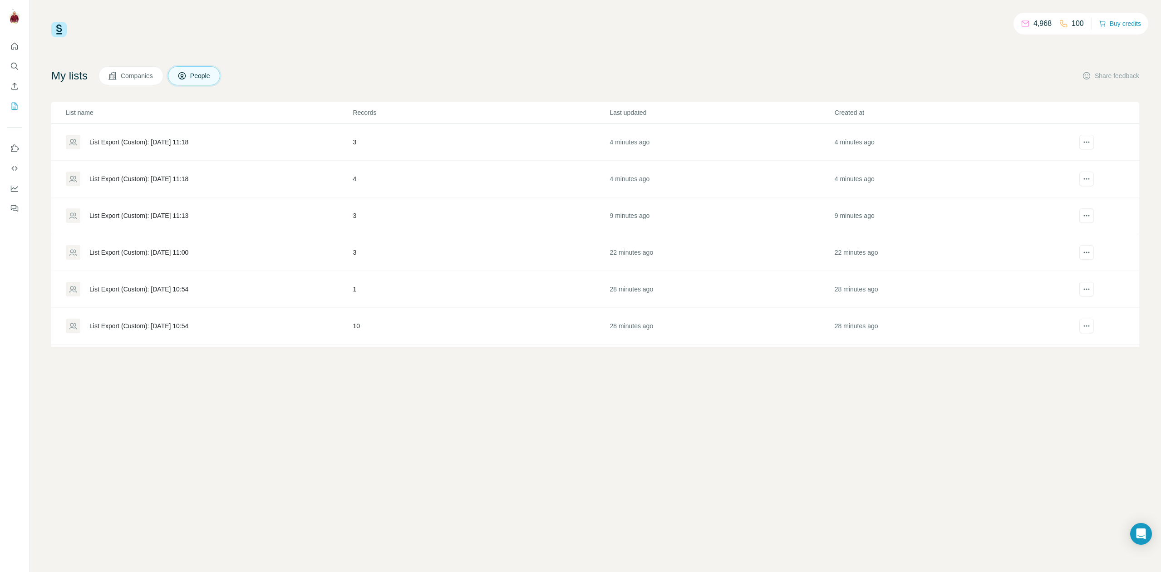
click at [158, 142] on div "List Export (Custom): [DATE] 11:18" at bounding box center [138, 142] width 99 height 9
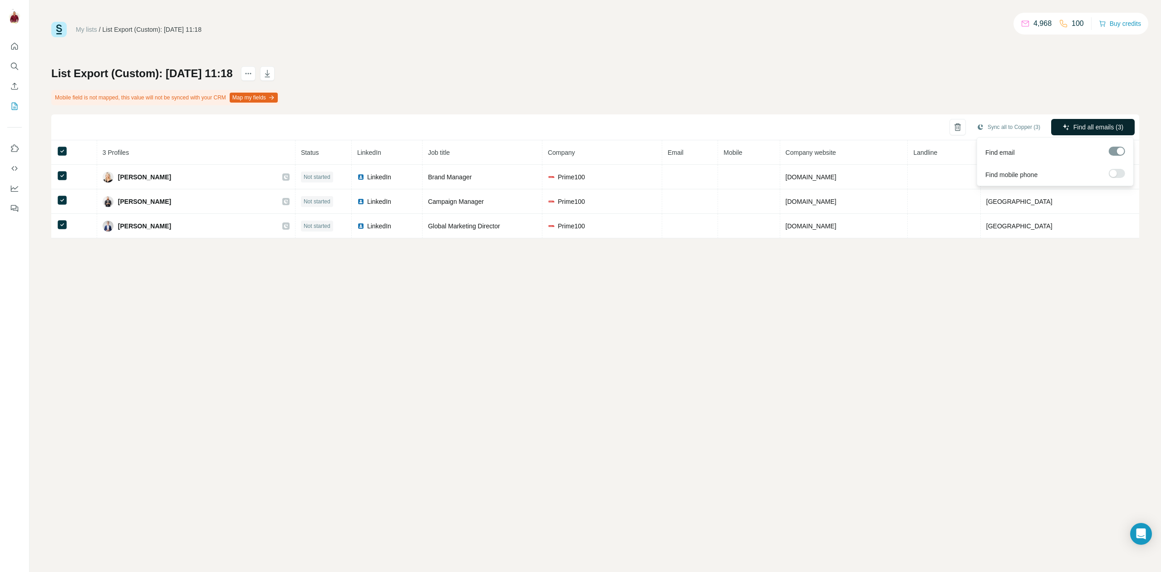
click at [1095, 131] on span "Find all emails (3)" at bounding box center [1099, 127] width 50 height 9
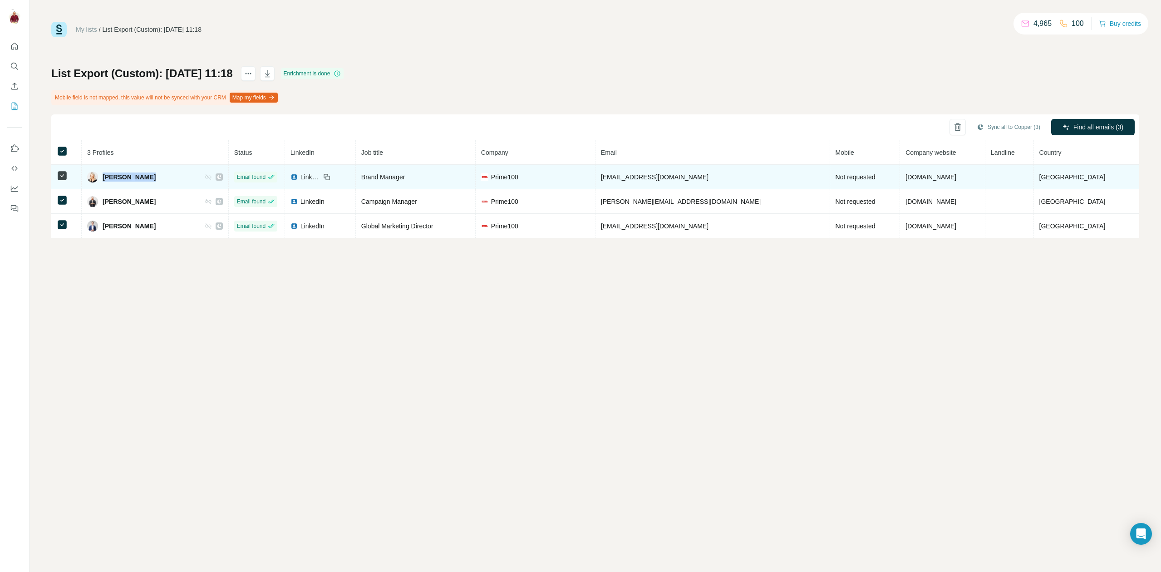
drag, startPoint x: 171, startPoint y: 175, endPoint x: 110, endPoint y: 175, distance: 60.8
click at [110, 175] on div "[PERSON_NAME]" at bounding box center [155, 177] width 136 height 11
copy span "[PERSON_NAME]"
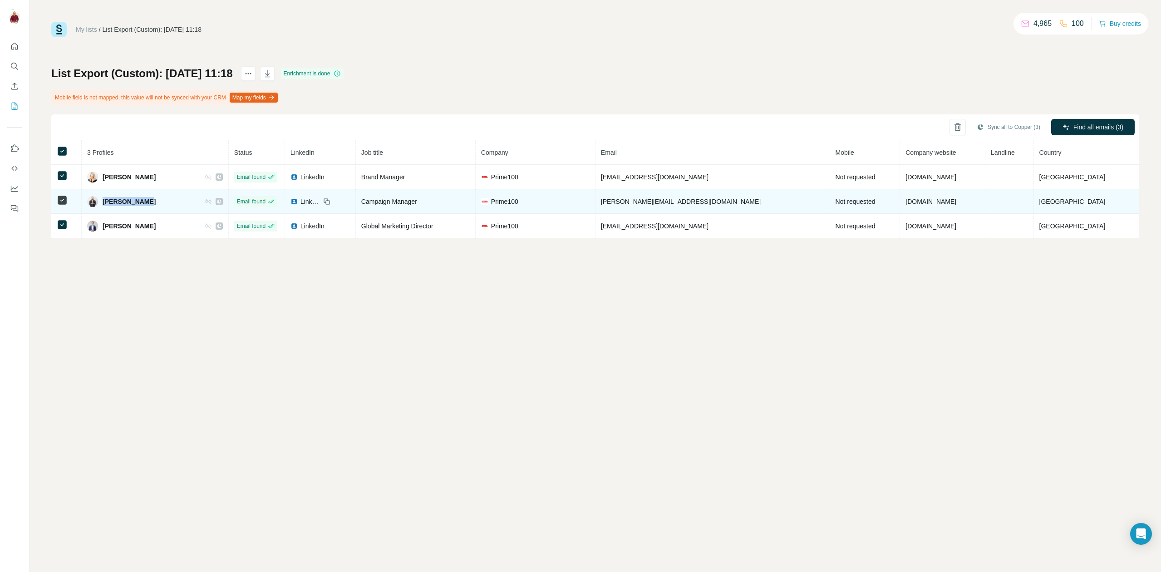
drag, startPoint x: 159, startPoint y: 202, endPoint x: 113, endPoint y: 204, distance: 46.4
click at [113, 204] on div "[PERSON_NAME]" at bounding box center [155, 201] width 136 height 11
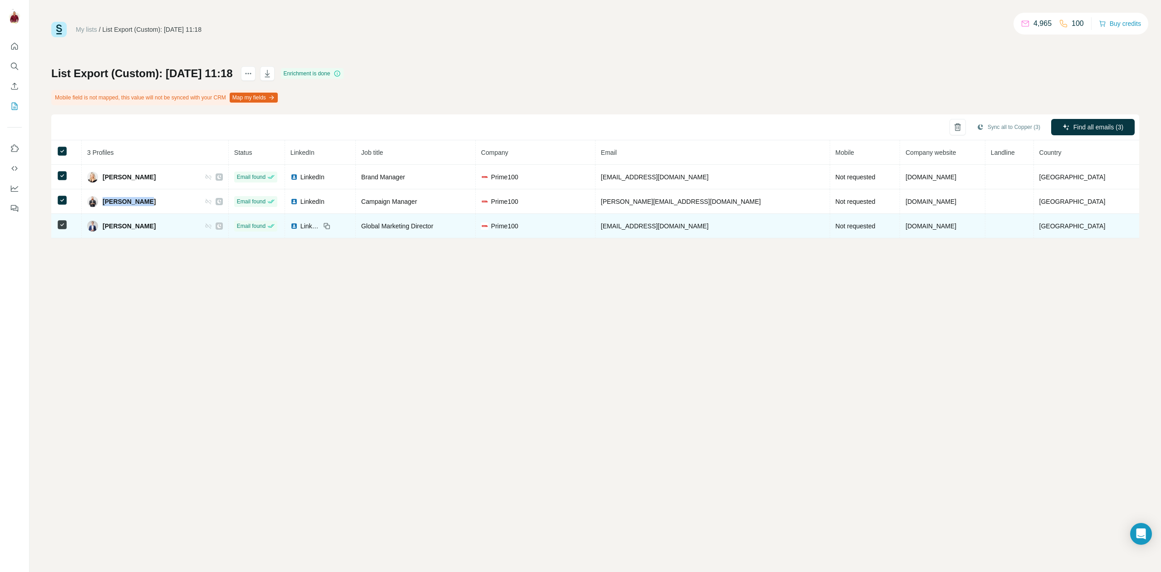
copy span "[PERSON_NAME]"
drag, startPoint x: 156, startPoint y: 227, endPoint x: 108, endPoint y: 228, distance: 48.6
click at [108, 228] on div "[PERSON_NAME]" at bounding box center [155, 226] width 136 height 11
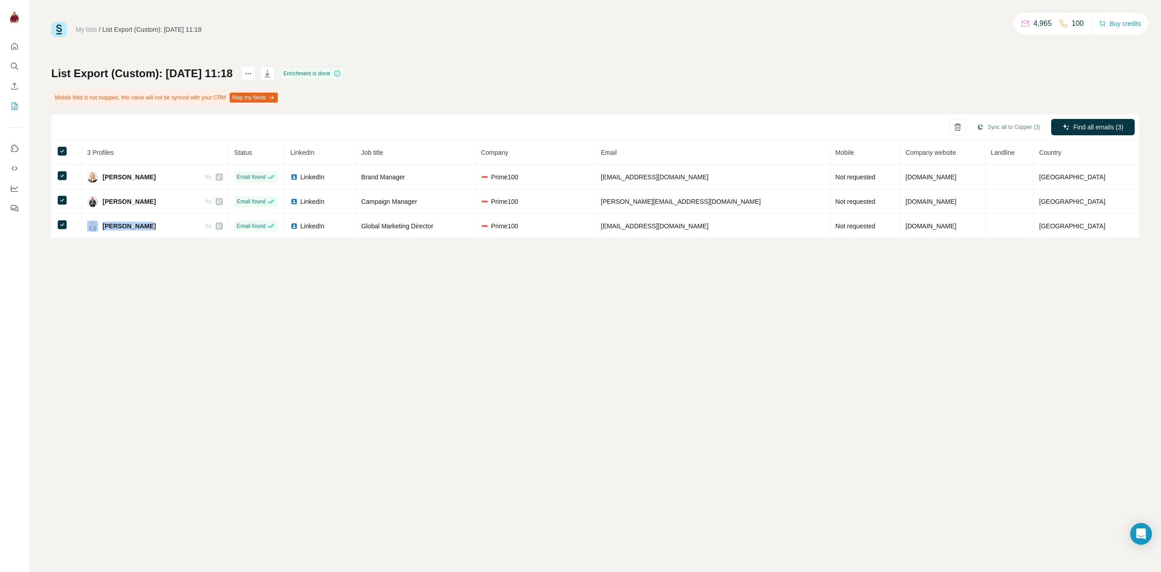
copy div "[PERSON_NAME]"
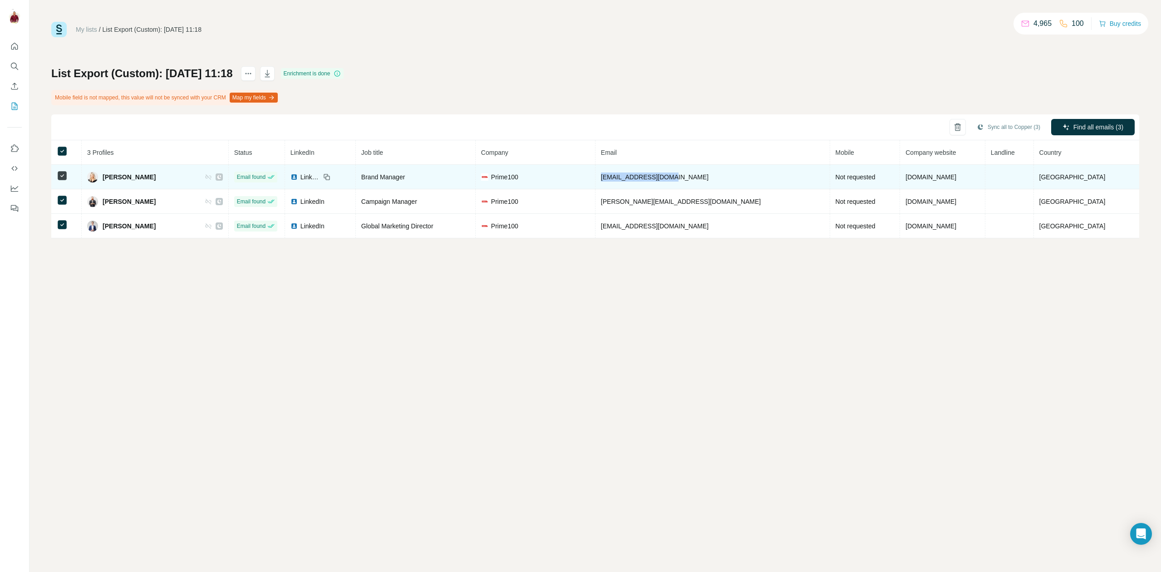
drag, startPoint x: 712, startPoint y: 178, endPoint x: 631, endPoint y: 179, distance: 81.3
click at [631, 179] on td "[EMAIL_ADDRESS][DOMAIN_NAME]" at bounding box center [713, 177] width 235 height 25
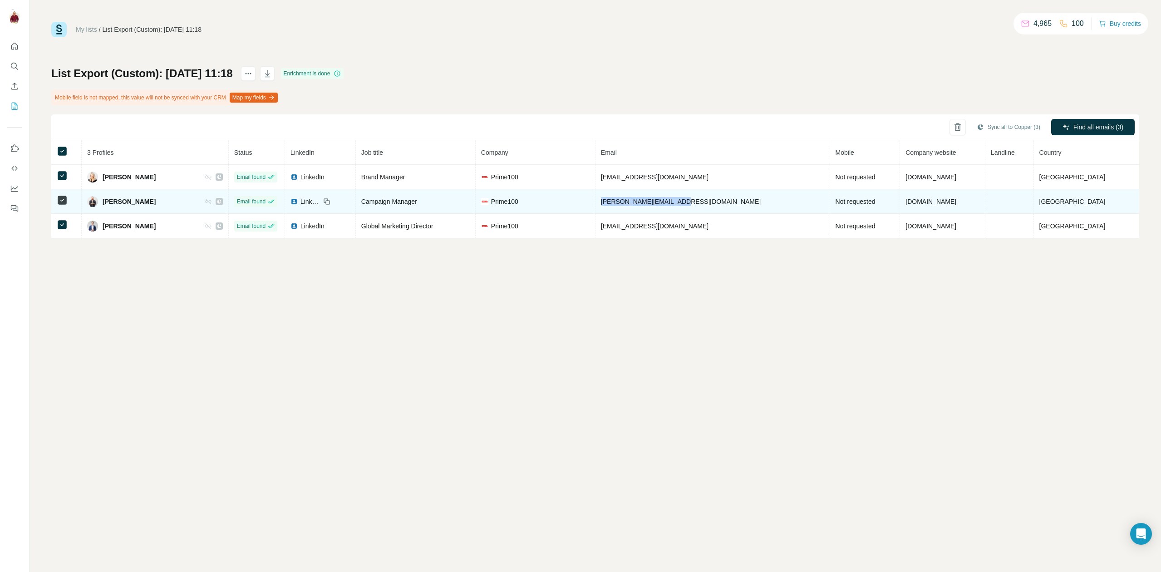
drag, startPoint x: 721, startPoint y: 200, endPoint x: 632, endPoint y: 204, distance: 89.1
click at [632, 204] on td "[PERSON_NAME][EMAIL_ADDRESS][DOMAIN_NAME]" at bounding box center [713, 201] width 235 height 25
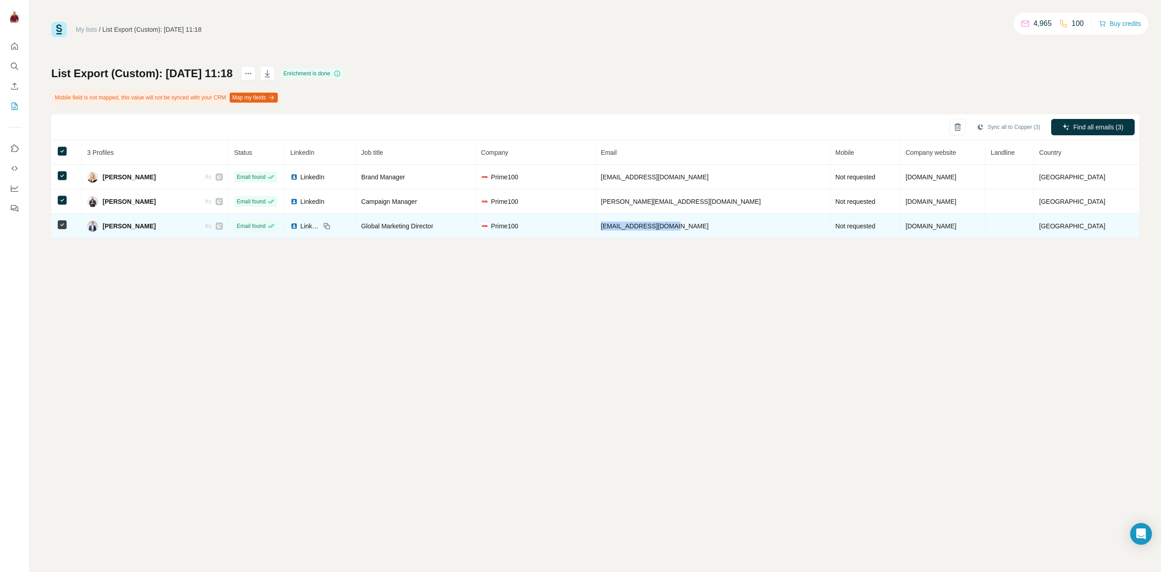
drag, startPoint x: 712, startPoint y: 228, endPoint x: 632, endPoint y: 227, distance: 79.9
click at [632, 227] on td "[EMAIL_ADDRESS][DOMAIN_NAME]" at bounding box center [713, 226] width 235 height 25
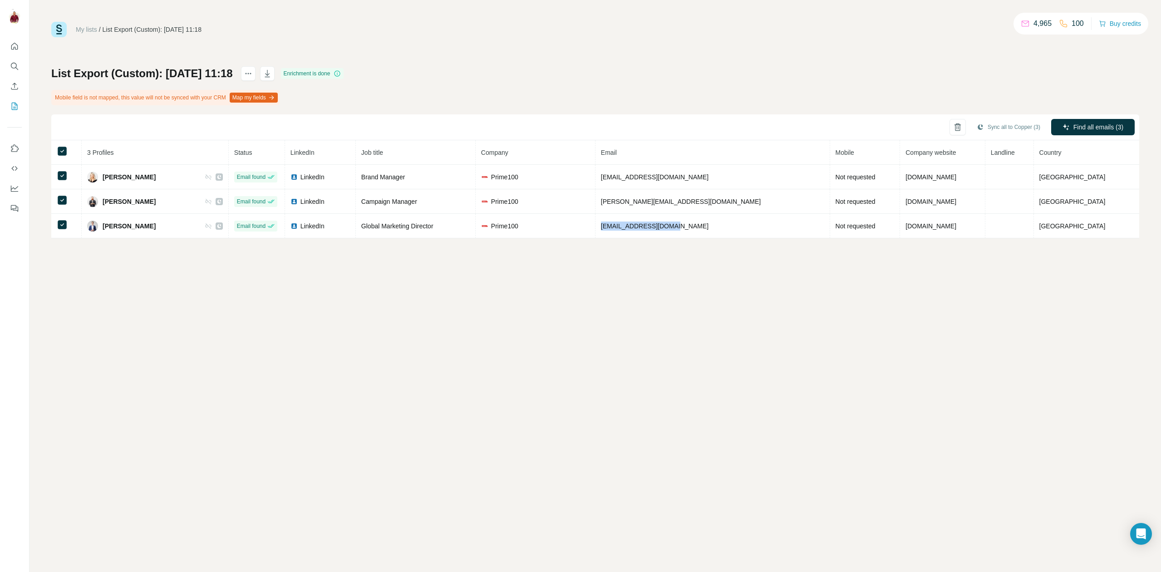
click at [89, 26] on link "My lists" at bounding box center [86, 29] width 21 height 7
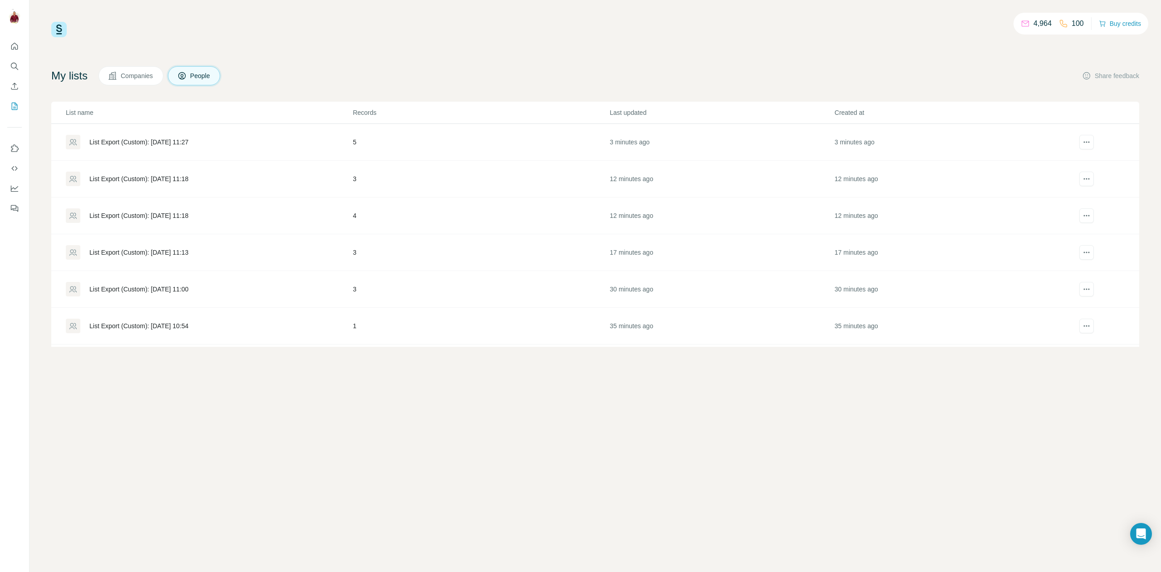
click at [181, 139] on div "List Export (Custom): [DATE] 11:27" at bounding box center [138, 142] width 99 height 9
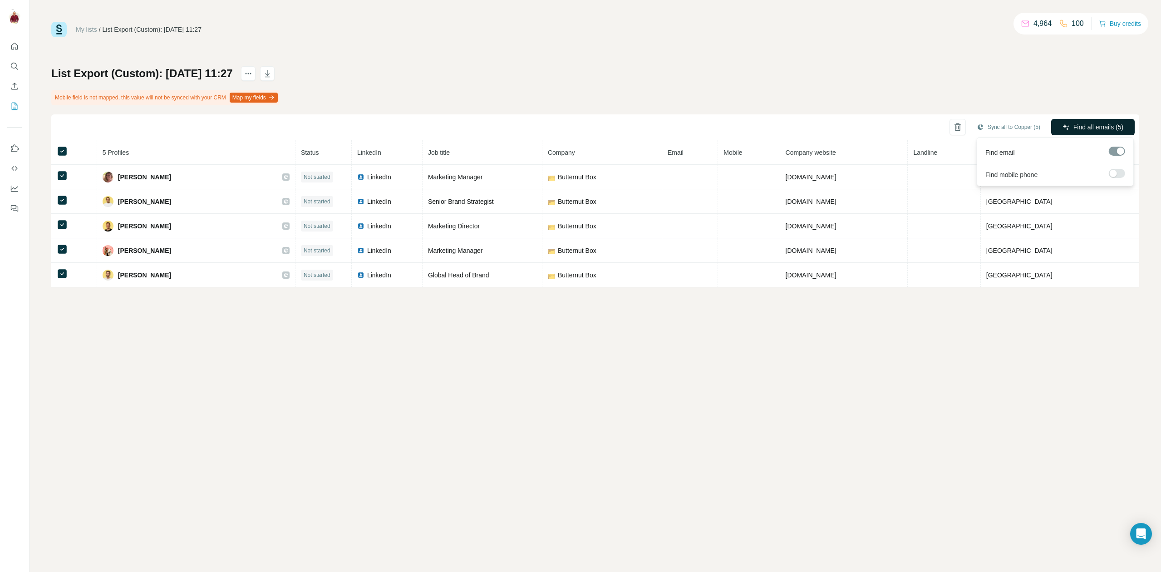
click at [1095, 128] on span "Find all emails (5)" at bounding box center [1099, 127] width 50 height 9
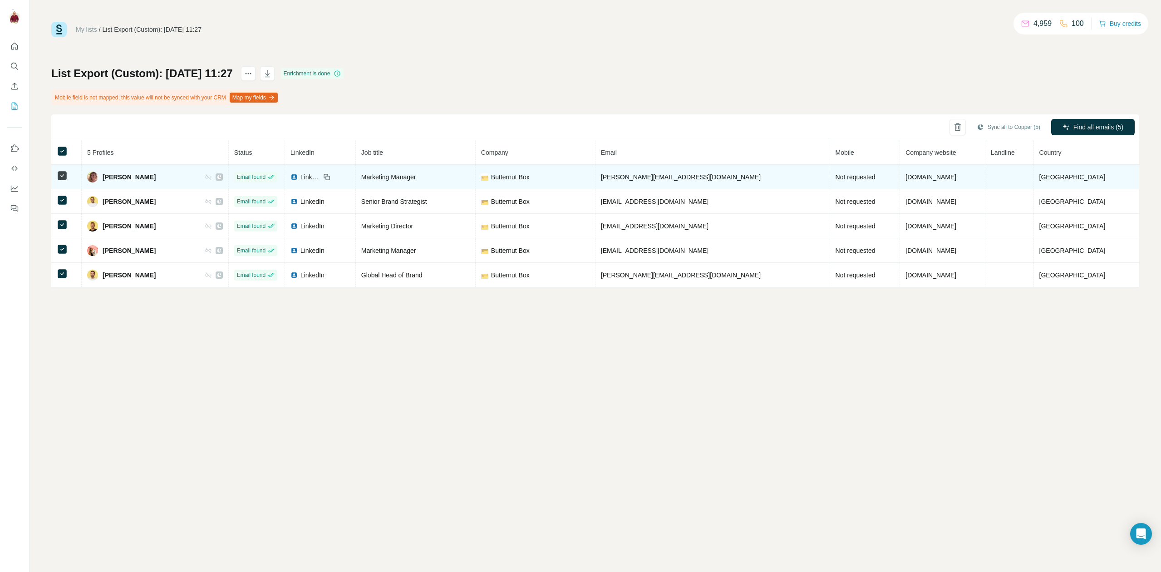
drag, startPoint x: 163, startPoint y: 178, endPoint x: 102, endPoint y: 179, distance: 61.8
click at [102, 179] on div "[PERSON_NAME]" at bounding box center [155, 177] width 136 height 11
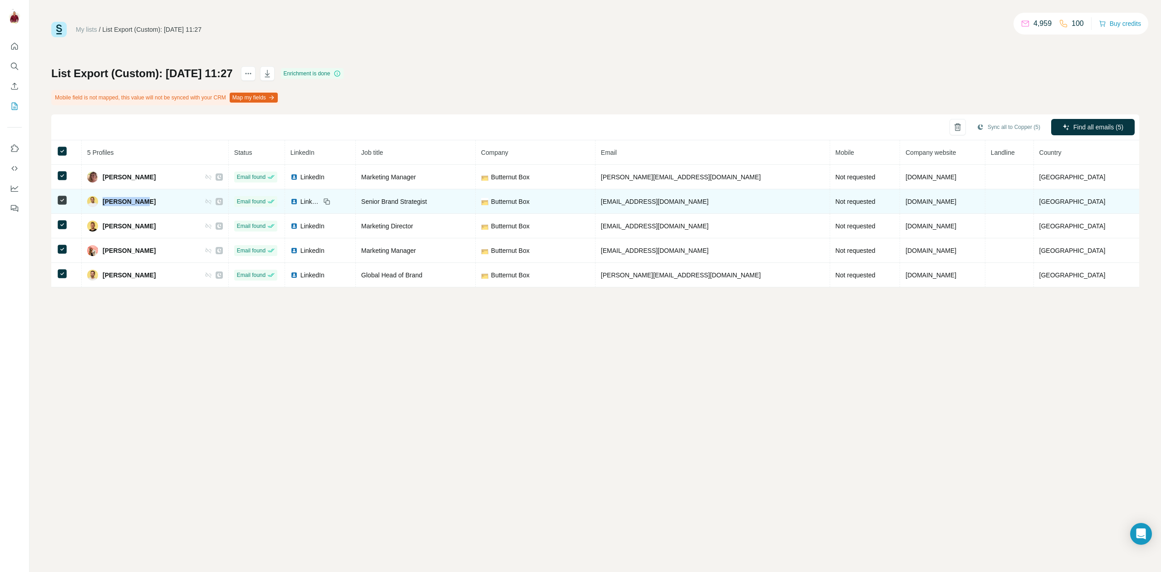
drag, startPoint x: 156, startPoint y: 203, endPoint x: 108, endPoint y: 203, distance: 48.1
click at [108, 203] on div "[PERSON_NAME]" at bounding box center [155, 201] width 136 height 11
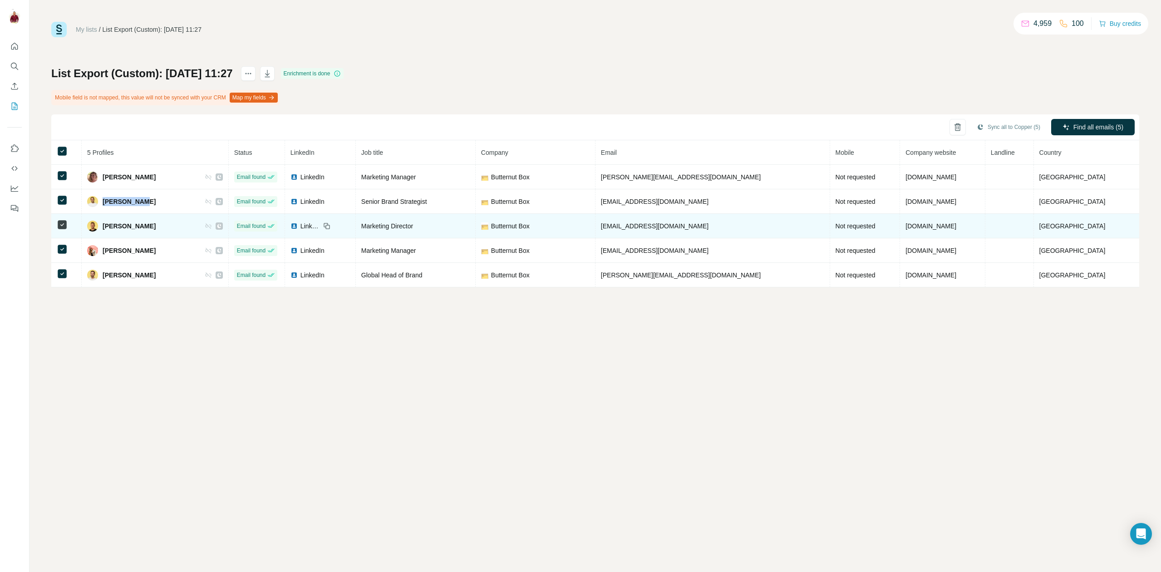
drag, startPoint x: 172, startPoint y: 227, endPoint x: 109, endPoint y: 227, distance: 62.7
click at [109, 227] on div "[PERSON_NAME]" at bounding box center [155, 226] width 136 height 11
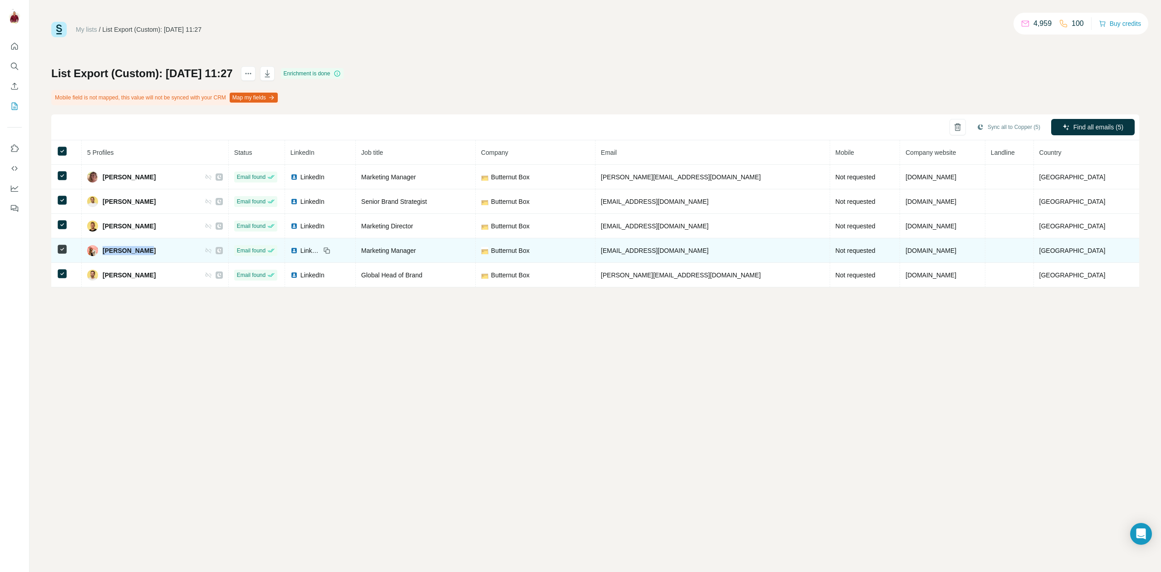
drag, startPoint x: 169, startPoint y: 253, endPoint x: 109, endPoint y: 252, distance: 60.4
click at [109, 252] on div "[PERSON_NAME]" at bounding box center [155, 250] width 136 height 11
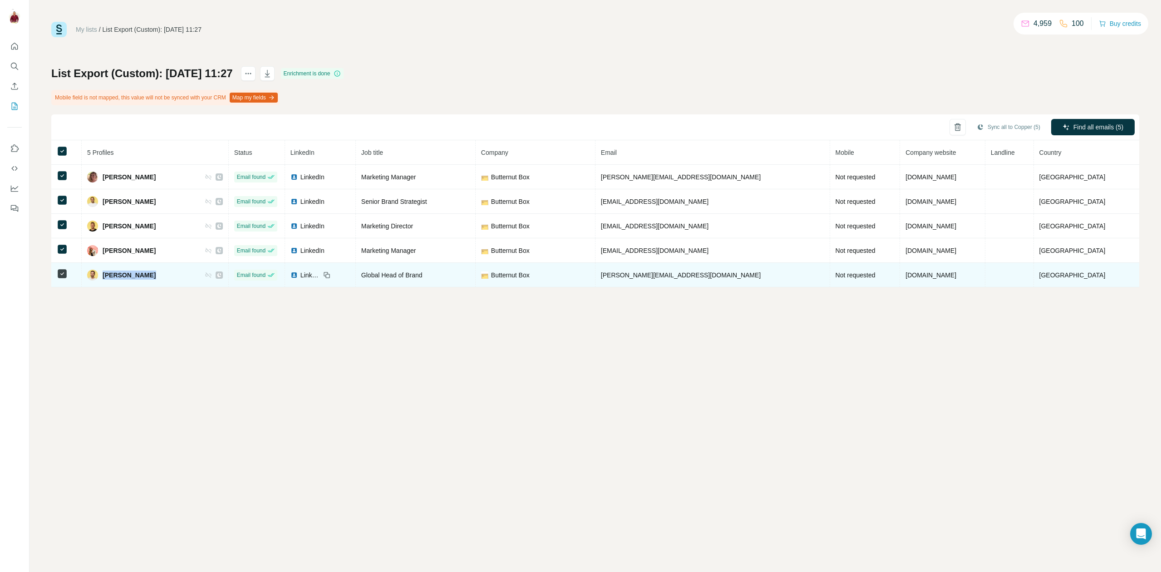
drag, startPoint x: 162, startPoint y: 275, endPoint x: 110, endPoint y: 275, distance: 51.8
click at [110, 275] on div "[PERSON_NAME]" at bounding box center [155, 275] width 136 height 11
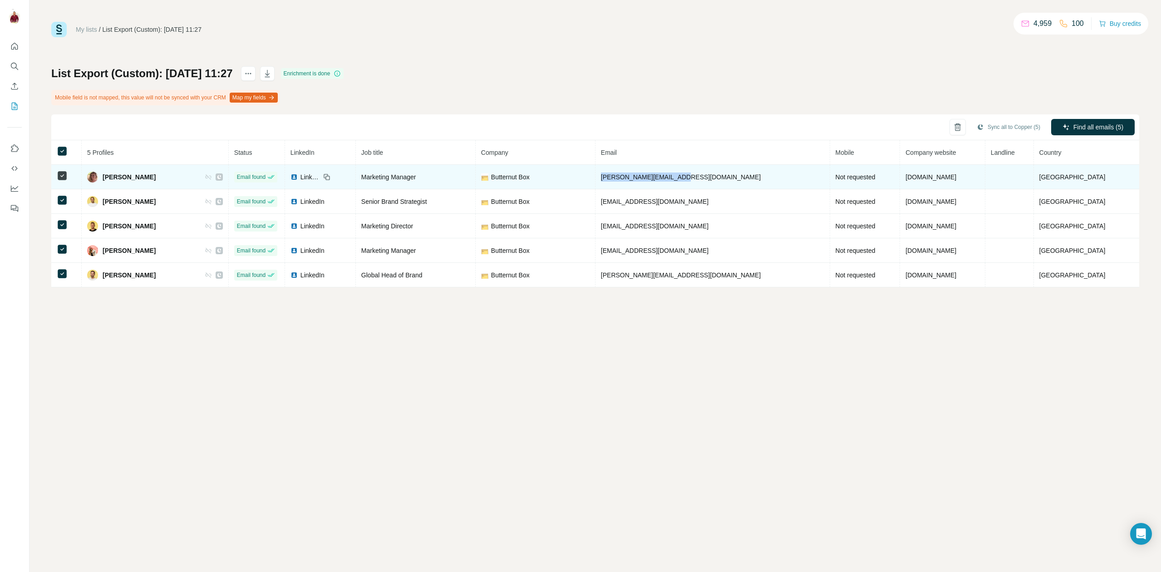
drag, startPoint x: 734, startPoint y: 178, endPoint x: 637, endPoint y: 182, distance: 96.8
click at [637, 182] on td "[PERSON_NAME][EMAIL_ADDRESS][DOMAIN_NAME]" at bounding box center [713, 177] width 235 height 25
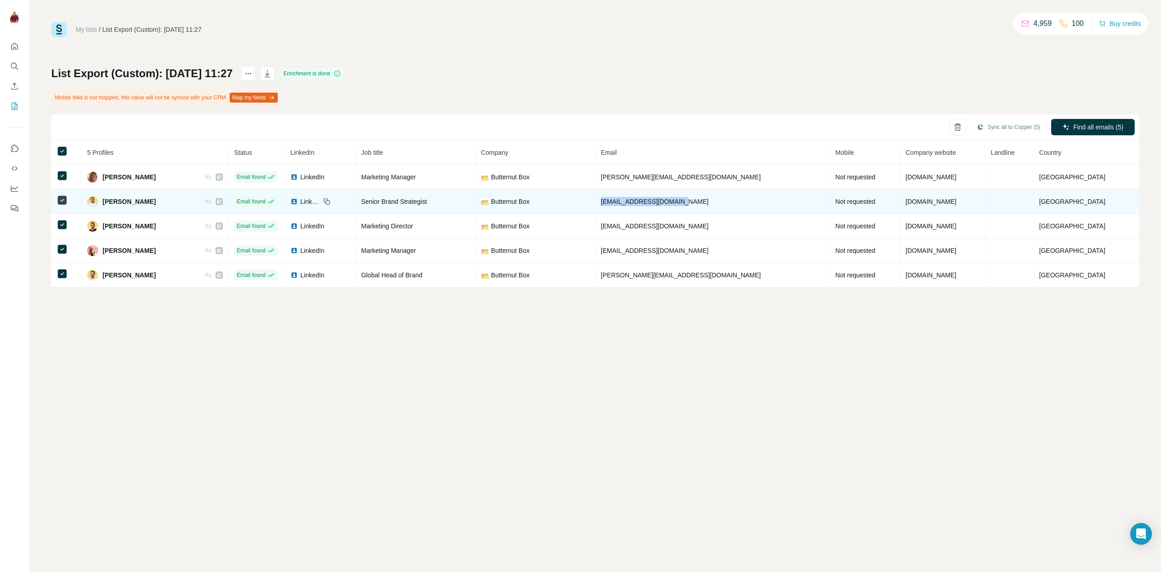
drag, startPoint x: 721, startPoint y: 199, endPoint x: 636, endPoint y: 202, distance: 85.9
click at [636, 202] on td "[EMAIL_ADDRESS][DOMAIN_NAME]" at bounding box center [713, 201] width 235 height 25
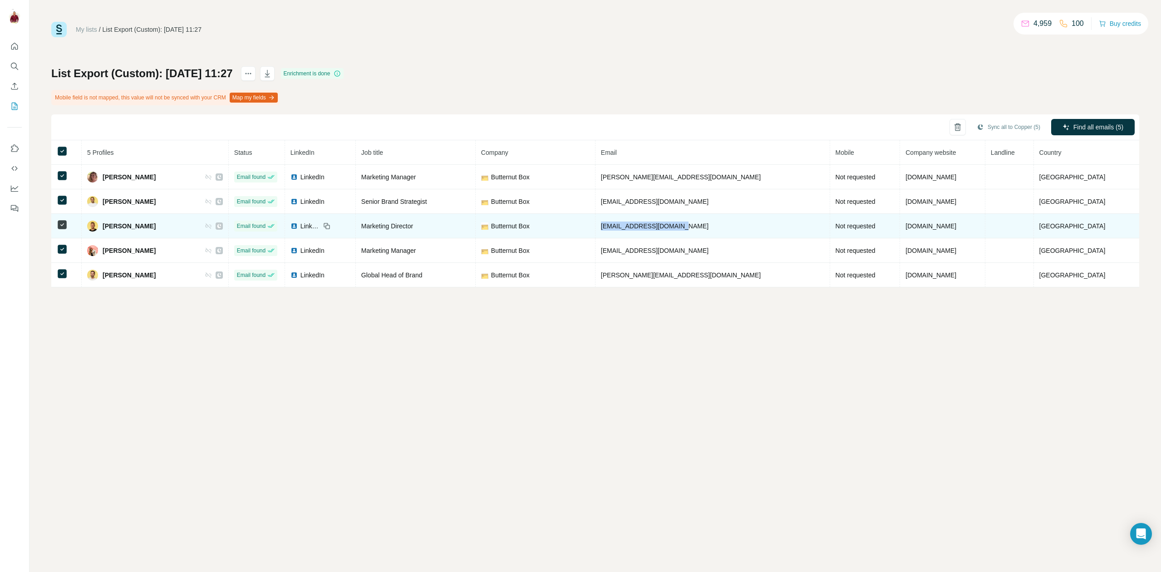
drag, startPoint x: 697, startPoint y: 226, endPoint x: 632, endPoint y: 227, distance: 64.9
click at [632, 227] on td "[EMAIL_ADDRESS][DOMAIN_NAME]" at bounding box center [713, 226] width 235 height 25
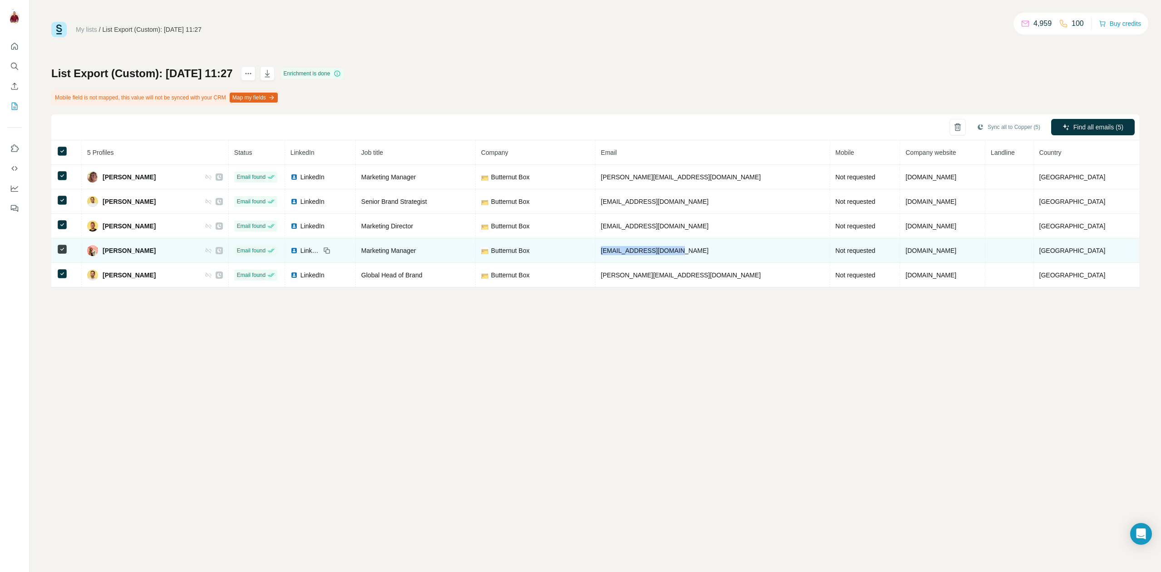
drag, startPoint x: 709, startPoint y: 251, endPoint x: 636, endPoint y: 249, distance: 73.1
click at [636, 249] on td "[EMAIL_ADDRESS][DOMAIN_NAME]" at bounding box center [713, 250] width 235 height 25
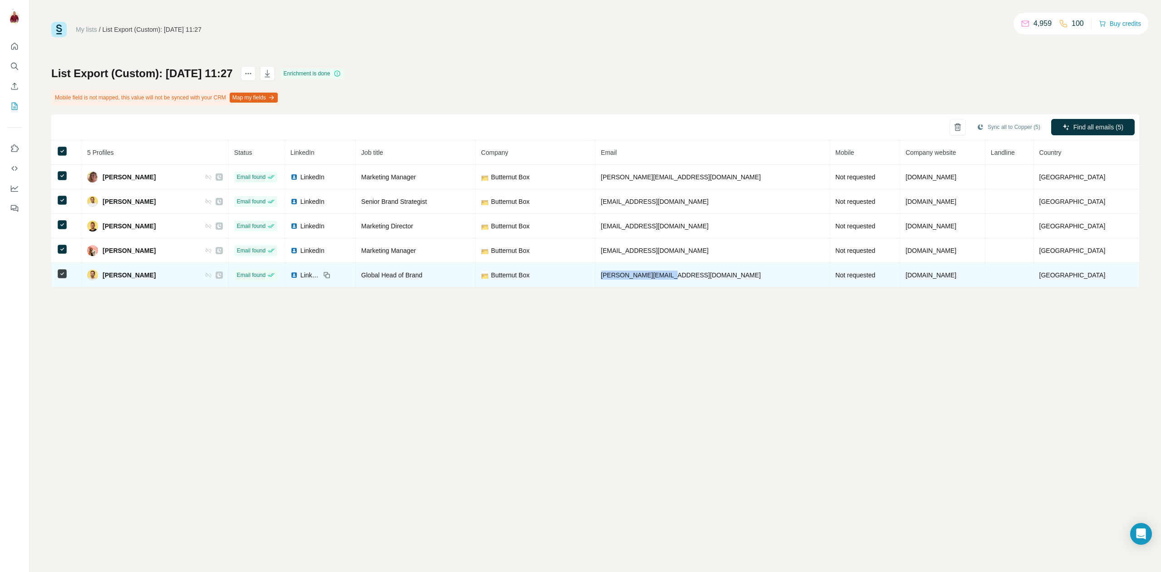
drag, startPoint x: 714, startPoint y: 276, endPoint x: 632, endPoint y: 272, distance: 81.9
click at [632, 272] on td "[PERSON_NAME][EMAIL_ADDRESS][DOMAIN_NAME]" at bounding box center [713, 275] width 235 height 25
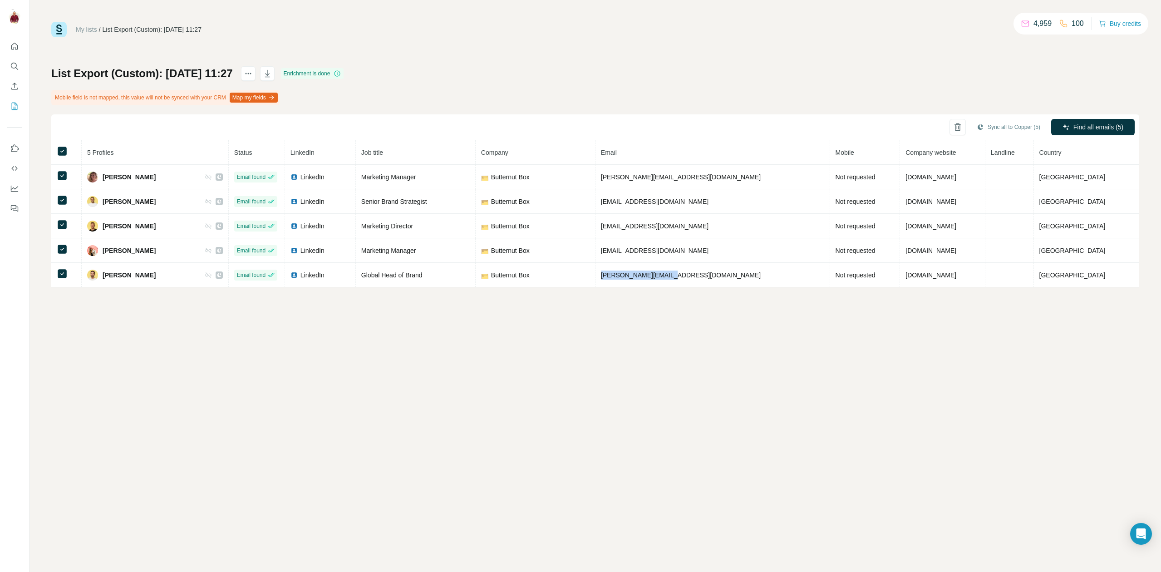
click at [82, 29] on link "My lists" at bounding box center [86, 29] width 21 height 7
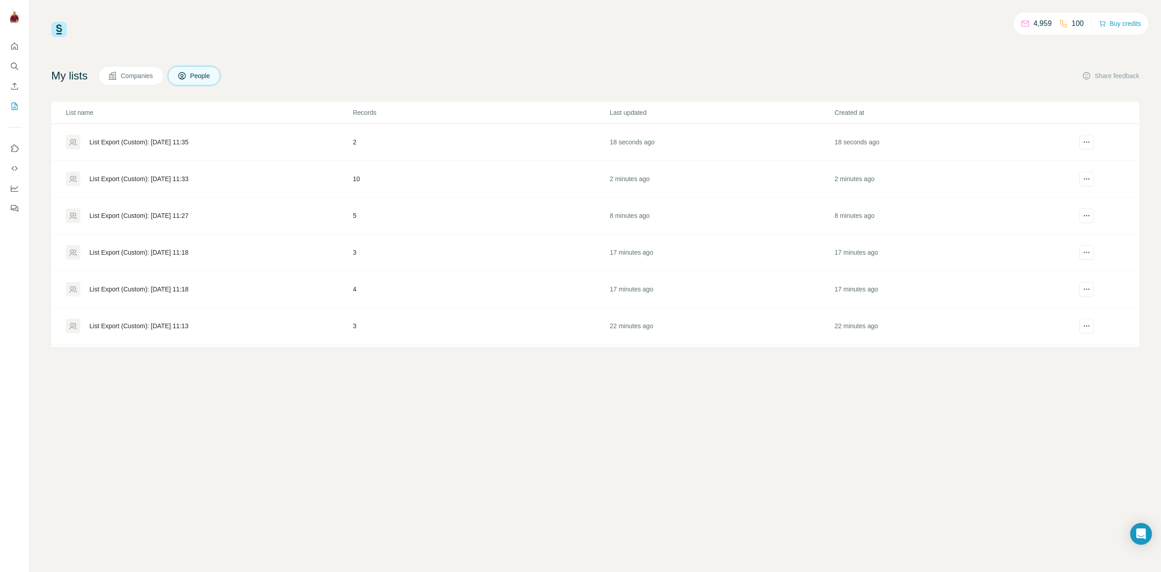
click at [138, 176] on div "List Export (Custom): [DATE] 11:33" at bounding box center [138, 178] width 99 height 9
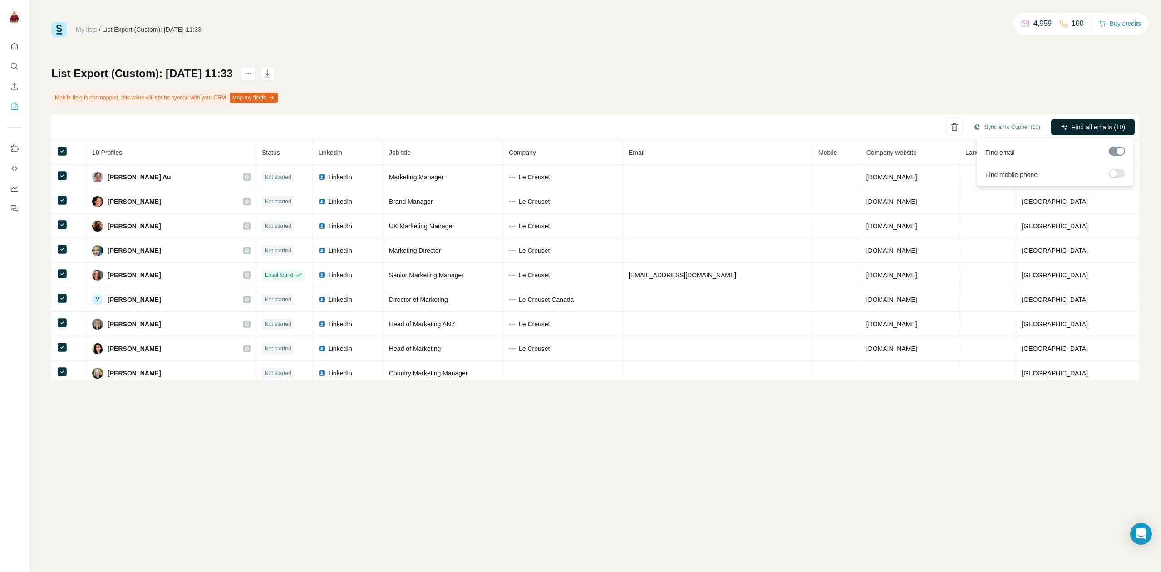
click at [1111, 128] on span "Find all emails (10)" at bounding box center [1099, 127] width 54 height 9
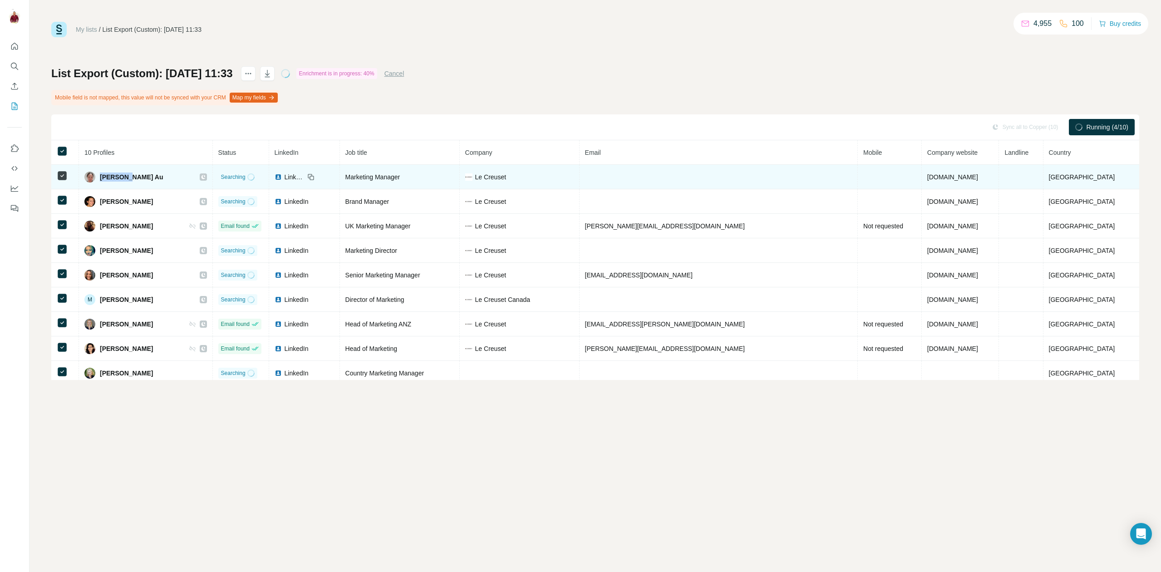
drag, startPoint x: 142, startPoint y: 180, endPoint x: 106, endPoint y: 177, distance: 36.5
click at [106, 177] on div "[PERSON_NAME] Au" at bounding box center [145, 177] width 123 height 11
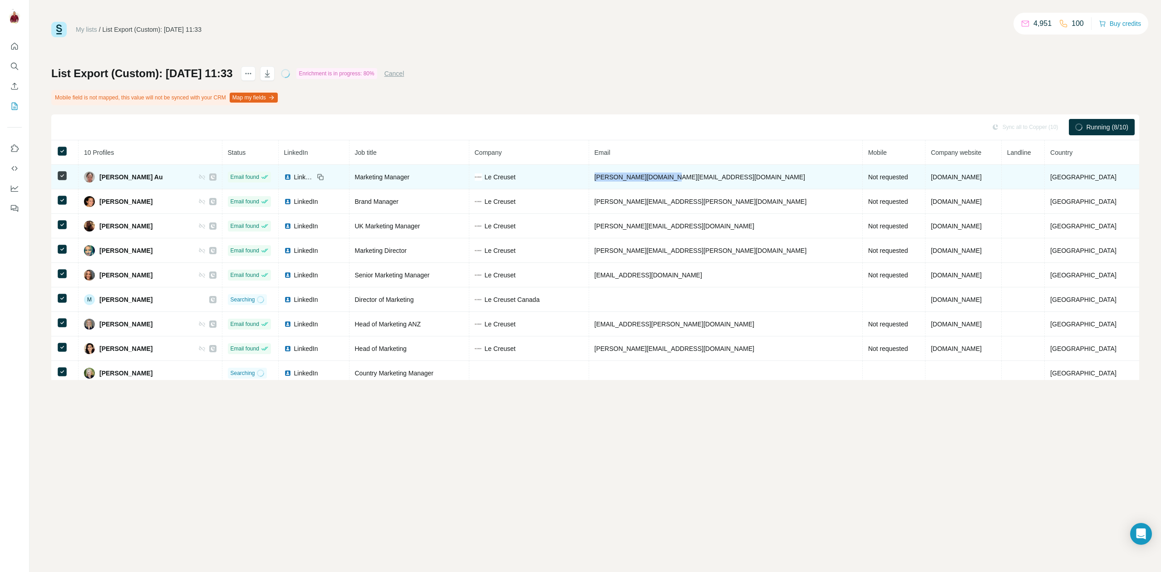
drag, startPoint x: 716, startPoint y: 174, endPoint x: 640, endPoint y: 173, distance: 75.4
click at [640, 173] on td "[PERSON_NAME][DOMAIN_NAME][EMAIL_ADDRESS][DOMAIN_NAME]" at bounding box center [726, 177] width 274 height 25
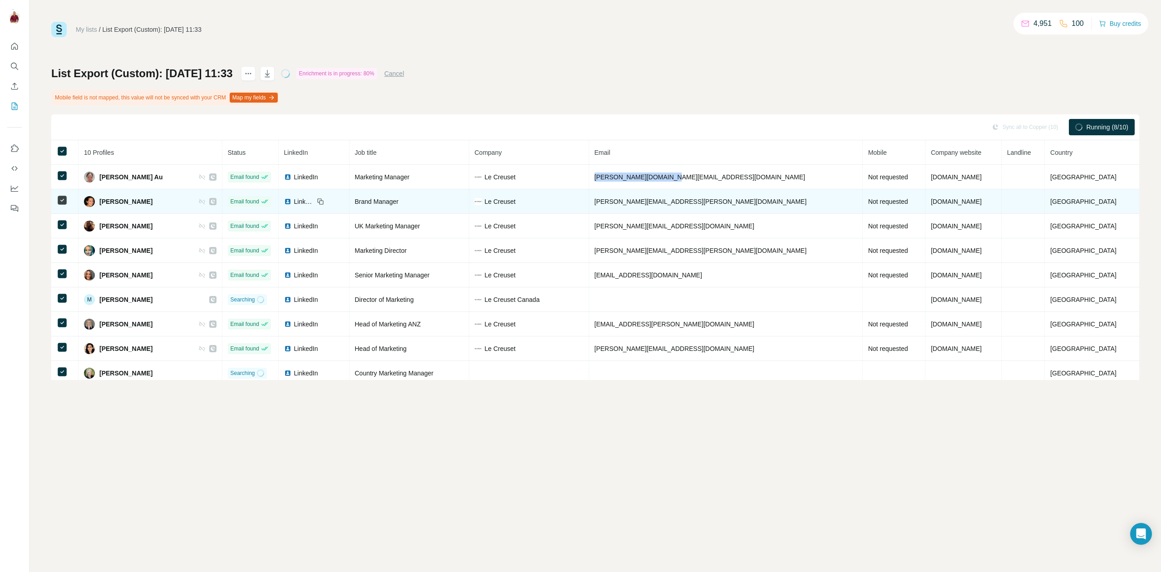
drag, startPoint x: 171, startPoint y: 199, endPoint x: 98, endPoint y: 202, distance: 73.2
click at [98, 202] on div "[PERSON_NAME]" at bounding box center [150, 201] width 133 height 11
drag, startPoint x: 741, startPoint y: 199, endPoint x: 630, endPoint y: 203, distance: 110.4
click at [630, 203] on tr "[PERSON_NAME] Email found LinkedIn Brand Manager Le Creuset [PERSON_NAME][EMAIL…" at bounding box center [595, 201] width 1088 height 25
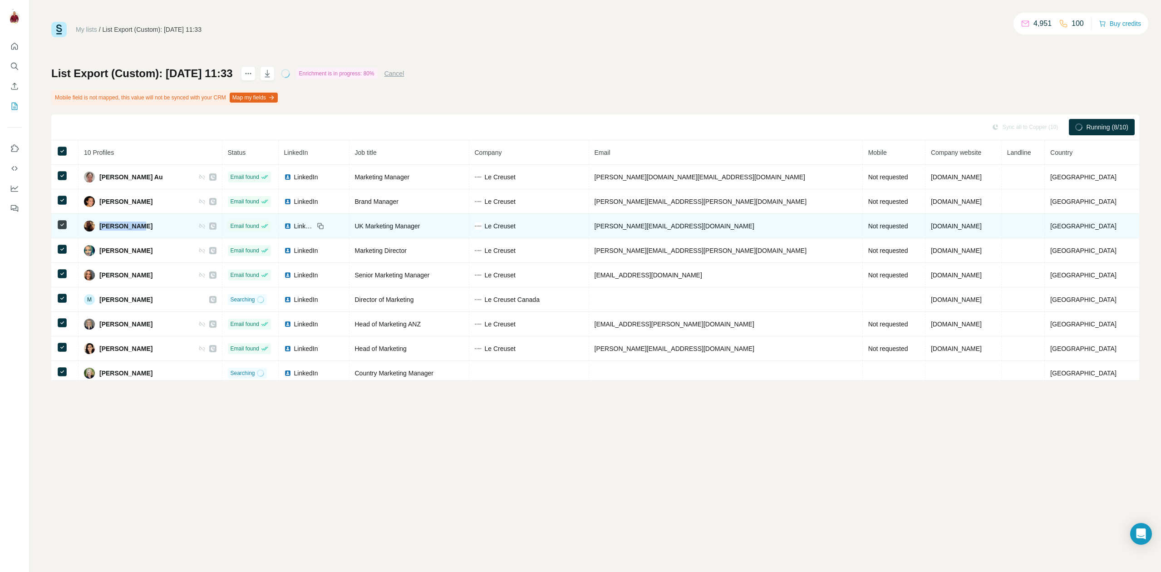
drag, startPoint x: 118, startPoint y: 226, endPoint x: 100, endPoint y: 225, distance: 17.7
click at [102, 226] on div "[PERSON_NAME]" at bounding box center [150, 226] width 133 height 11
drag, startPoint x: 681, startPoint y: 224, endPoint x: 641, endPoint y: 224, distance: 40.0
click at [641, 224] on td "[PERSON_NAME][EMAIL_ADDRESS][DOMAIN_NAME]" at bounding box center [726, 226] width 274 height 25
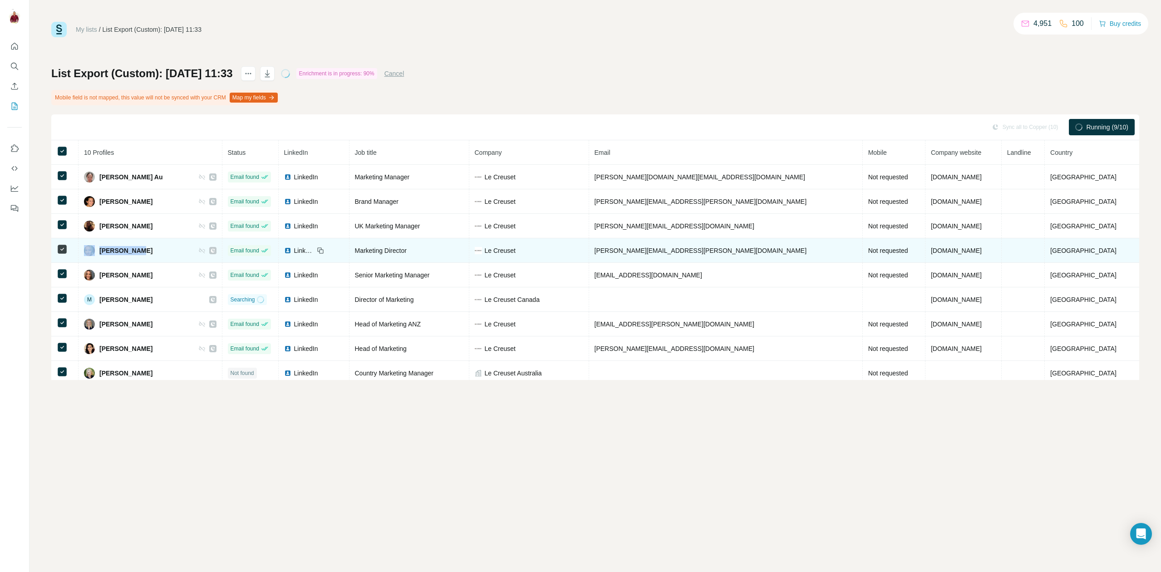
drag, startPoint x: 113, startPoint y: 252, endPoint x: 97, endPoint y: 252, distance: 16.3
click at [97, 252] on div "[PERSON_NAME]" at bounding box center [150, 250] width 133 height 11
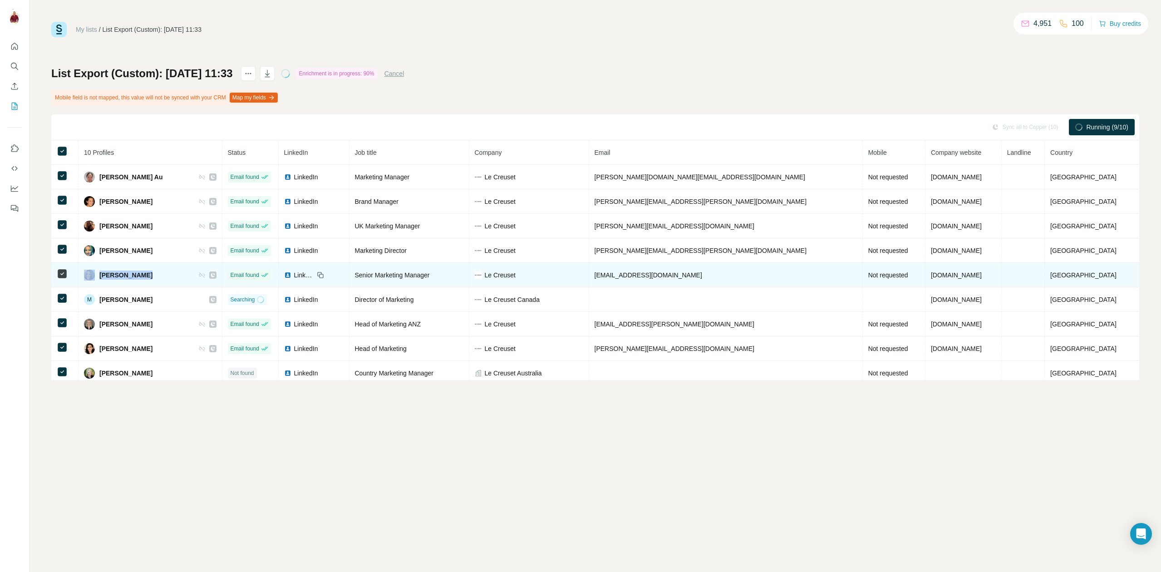
drag, startPoint x: 164, startPoint y: 277, endPoint x: 101, endPoint y: 279, distance: 63.2
click at [101, 279] on div "[PERSON_NAME]" at bounding box center [150, 275] width 133 height 11
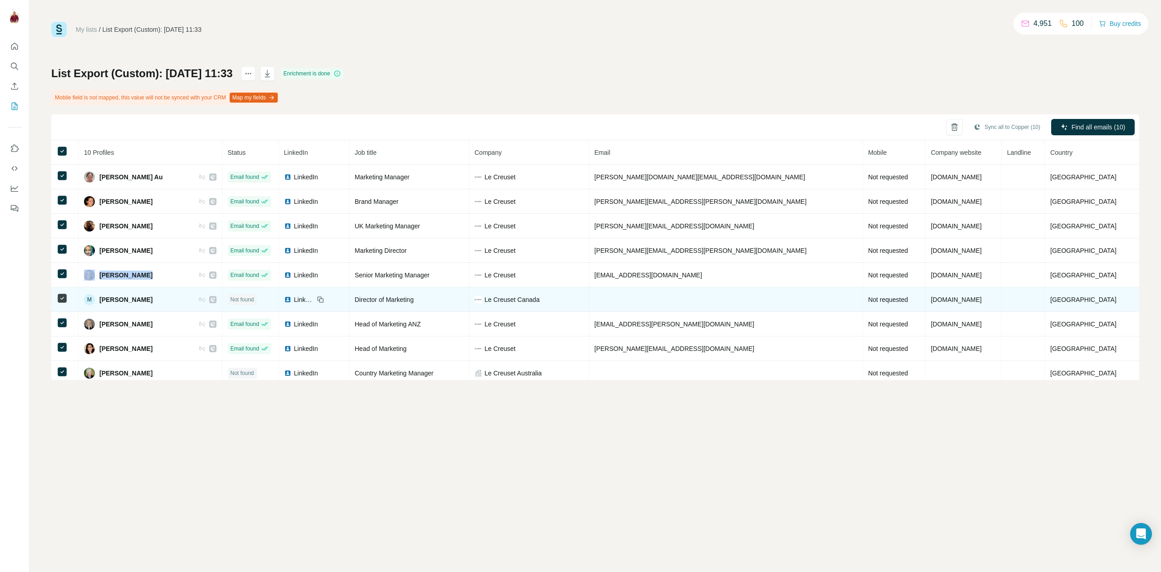
drag, startPoint x: 173, startPoint y: 300, endPoint x: 103, endPoint y: 299, distance: 69.9
click at [103, 299] on div "M [PERSON_NAME]" at bounding box center [150, 299] width 133 height 11
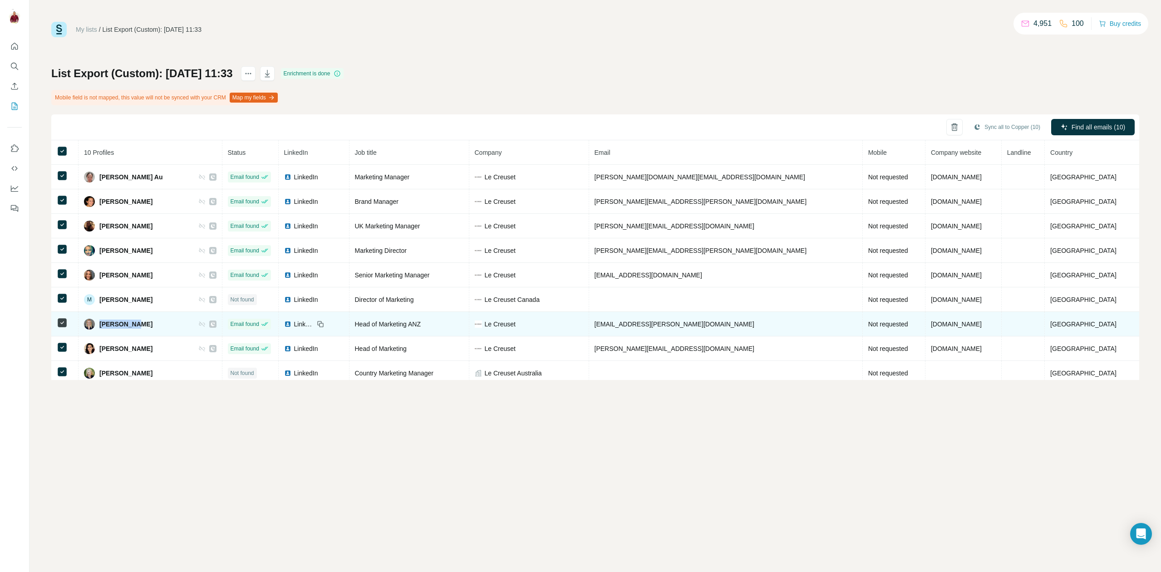
drag, startPoint x: 164, startPoint y: 327, endPoint x: 104, endPoint y: 327, distance: 60.4
click at [104, 327] on div "[PERSON_NAME]" at bounding box center [150, 324] width 133 height 11
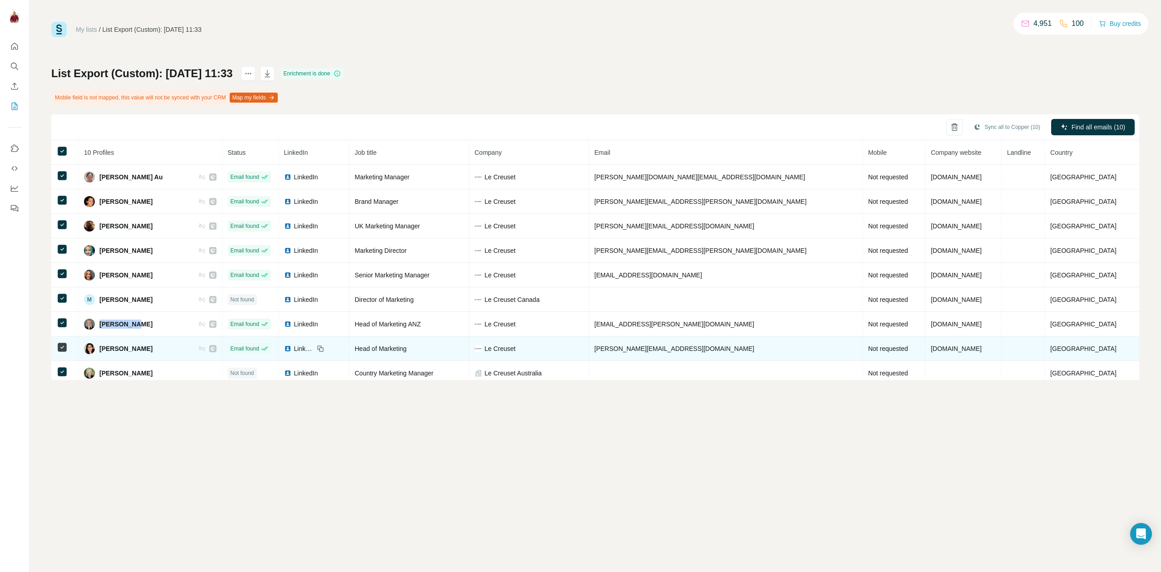
drag, startPoint x: 183, startPoint y: 347, endPoint x: 104, endPoint y: 342, distance: 78.7
click at [104, 342] on td "[PERSON_NAME]" at bounding box center [151, 348] width 144 height 25
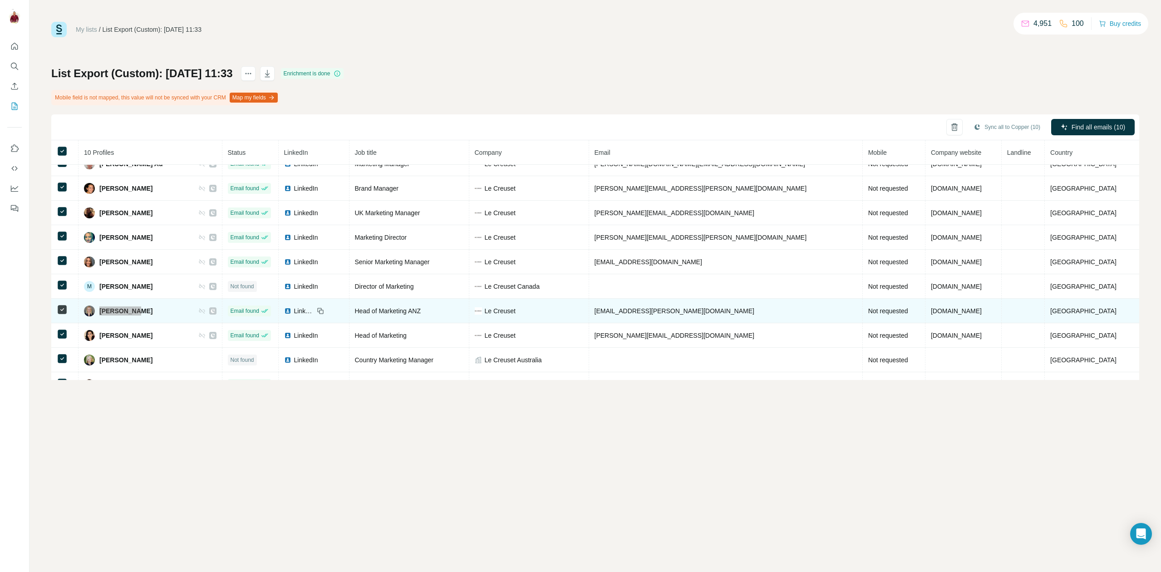
scroll to position [30, 0]
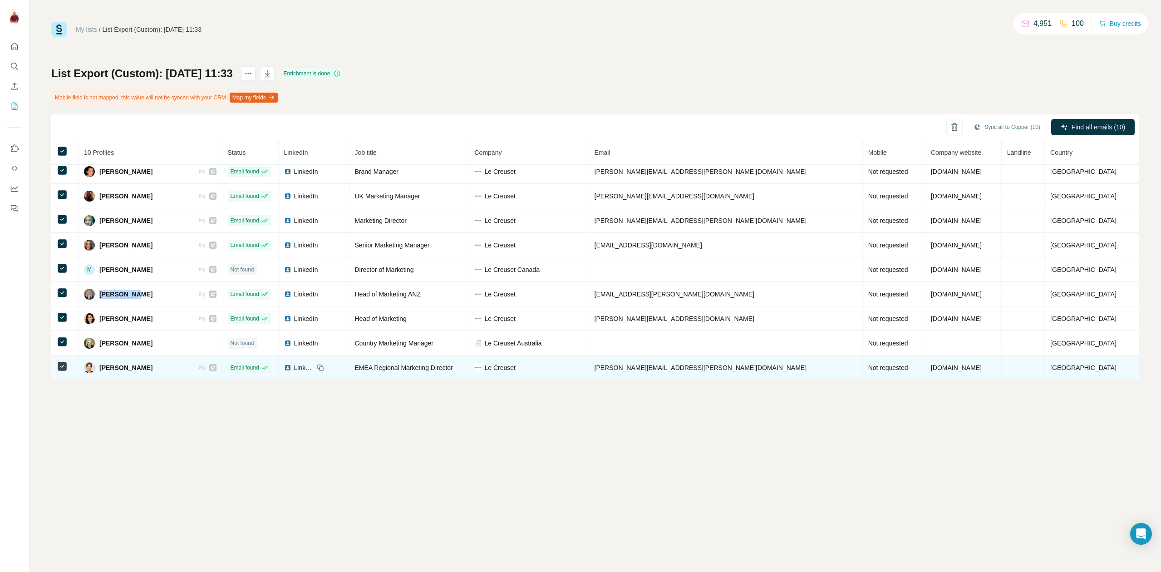
drag, startPoint x: 169, startPoint y: 366, endPoint x: 104, endPoint y: 369, distance: 65.0
click at [104, 369] on div "[PERSON_NAME]" at bounding box center [150, 367] width 133 height 11
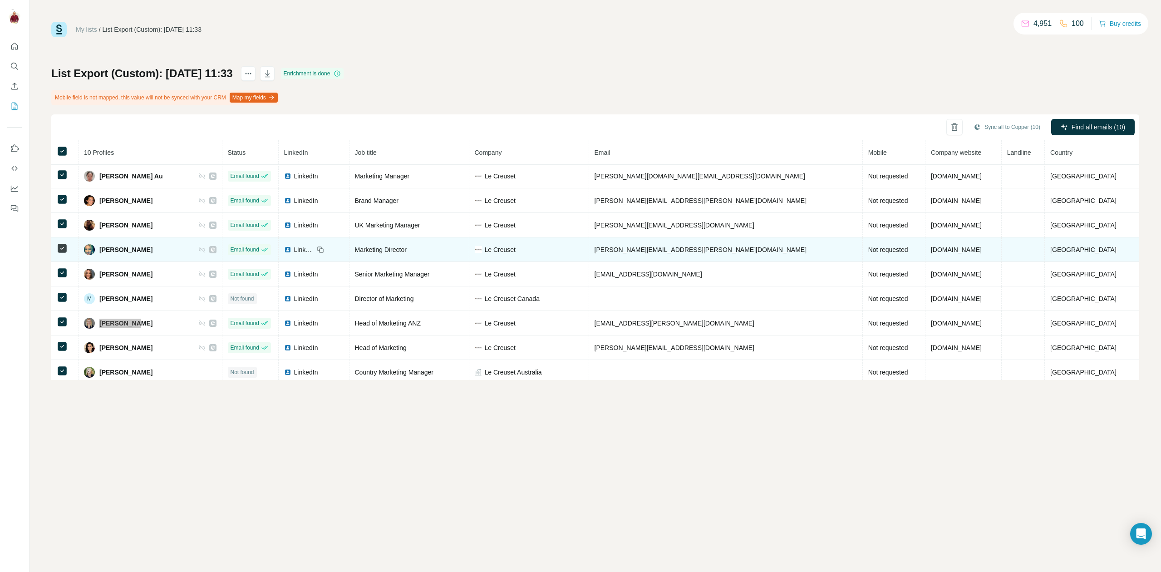
scroll to position [0, 0]
drag, startPoint x: 723, startPoint y: 249, endPoint x: 630, endPoint y: 252, distance: 93.6
click at [630, 252] on tr "[PERSON_NAME] Email found LinkedIn Marketing Director Le Creuset [PERSON_NAME][…" at bounding box center [595, 250] width 1088 height 25
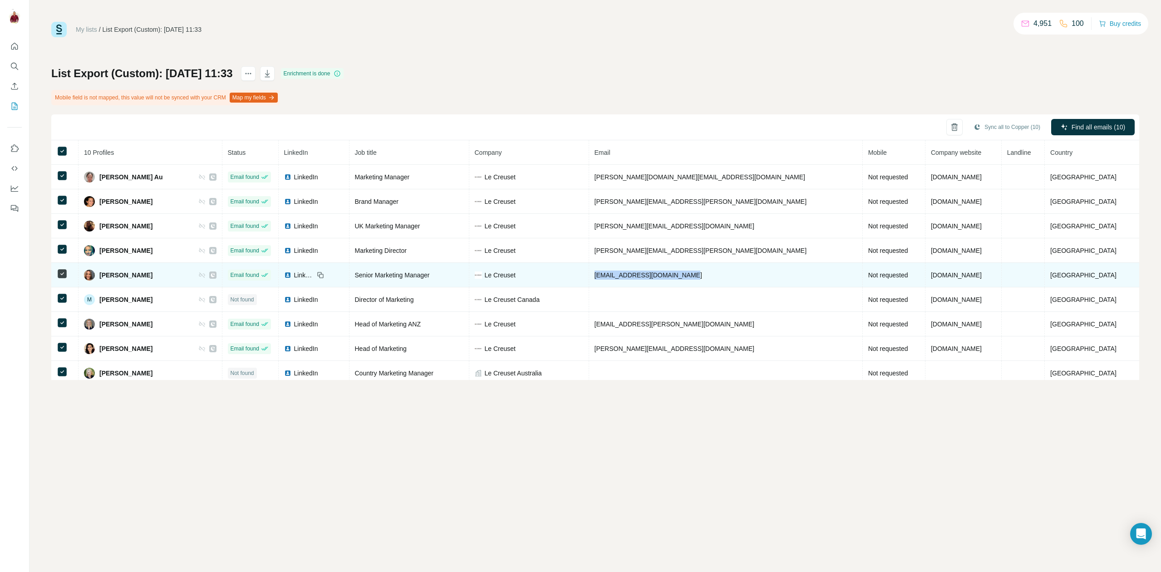
drag, startPoint x: 728, startPoint y: 272, endPoint x: 638, endPoint y: 277, distance: 90.4
click at [638, 277] on td "[EMAIL_ADDRESS][DOMAIN_NAME]" at bounding box center [726, 275] width 274 height 25
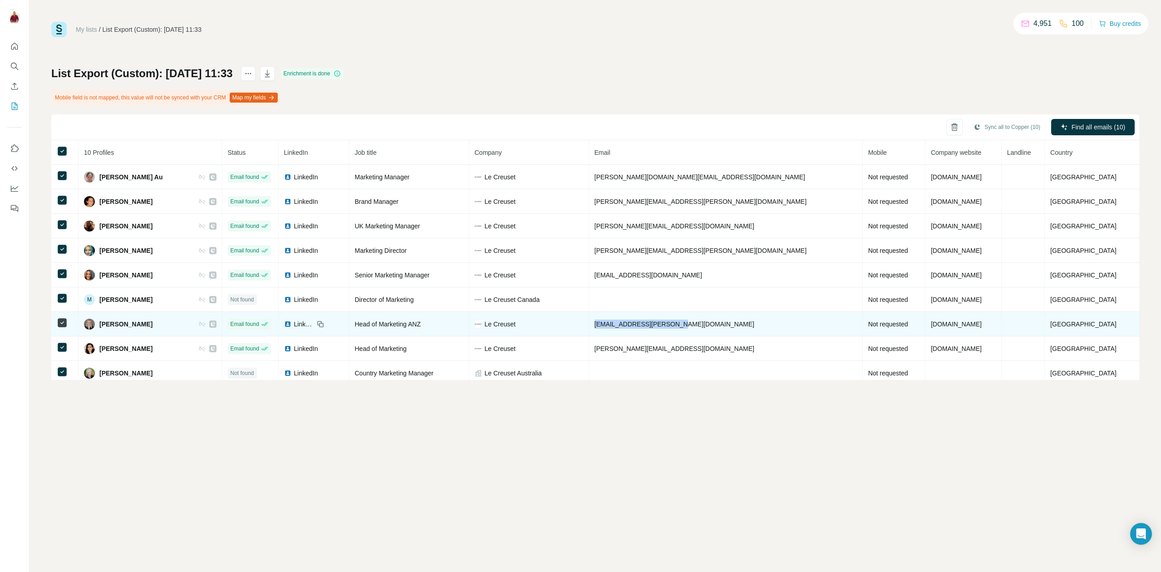
drag, startPoint x: 726, startPoint y: 324, endPoint x: 639, endPoint y: 323, distance: 87.6
click at [639, 323] on td "[EMAIL_ADDRESS][PERSON_NAME][DOMAIN_NAME]" at bounding box center [726, 324] width 274 height 25
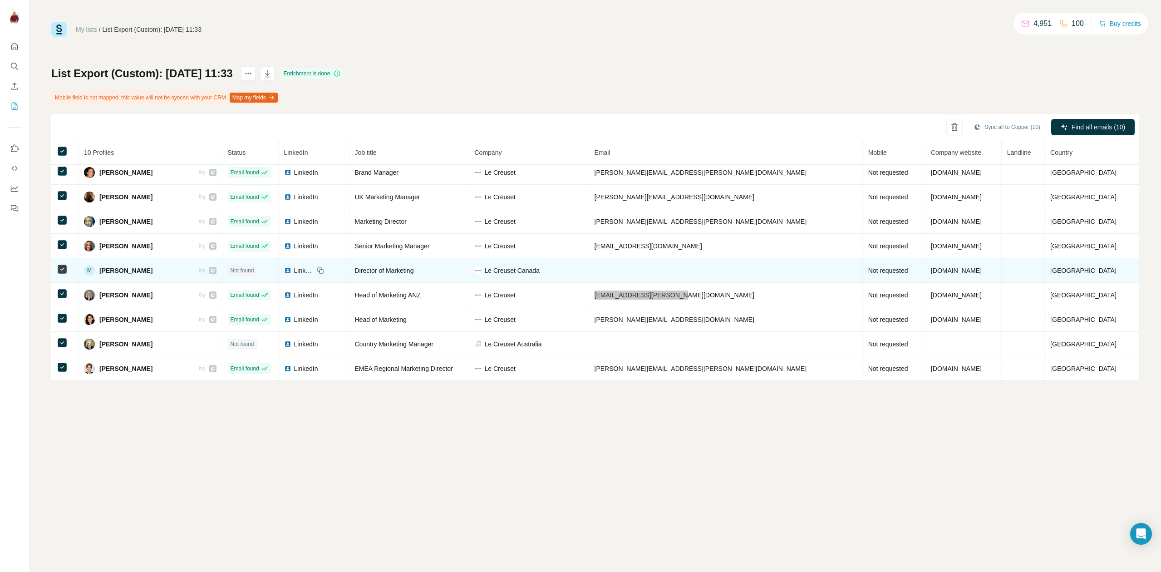
scroll to position [30, 0]
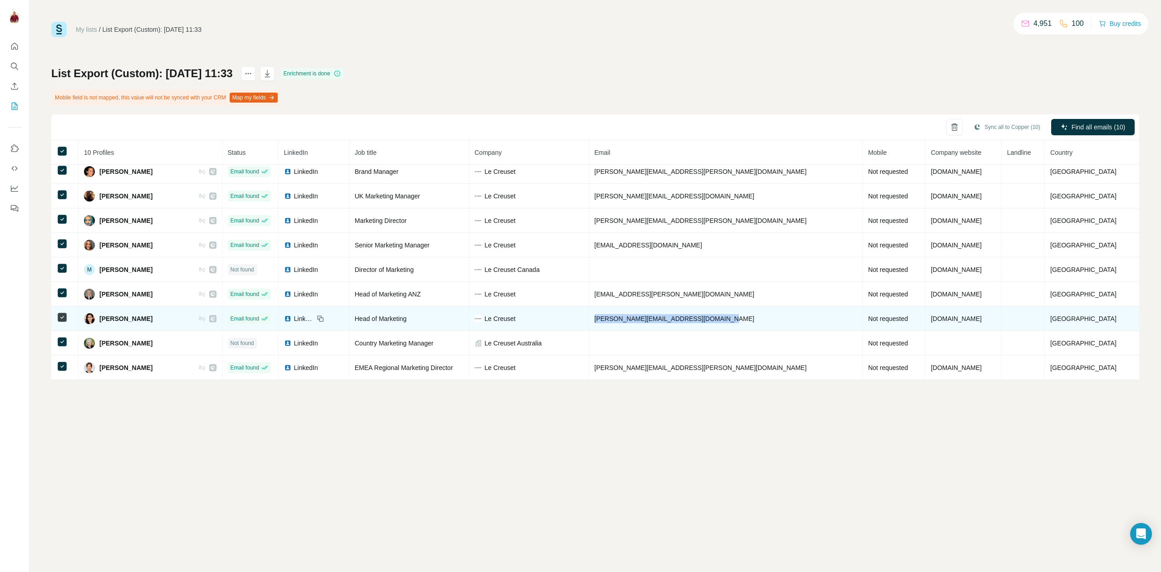
drag, startPoint x: 778, startPoint y: 318, endPoint x: 637, endPoint y: 323, distance: 141.3
click at [637, 323] on td "[PERSON_NAME][EMAIL_ADDRESS][DOMAIN_NAME]" at bounding box center [726, 318] width 274 height 25
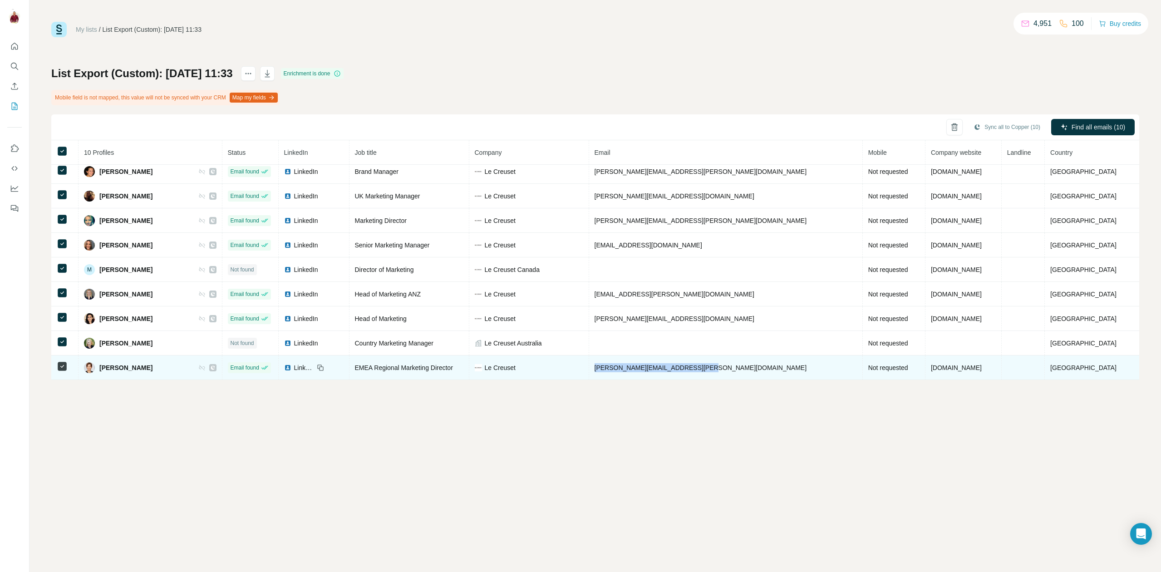
drag, startPoint x: 752, startPoint y: 369, endPoint x: 636, endPoint y: 366, distance: 115.8
click at [636, 366] on td "[PERSON_NAME][EMAIL_ADDRESS][PERSON_NAME][DOMAIN_NAME]" at bounding box center [726, 368] width 274 height 25
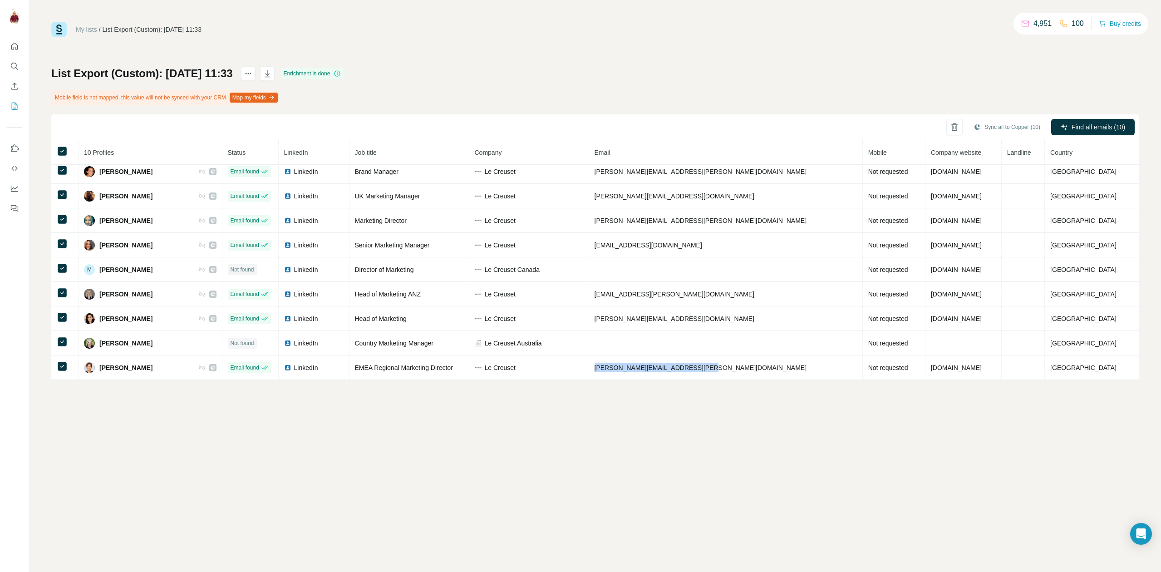
click at [82, 31] on link "My lists" at bounding box center [86, 29] width 21 height 7
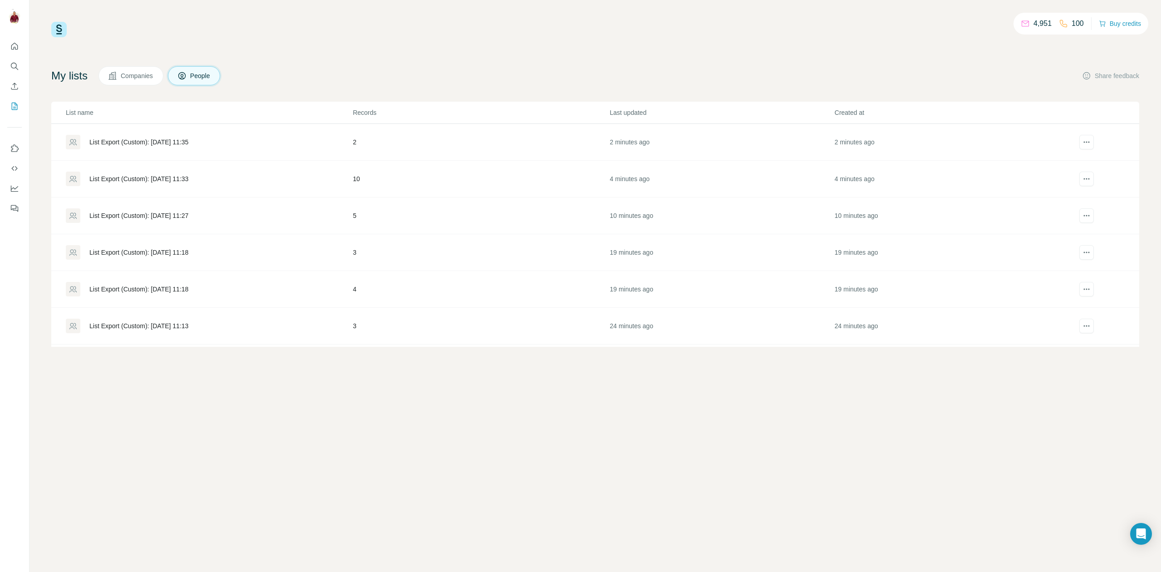
click at [173, 143] on div "List Export (Custom): [DATE] 11:35" at bounding box center [138, 142] width 99 height 9
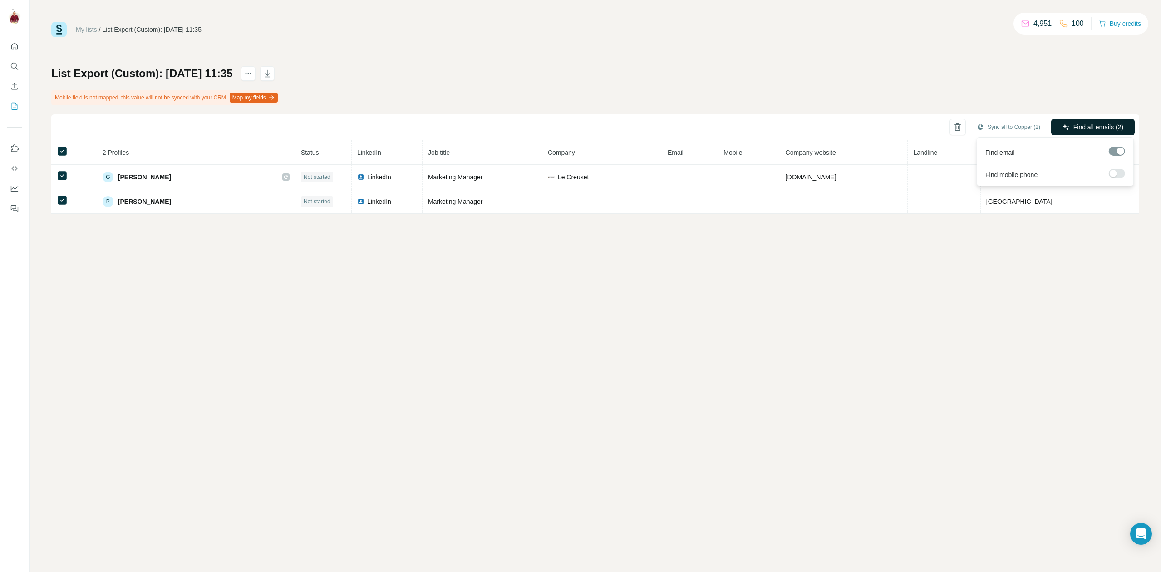
click at [1100, 130] on span "Find all emails (2)" at bounding box center [1099, 127] width 50 height 9
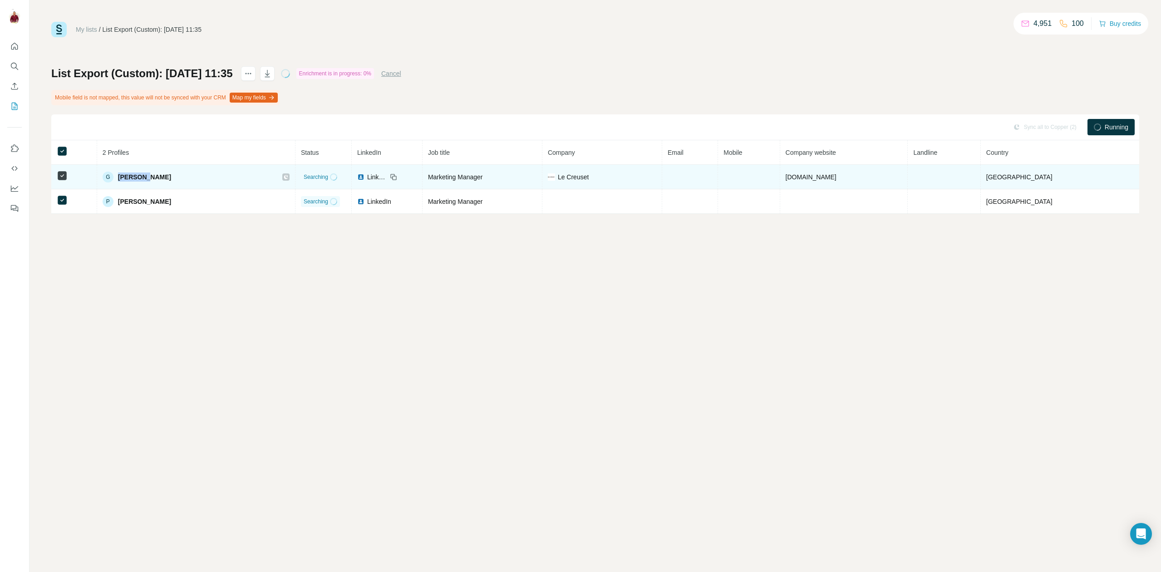
drag, startPoint x: 155, startPoint y: 174, endPoint x: 120, endPoint y: 178, distance: 34.7
click at [120, 178] on div "[PERSON_NAME]" at bounding box center [137, 177] width 69 height 11
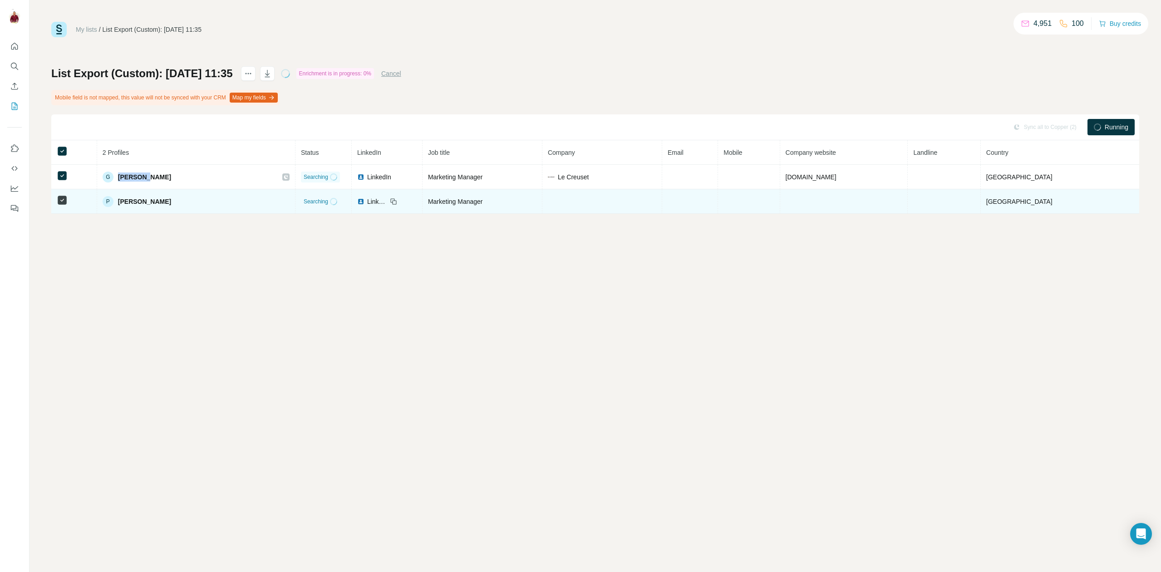
drag, startPoint x: 152, startPoint y: 202, endPoint x: 127, endPoint y: 200, distance: 25.5
click at [127, 200] on div "P Panita Moliswong" at bounding box center [196, 201] width 187 height 11
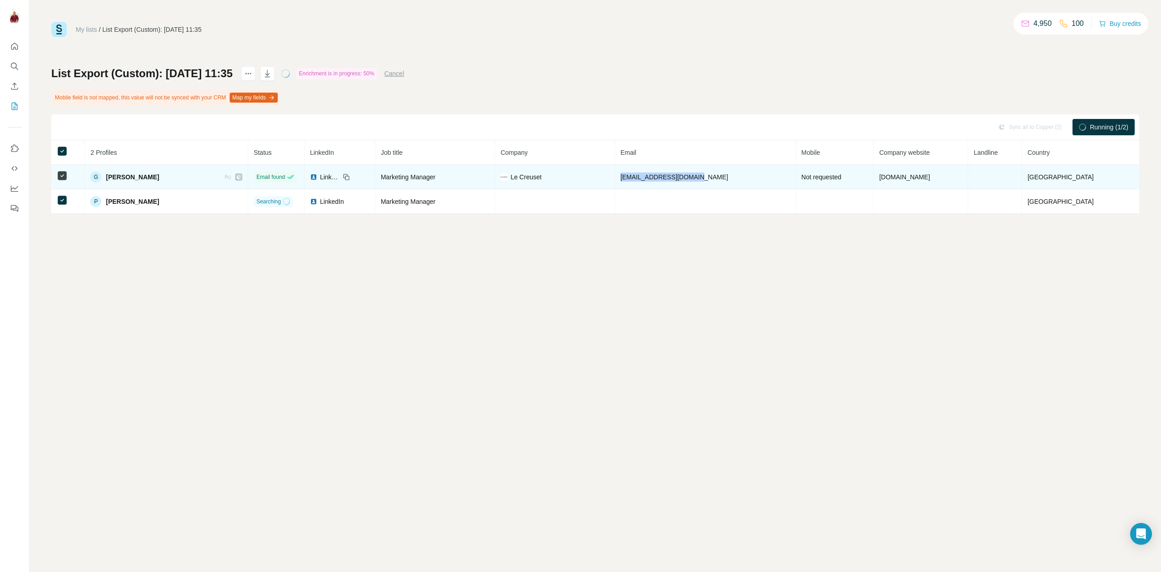
drag, startPoint x: 706, startPoint y: 182, endPoint x: 617, endPoint y: 181, distance: 89.0
click at [617, 181] on td "[EMAIL_ADDRESS][DOMAIN_NAME]" at bounding box center [705, 177] width 181 height 25
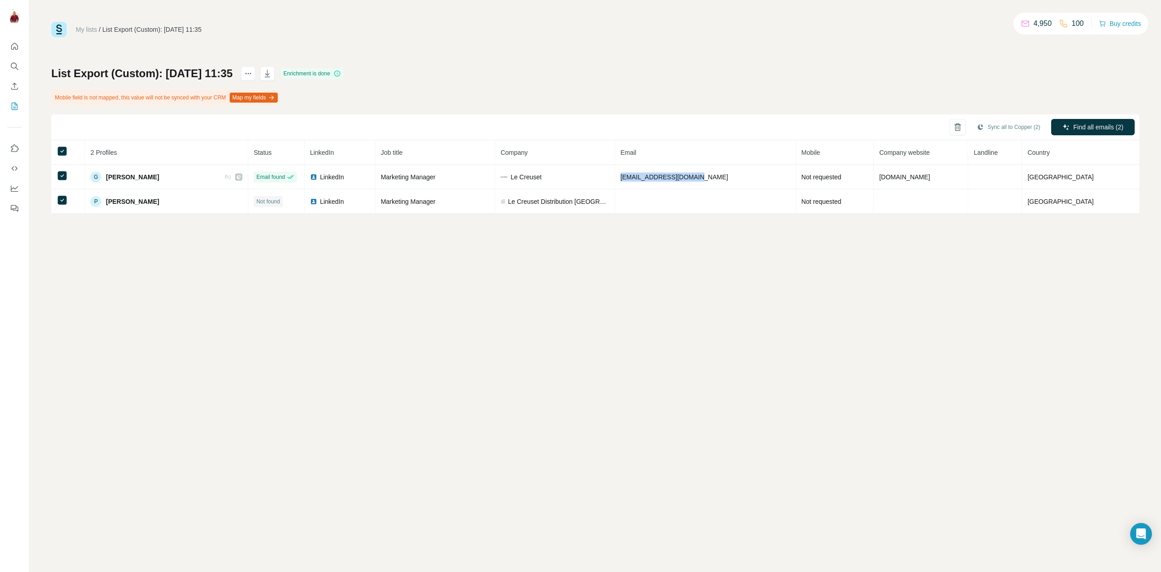
click at [89, 29] on link "My lists" at bounding box center [86, 29] width 21 height 7
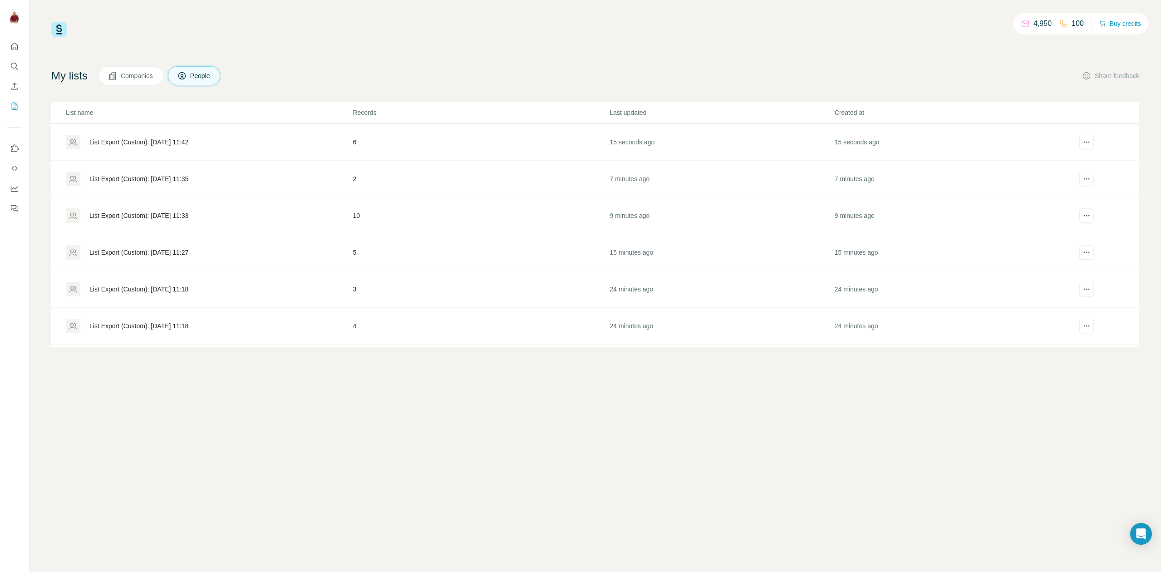
click at [168, 143] on div "List Export (Custom): [DATE] 11:42" at bounding box center [138, 142] width 99 height 9
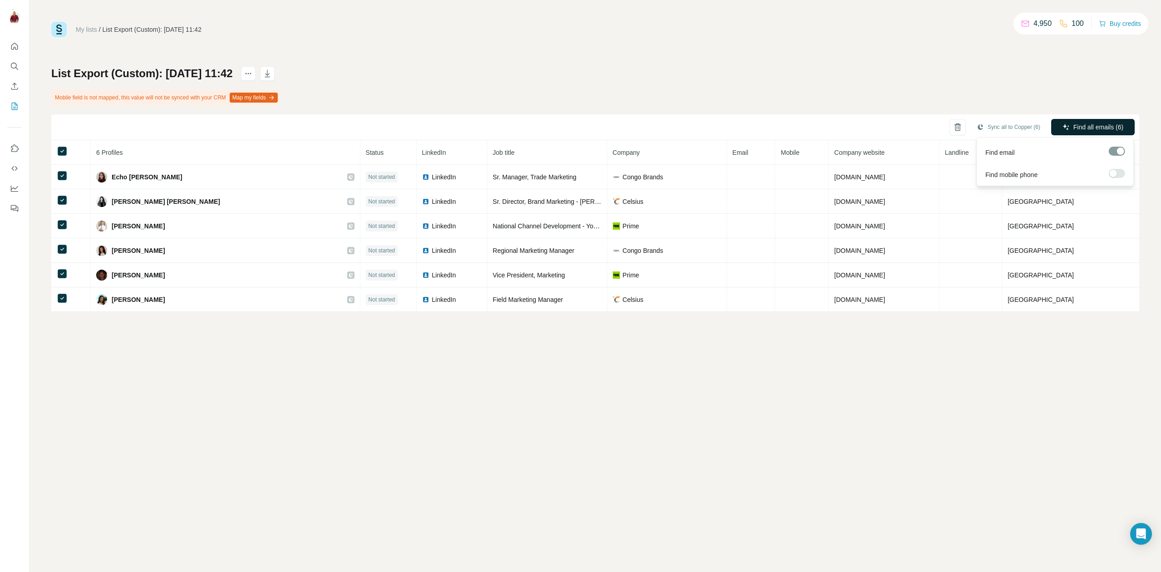
click at [1112, 126] on span "Find all emails (6)" at bounding box center [1099, 127] width 50 height 9
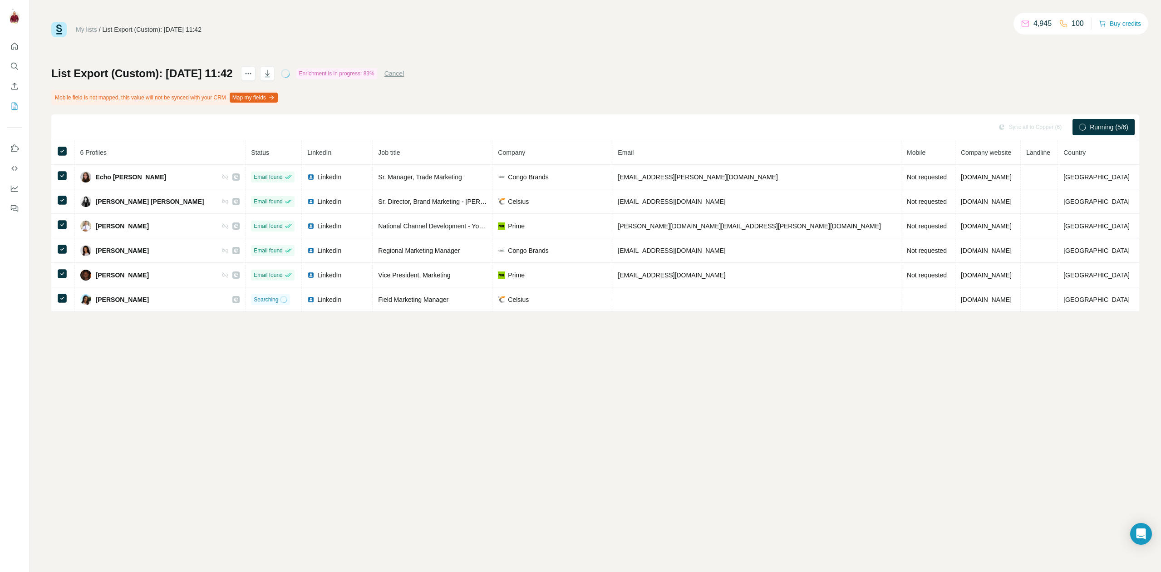
click at [88, 29] on link "My lists" at bounding box center [86, 29] width 21 height 7
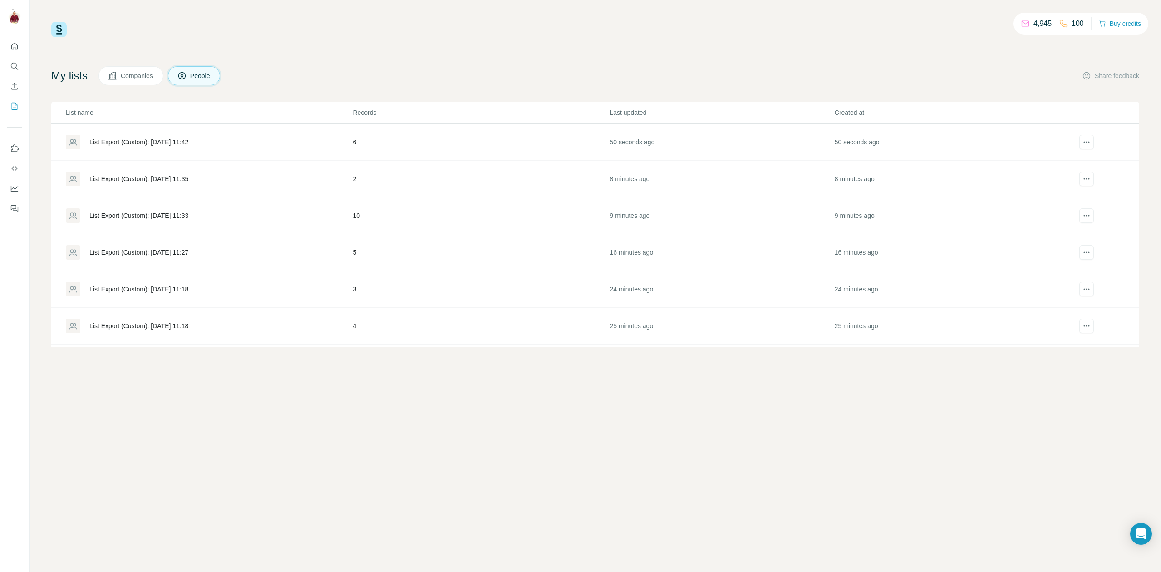
click at [187, 140] on div "List Export (Custom): [DATE] 11:42" at bounding box center [138, 142] width 99 height 9
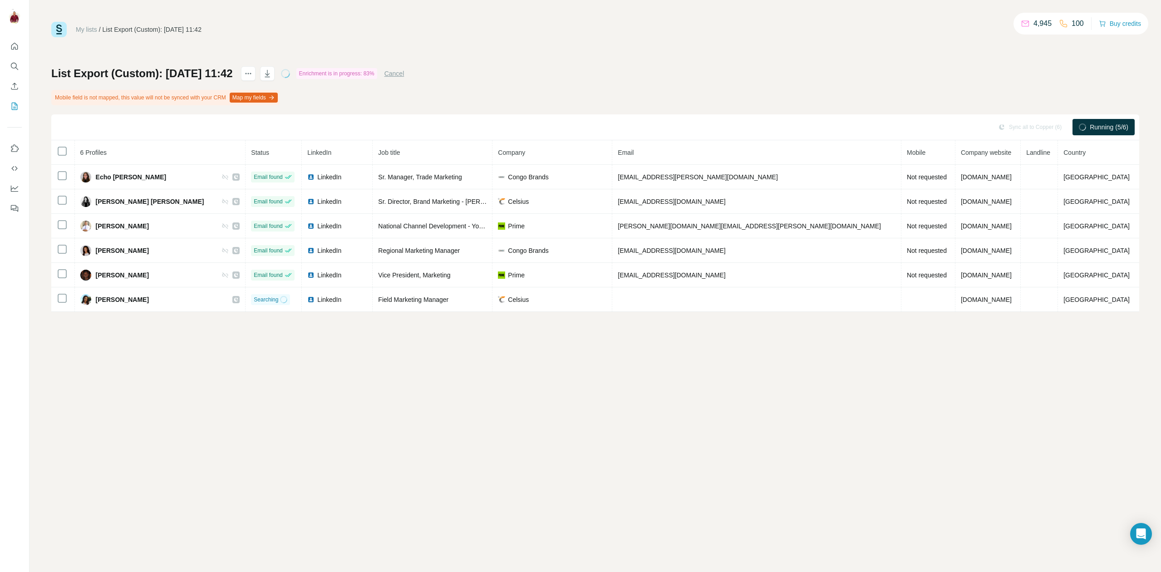
click at [84, 30] on link "My lists" at bounding box center [86, 29] width 21 height 7
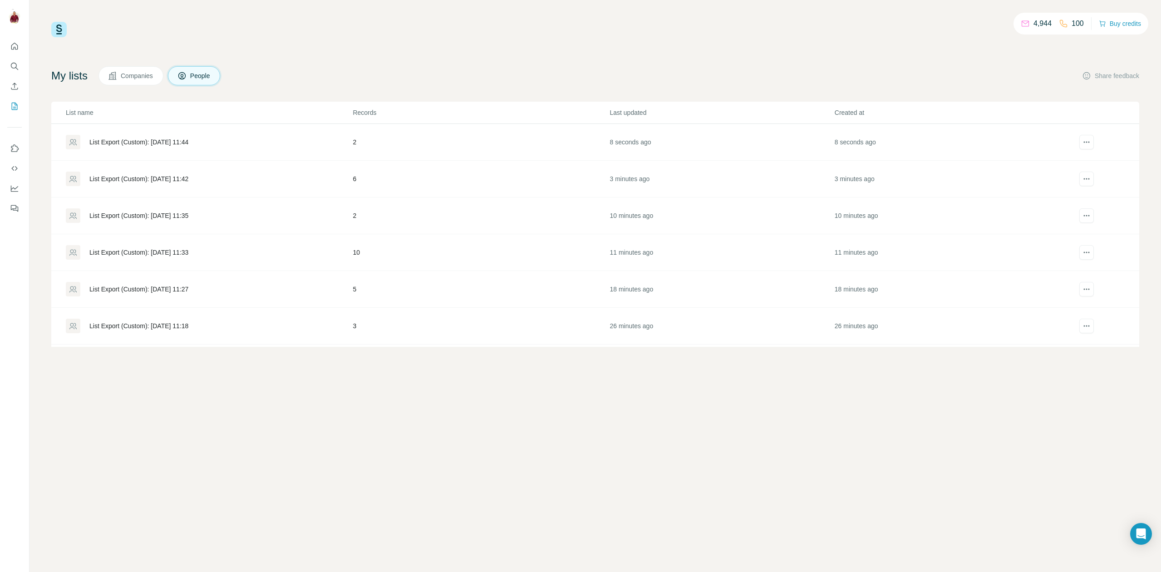
click at [165, 141] on div "List Export (Custom): [DATE] 11:44" at bounding box center [138, 142] width 99 height 9
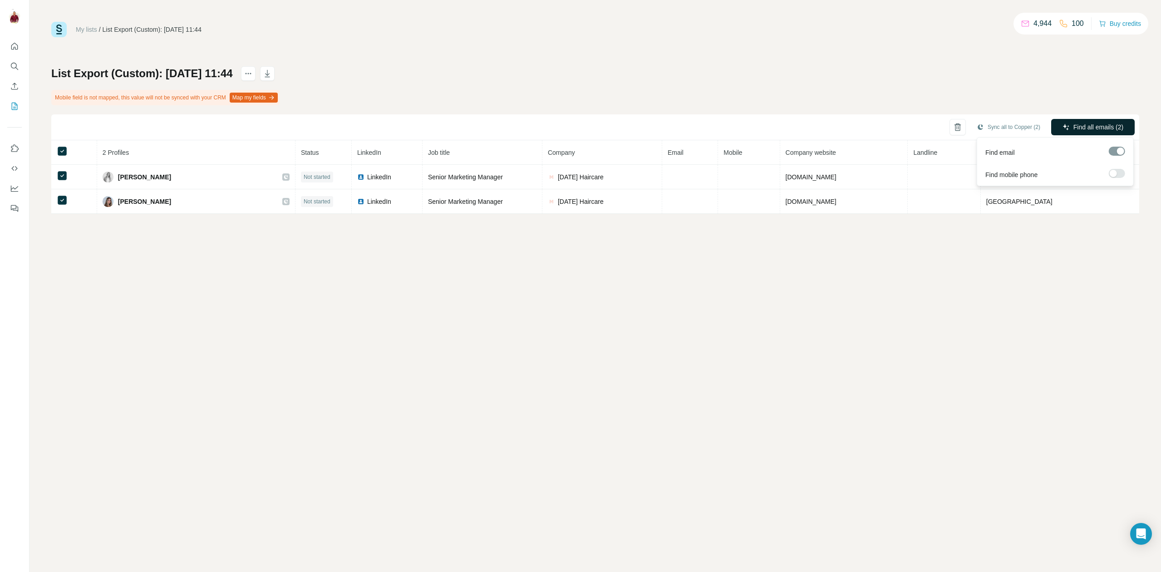
click at [1090, 128] on span "Find all emails (2)" at bounding box center [1099, 127] width 50 height 9
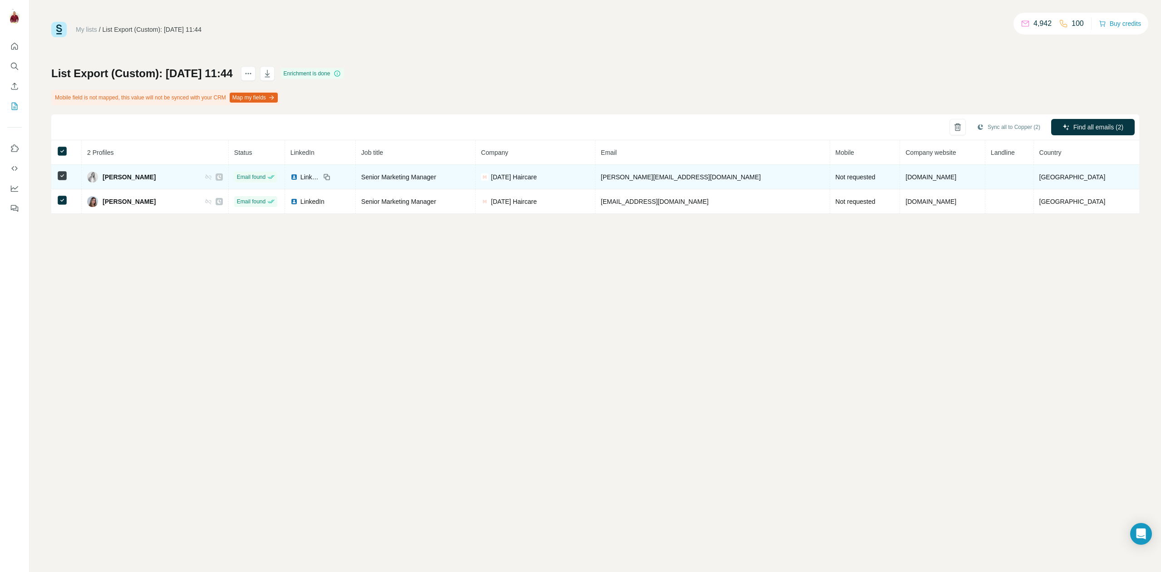
drag, startPoint x: 171, startPoint y: 175, endPoint x: 109, endPoint y: 178, distance: 62.3
click at [109, 178] on div "[PERSON_NAME]" at bounding box center [155, 177] width 136 height 11
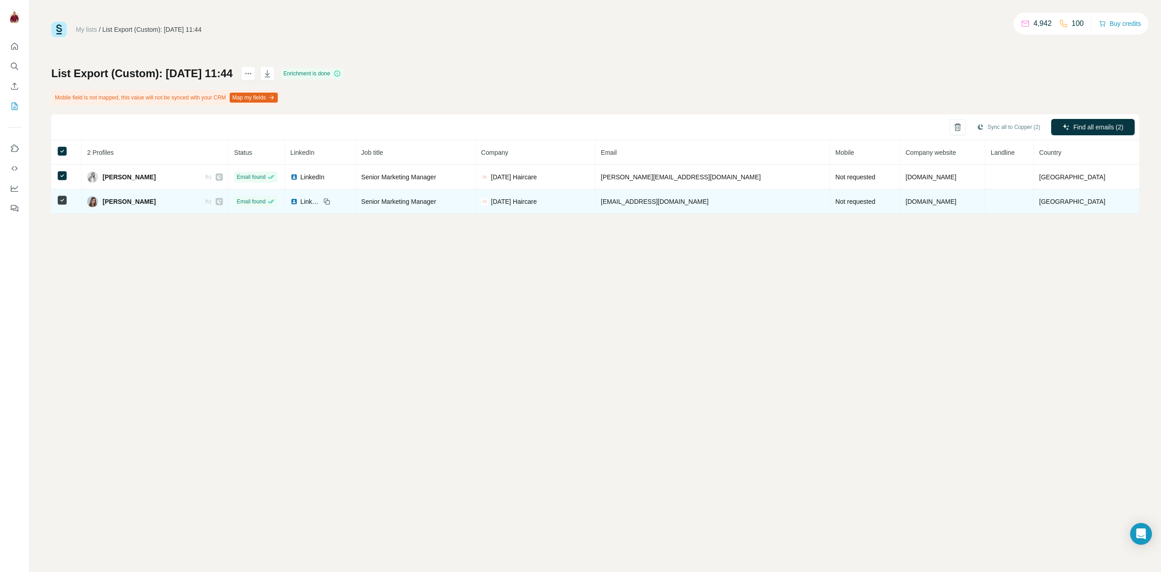
drag, startPoint x: 131, startPoint y: 204, endPoint x: 109, endPoint y: 204, distance: 22.7
click at [109, 204] on div "[PERSON_NAME]" at bounding box center [155, 201] width 136 height 11
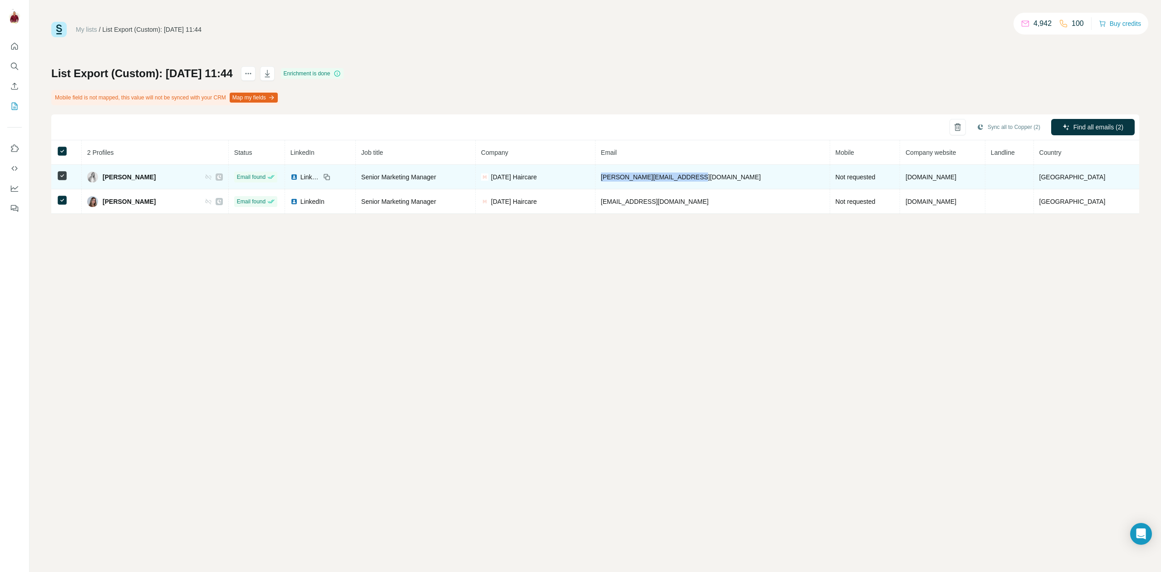
drag, startPoint x: 733, startPoint y: 179, endPoint x: 640, endPoint y: 178, distance: 93.1
click at [640, 178] on td "[PERSON_NAME][EMAIL_ADDRESS][DOMAIN_NAME]" at bounding box center [713, 177] width 235 height 25
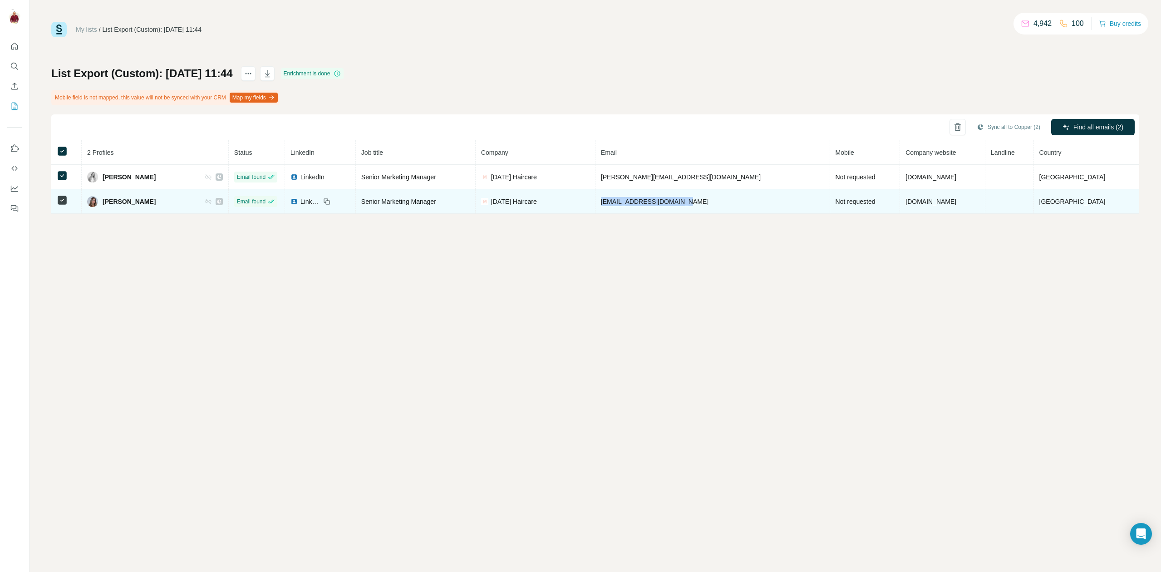
drag, startPoint x: 729, startPoint y: 200, endPoint x: 642, endPoint y: 205, distance: 87.3
click at [642, 205] on td "[EMAIL_ADDRESS][DOMAIN_NAME]" at bounding box center [713, 201] width 235 height 25
